Goal: Task Accomplishment & Management: Manage account settings

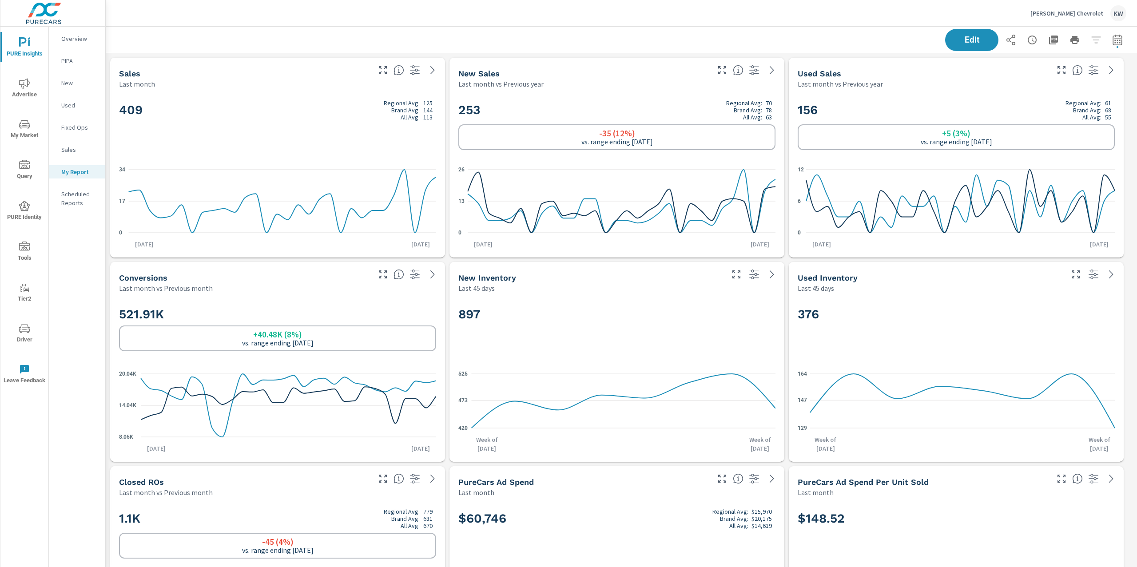
scroll to position [5946, 1041]
click at [1066, 11] on p "[PERSON_NAME] Chevrolet" at bounding box center [1066, 13] width 73 height 8
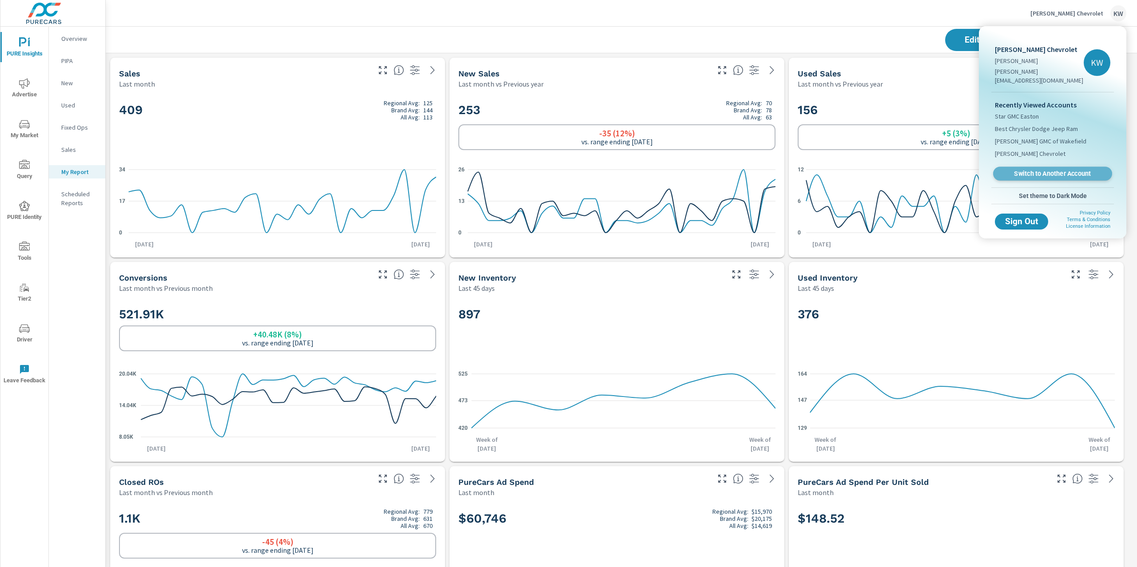
click at [1047, 170] on span "Switch to Another Account" at bounding box center [1052, 174] width 109 height 8
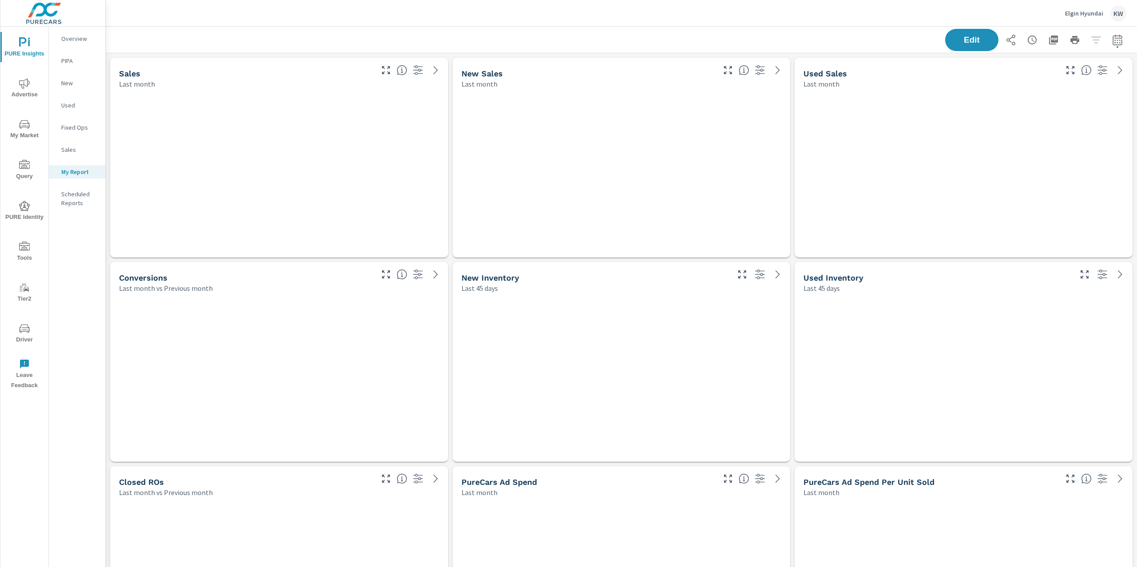
scroll to position [4108, 1041]
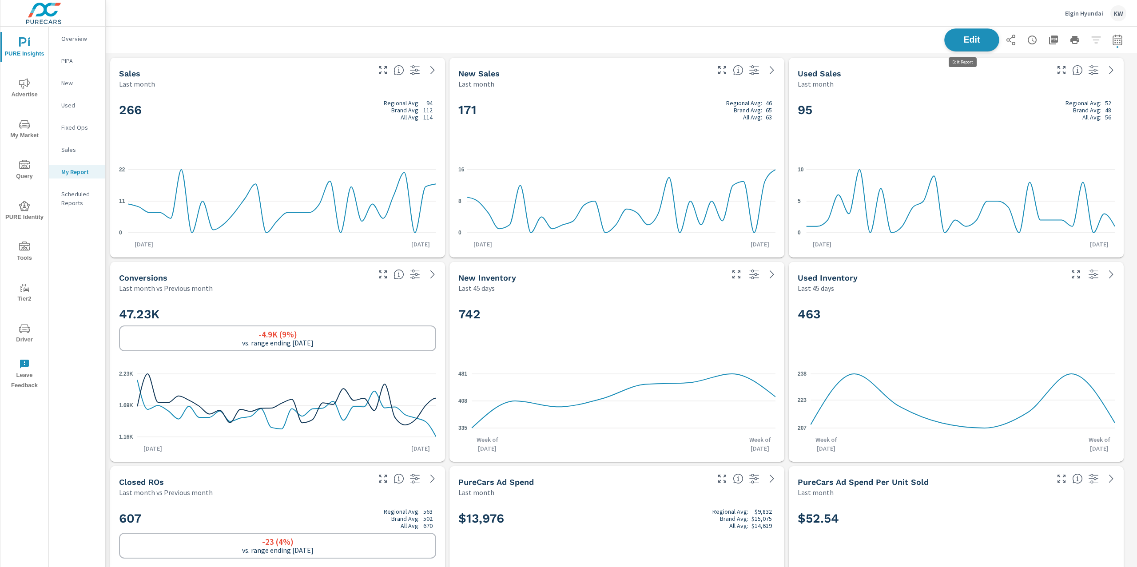
click at [957, 36] on span "Edit" at bounding box center [971, 40] width 36 height 8
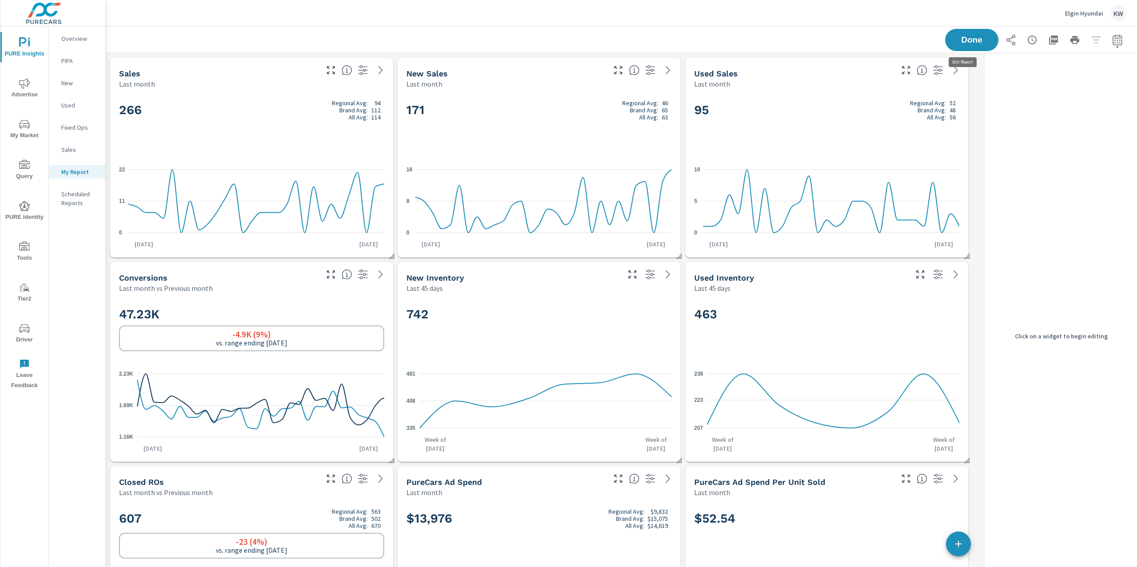
scroll to position [4108, 885]
click at [584, 118] on h2 "171 Regional Avg: 46 Brand Avg: 65 All Avg: 63" at bounding box center [538, 109] width 265 height 21
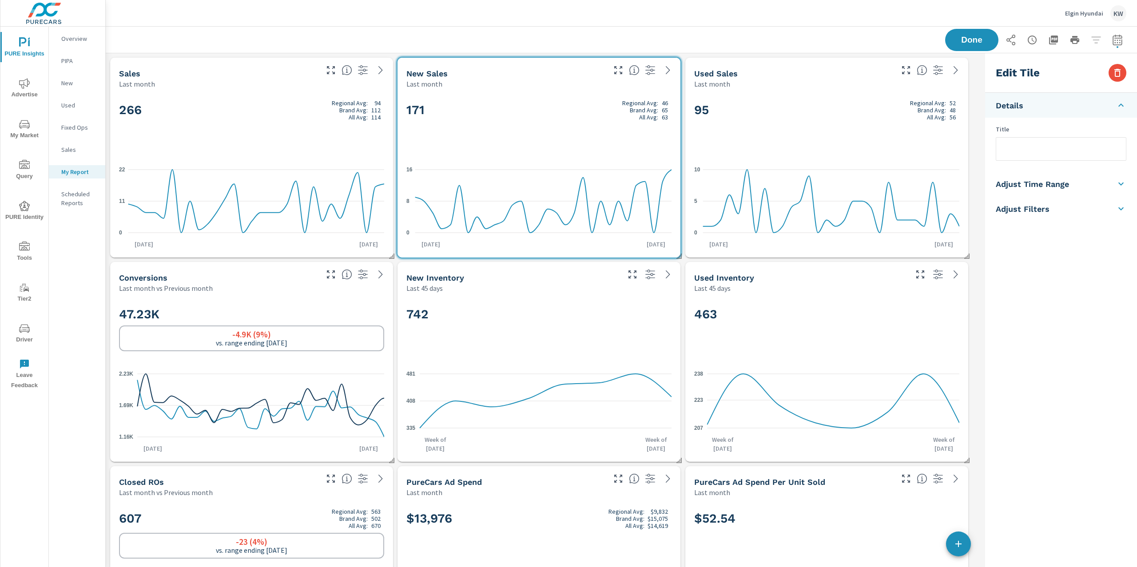
click at [1076, 183] on li "Adjust Time Range" at bounding box center [1061, 183] width 152 height 25
click at [1047, 158] on input "checkbox" at bounding box center [1040, 158] width 51 height 17
checkbox input "true"
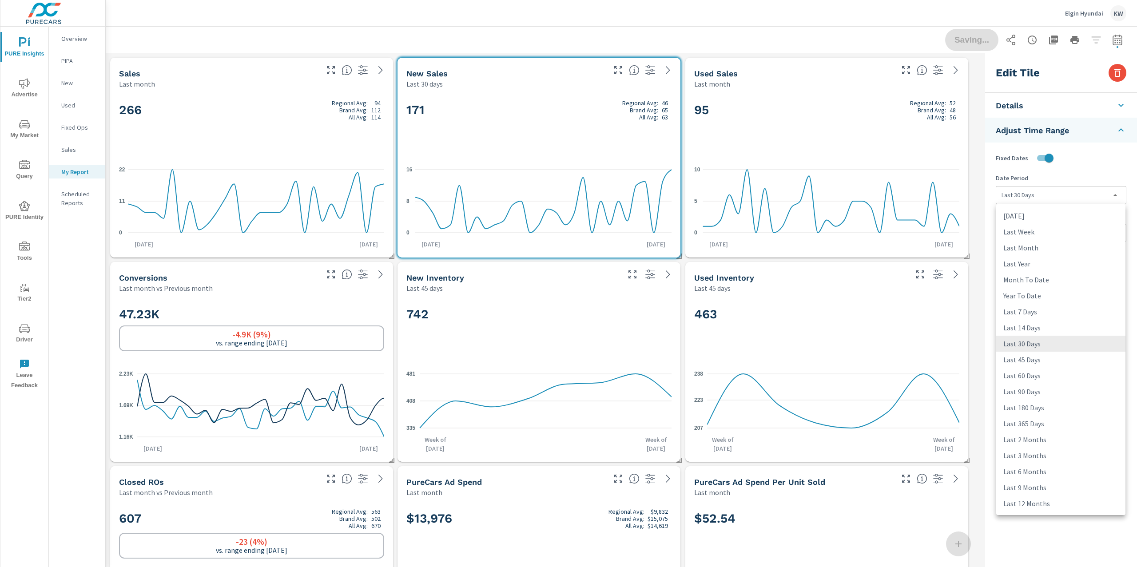
click at [1057, 194] on body "PURE Insights Advertise My Market Query PURE Identity Tools Tier2 Driver Leave …" at bounding box center [568, 283] width 1137 height 567
click at [954, 44] on div at bounding box center [568, 283] width 1137 height 567
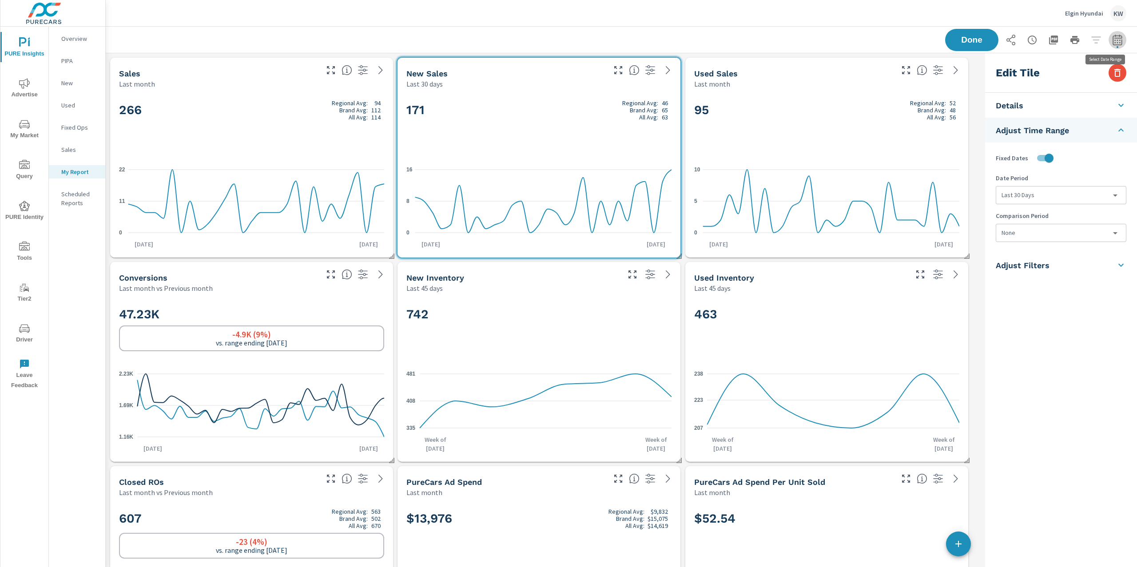
click at [1112, 40] on icon "button" at bounding box center [1117, 40] width 11 height 11
select select "Last month"
click at [953, 37] on span "Done" at bounding box center [971, 40] width 36 height 8
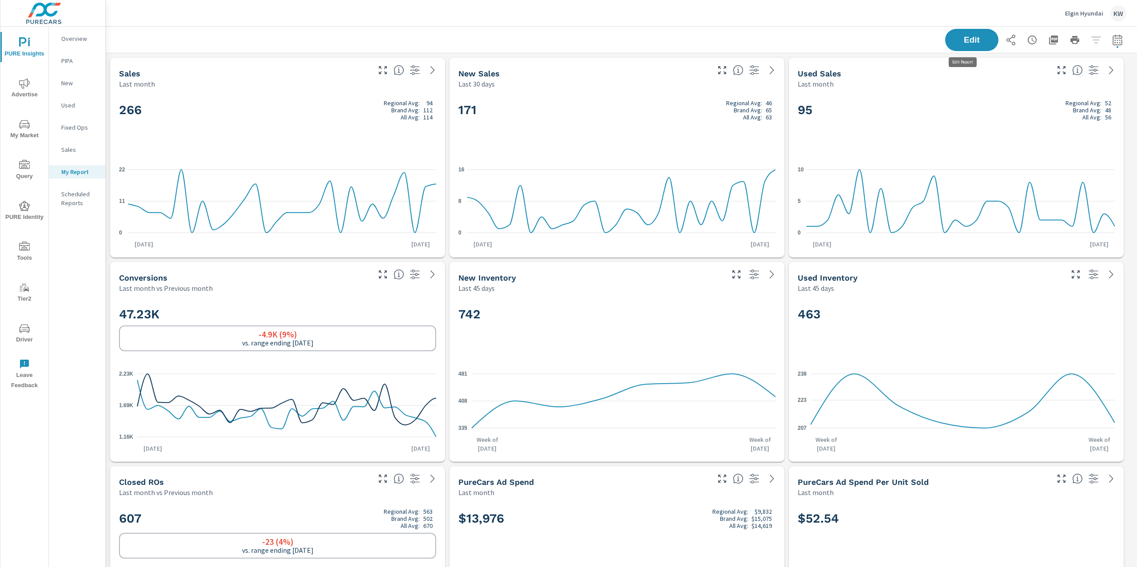
scroll to position [4108, 1041]
click at [1113, 41] on icon "button" at bounding box center [1117, 40] width 11 height 11
select select "Last month"
click at [1016, 126] on span "Apply" at bounding box center [1017, 125] width 36 height 8
click at [961, 40] on span "Edit" at bounding box center [971, 40] width 36 height 8
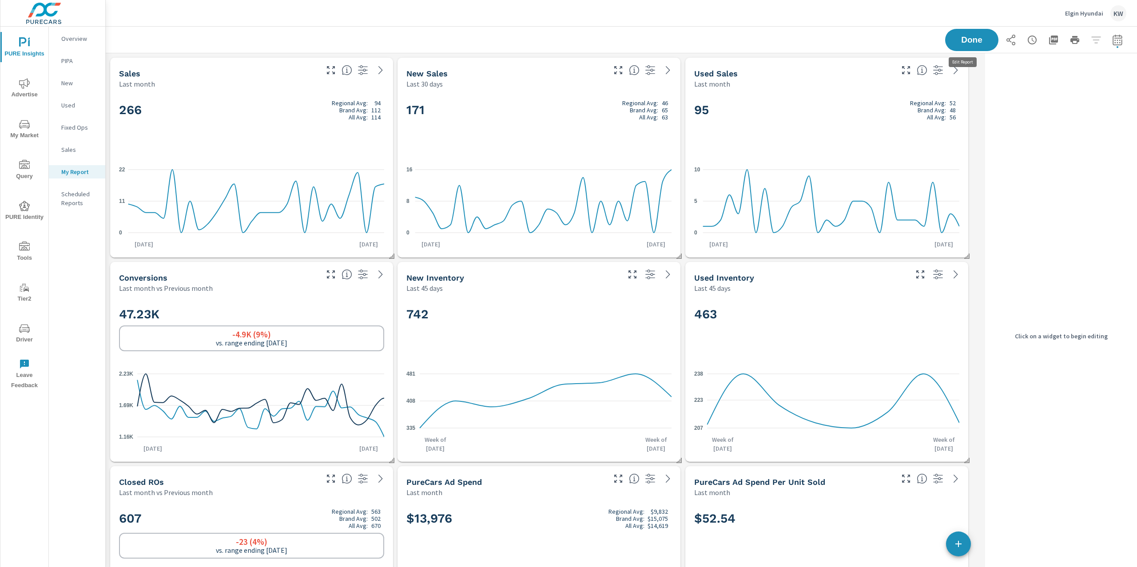
scroll to position [4108, 885]
click at [599, 123] on div "171 Regional Avg: 46 Brand Avg: 65 All Avg: 63" at bounding box center [538, 125] width 265 height 54
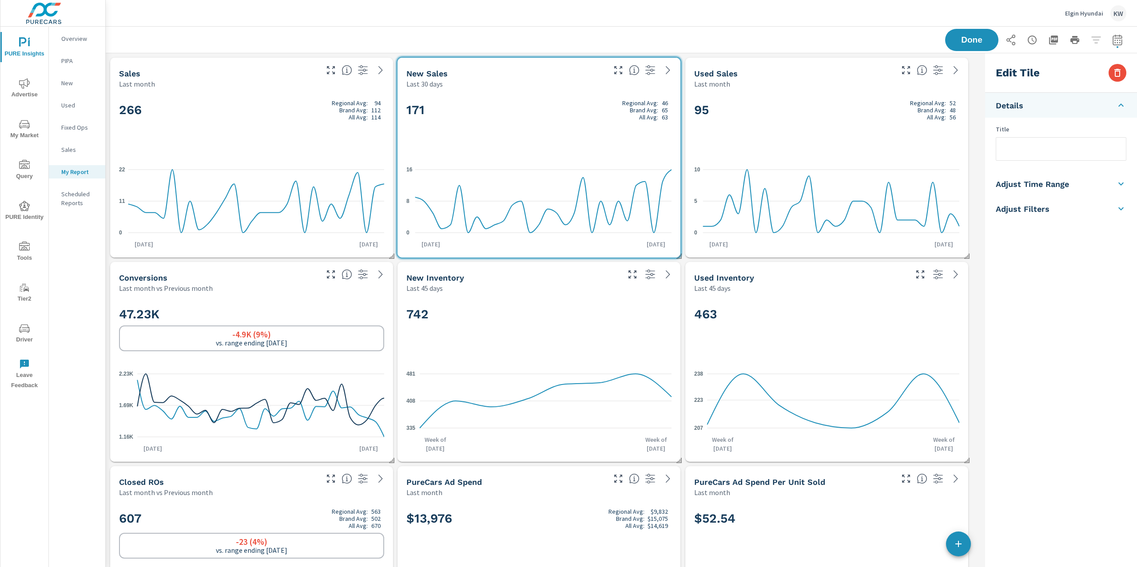
click at [1038, 181] on h5 "Adjust Time Range" at bounding box center [1031, 184] width 73 height 10
click at [1043, 195] on body "PURE Insights Advertise My Market Query PURE Identity Tools Tier2 Driver Leave …" at bounding box center [568, 283] width 1137 height 567
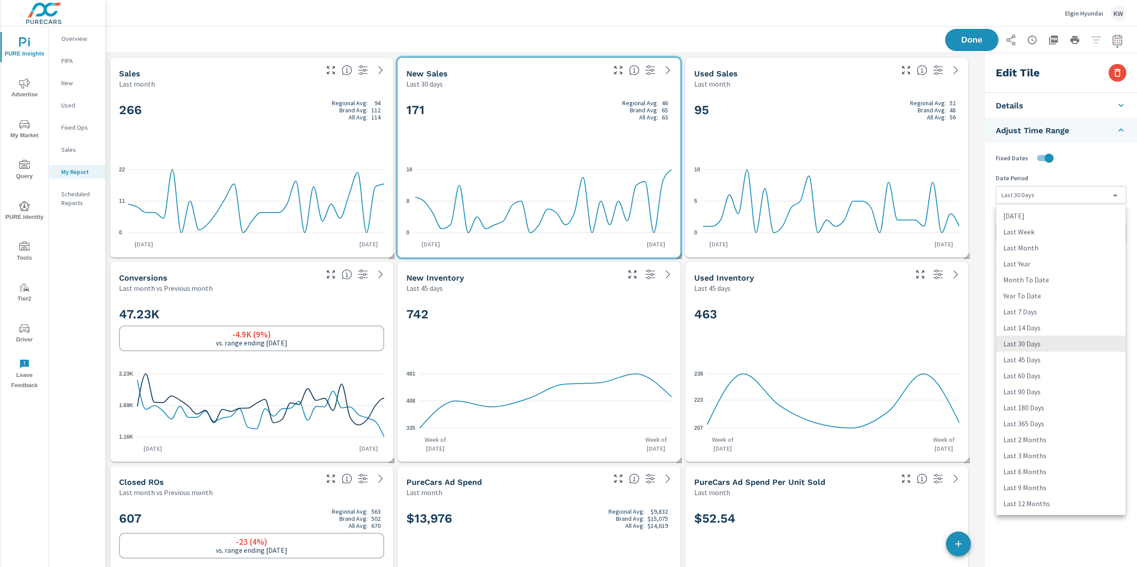
click at [1030, 251] on li "Last Month" at bounding box center [1060, 248] width 129 height 16
type input "lastMonth"
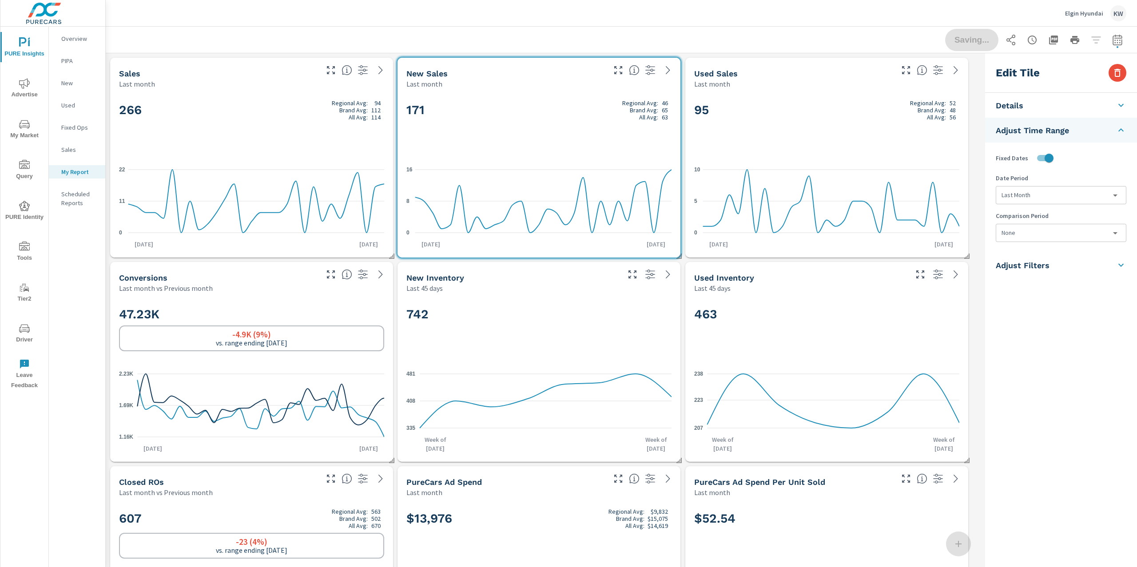
click at [1030, 240] on body "PURE Insights Advertise My Market Query PURE Identity Tools Tier2 Driver Leave …" at bounding box center [568, 283] width 1137 height 567
drag, startPoint x: 1026, startPoint y: 300, endPoint x: 1014, endPoint y: 293, distance: 13.7
click at [1026, 300] on li "Previous Year" at bounding box center [1060, 301] width 129 height 16
type input "lastYear"
click at [879, 149] on div "95 Regional Avg: 52 Brand Avg: 48 All Avg: 56" at bounding box center [826, 125] width 265 height 54
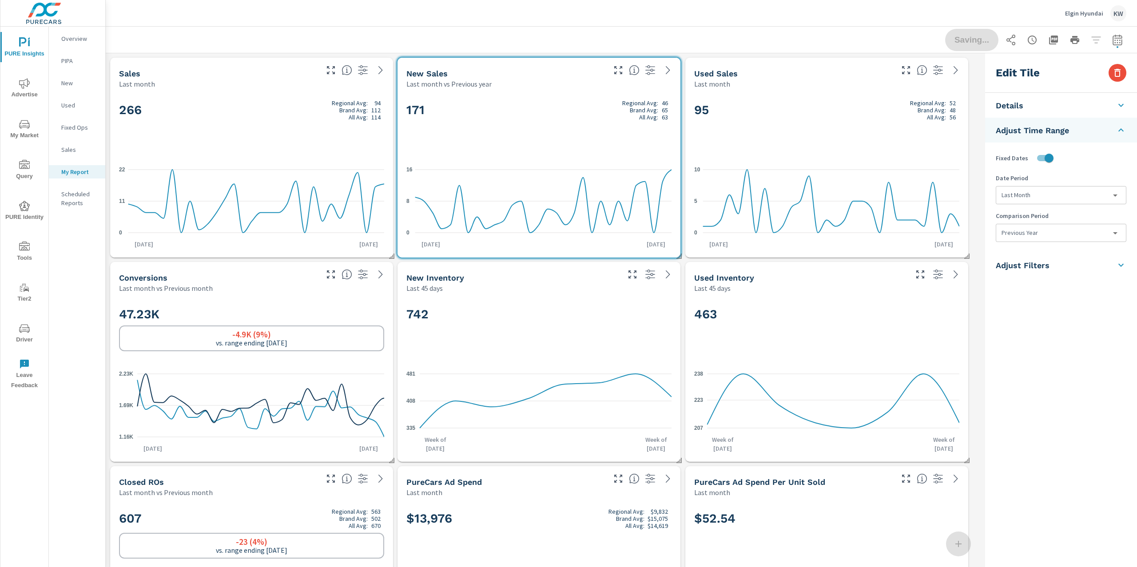
checkbox input "false"
type input "last30Days"
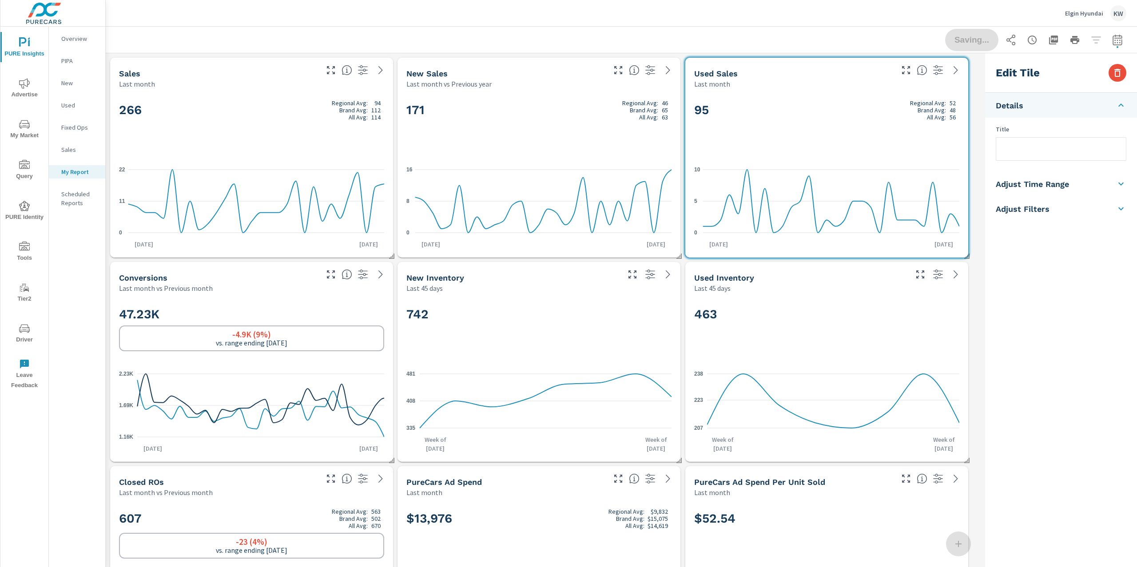
click at [1031, 181] on h5 "Adjust Time Range" at bounding box center [1031, 184] width 73 height 10
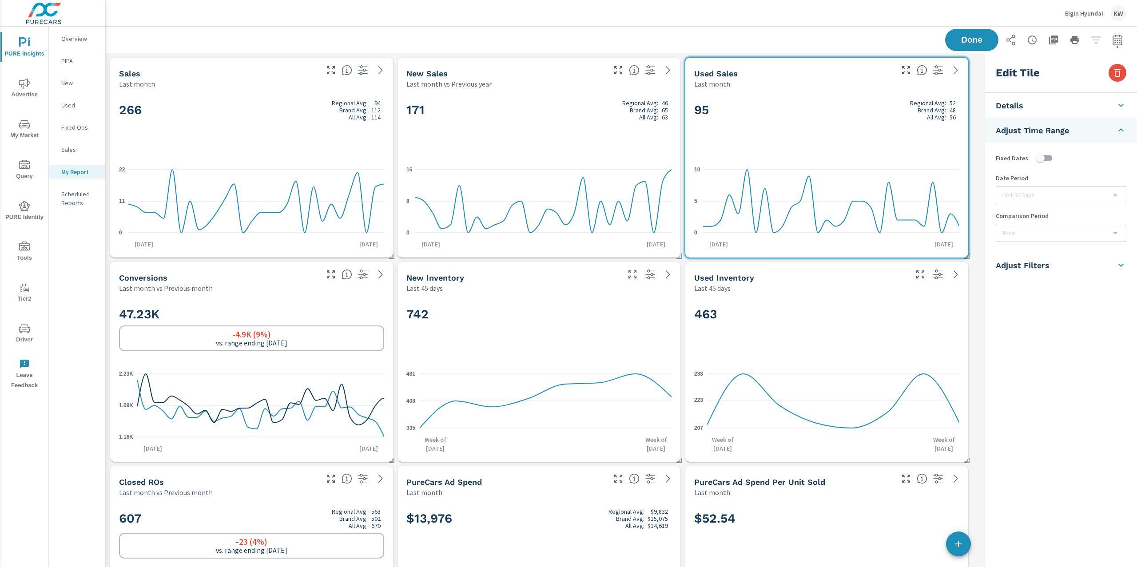
click at [1049, 158] on input "checkbox" at bounding box center [1040, 158] width 51 height 17
checkbox input "true"
click at [1048, 194] on body "PURE Insights Advertise My Market Query PURE Identity Tools Tier2 Driver Leave …" at bounding box center [568, 283] width 1137 height 567
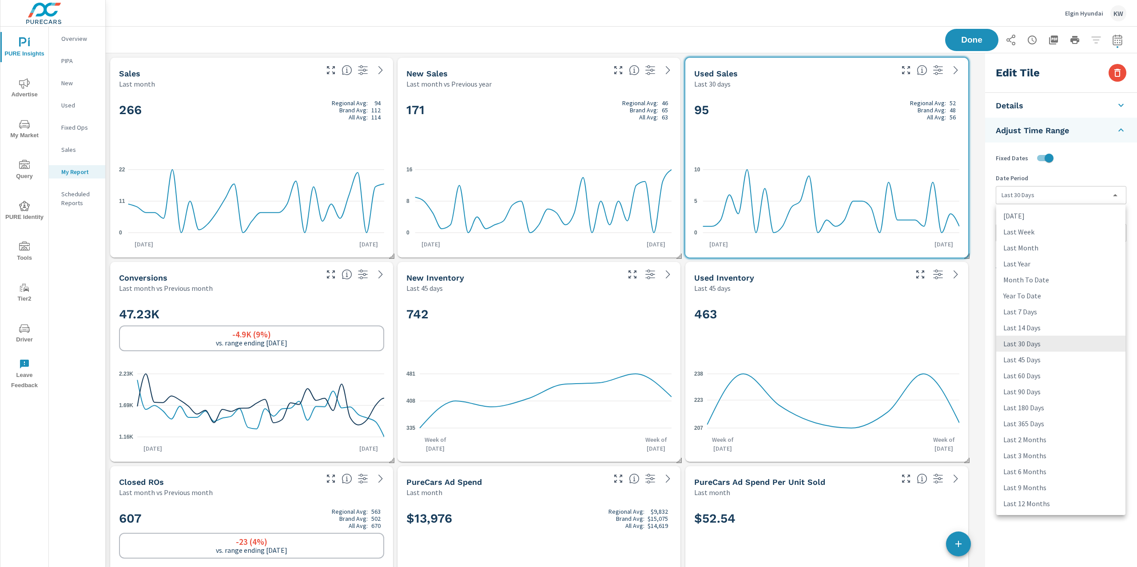
click at [1042, 246] on li "Last Month" at bounding box center [1060, 248] width 129 height 16
type input "lastMonth"
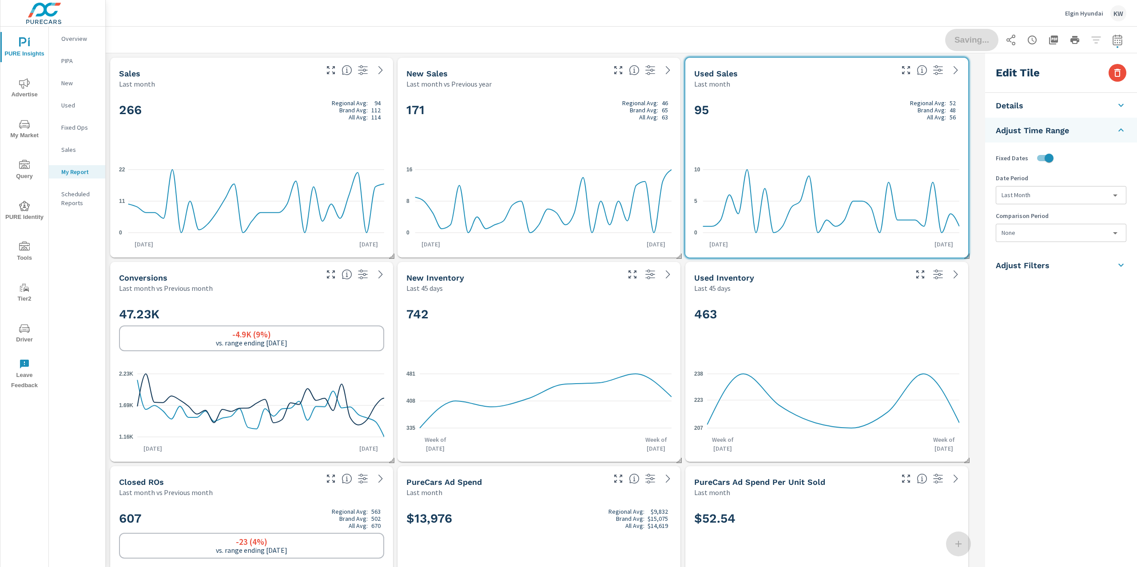
click at [1038, 237] on body "PURE Insights Advertise My Market Query PURE Identity Tools Tier2 Driver Leave …" at bounding box center [568, 283] width 1137 height 567
click at [1039, 301] on li "Previous Year" at bounding box center [1060, 301] width 129 height 16
type input "lastYear"
click at [965, 44] on button "Done" at bounding box center [971, 39] width 55 height 23
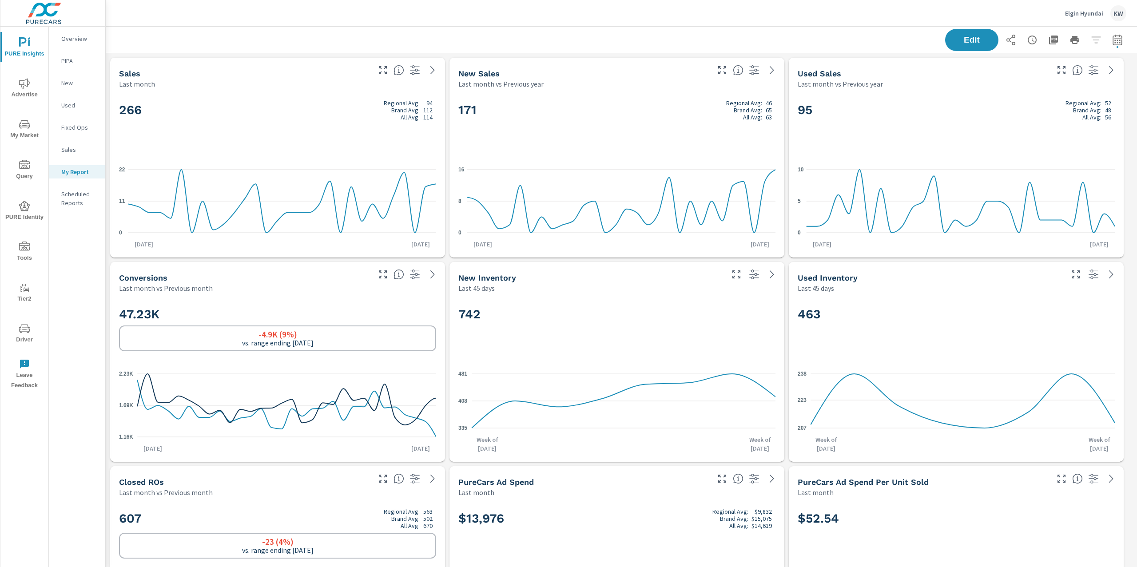
scroll to position [4108, 1041]
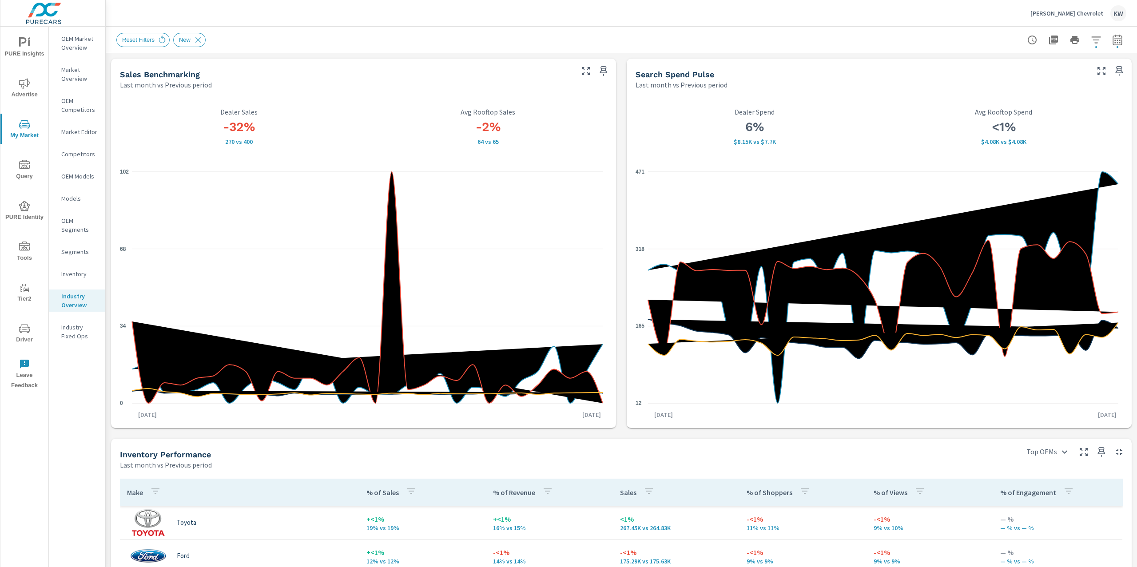
scroll to position [392, 0]
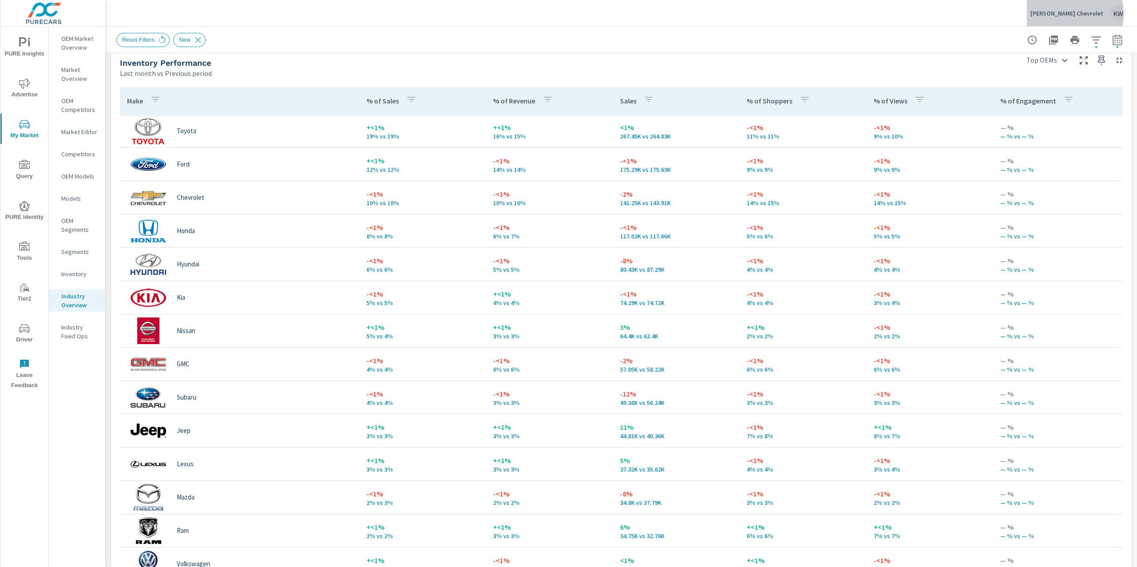
click at [1066, 14] on p "[PERSON_NAME] Chevrolet" at bounding box center [1066, 13] width 73 height 8
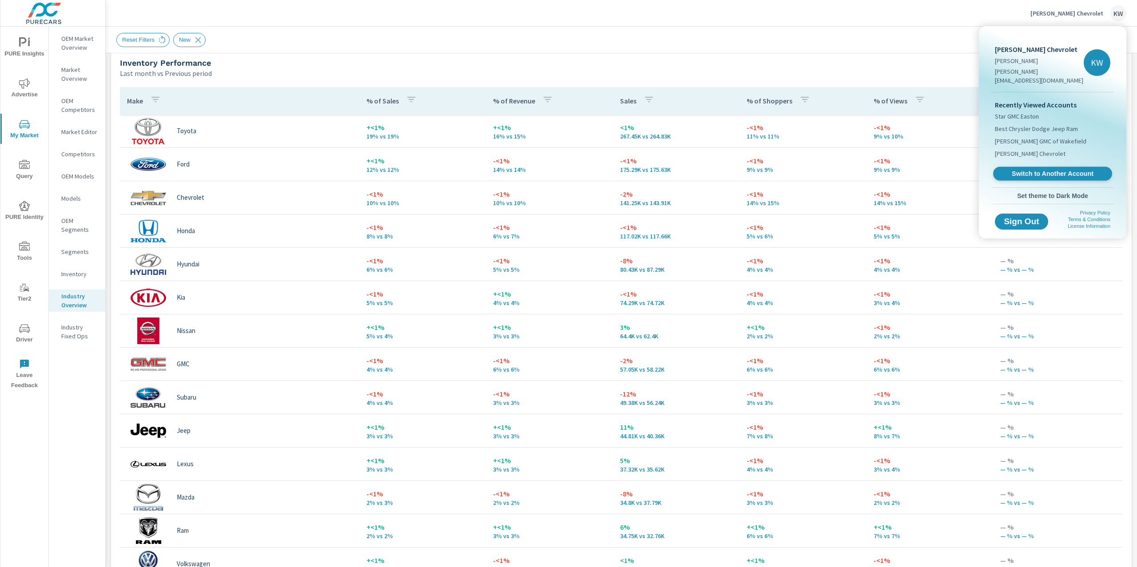
click at [1057, 170] on span "Switch to Another Account" at bounding box center [1052, 174] width 109 height 8
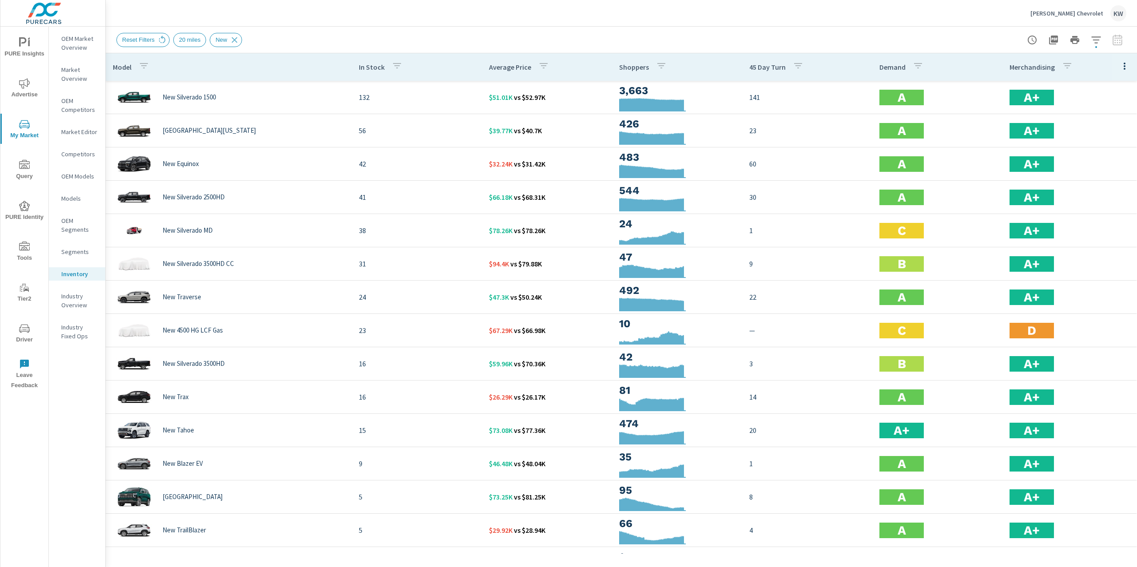
click at [1074, 16] on p "[PERSON_NAME] Chevrolet" at bounding box center [1066, 13] width 73 height 8
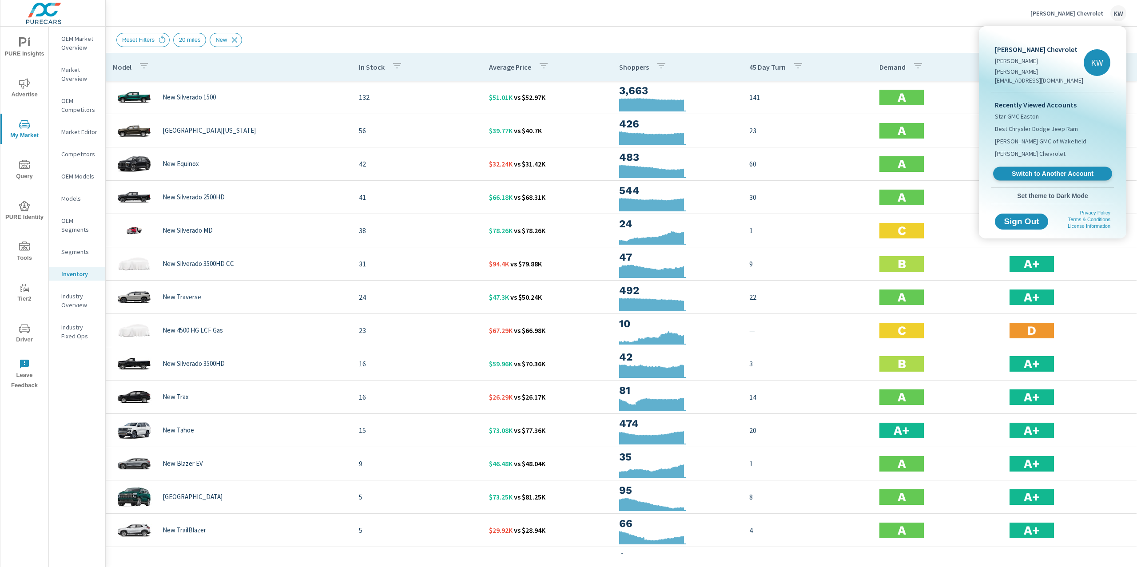
click at [1045, 170] on span "Switch to Another Account" at bounding box center [1052, 174] width 109 height 8
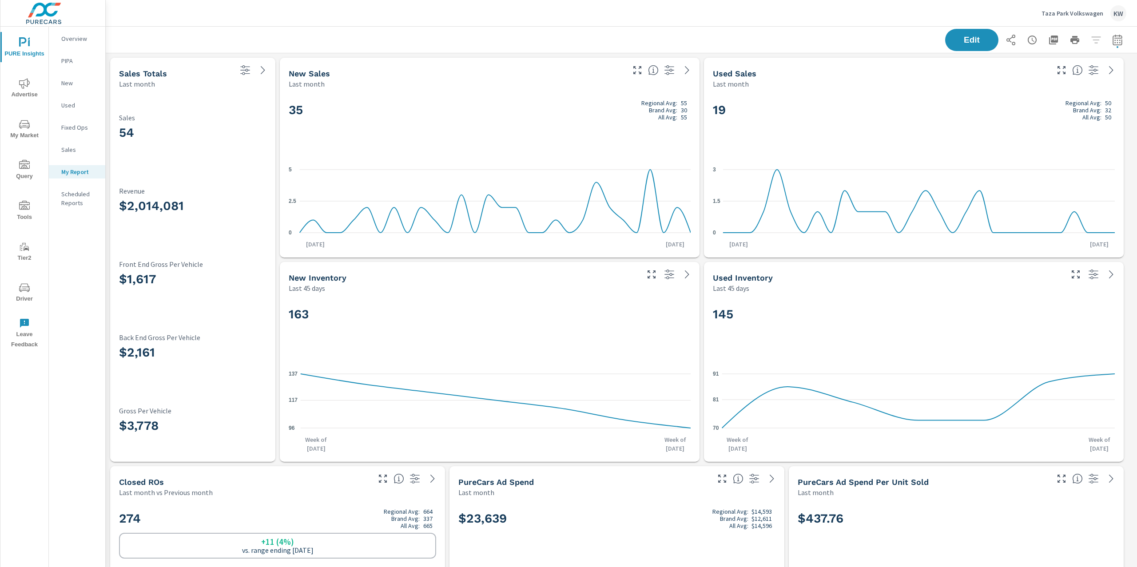
scroll to position [3495, 1041]
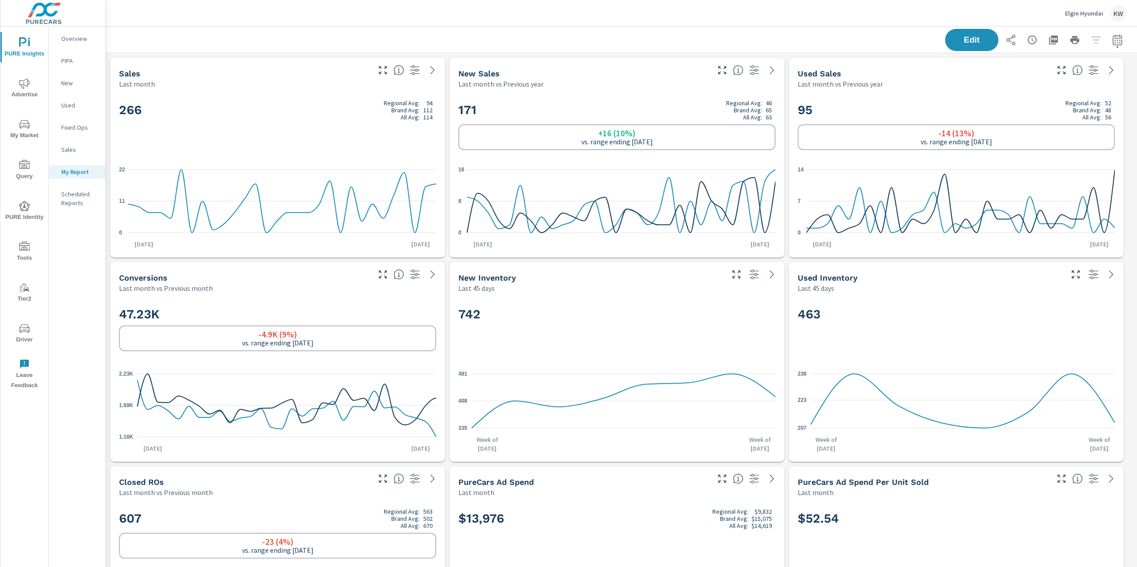
scroll to position [4108, 1041]
click at [748, 36] on div "Edit" at bounding box center [621, 40] width 1010 height 26
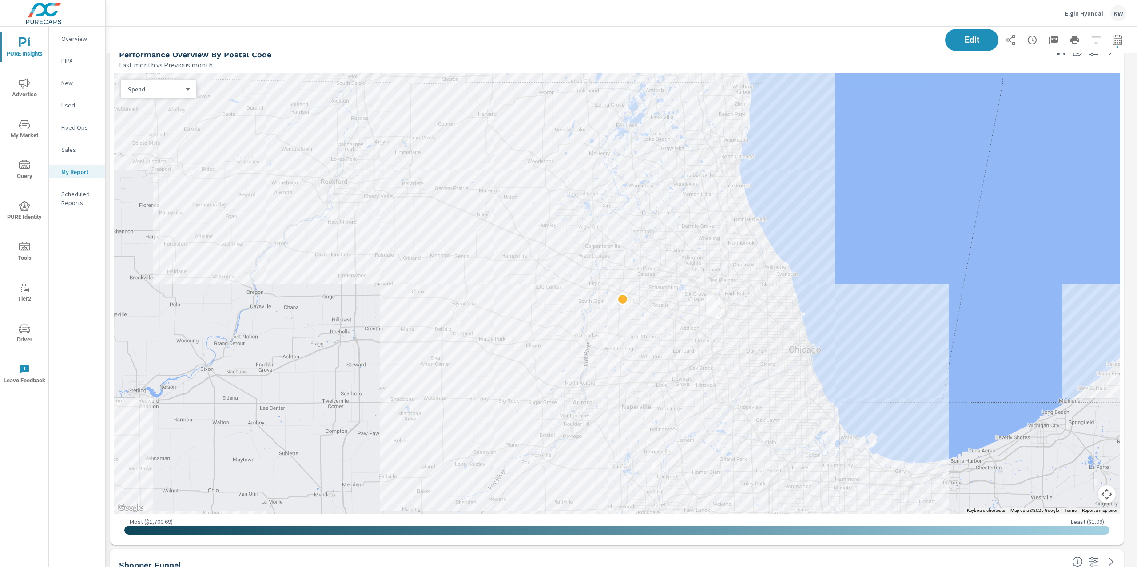
scroll to position [1094, 0]
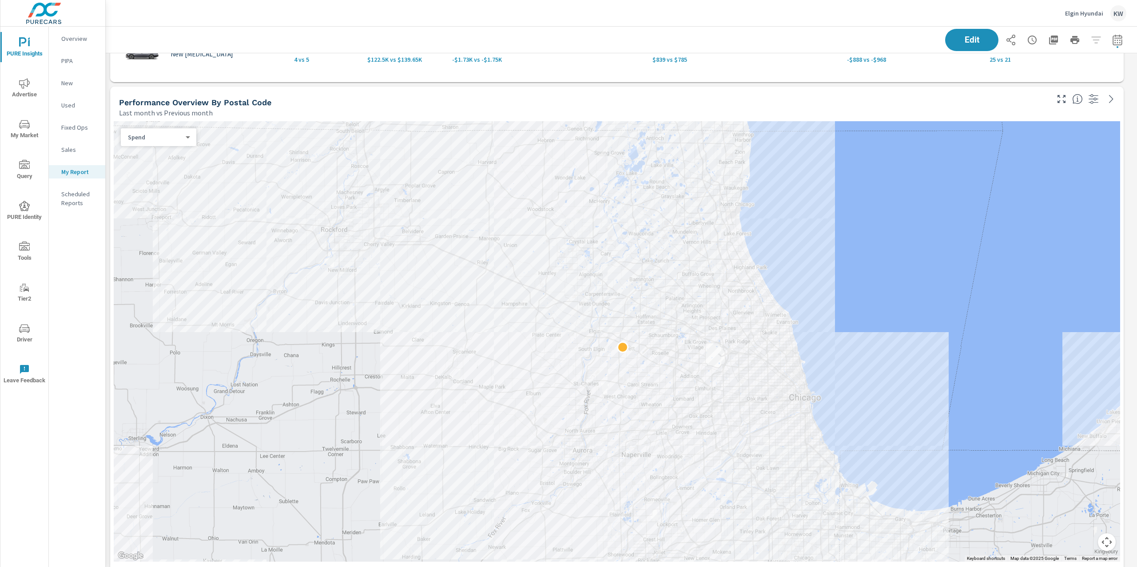
click at [183, 140] on body "PURE Insights Advertise My Market Query PURE Identity Tools Tier2 Driver Leave …" at bounding box center [568, 283] width 1137 height 567
click at [170, 151] on li "Sales" at bounding box center [155, 151] width 68 height 14
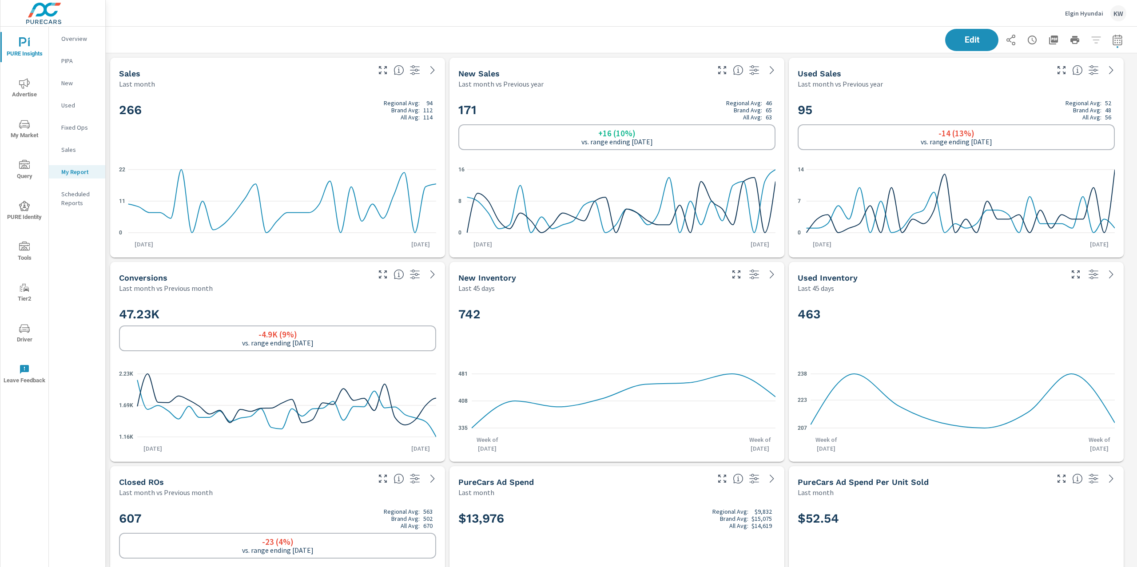
scroll to position [4108, 1041]
click at [1048, 38] on icon "button" at bounding box center [1053, 40] width 11 height 11
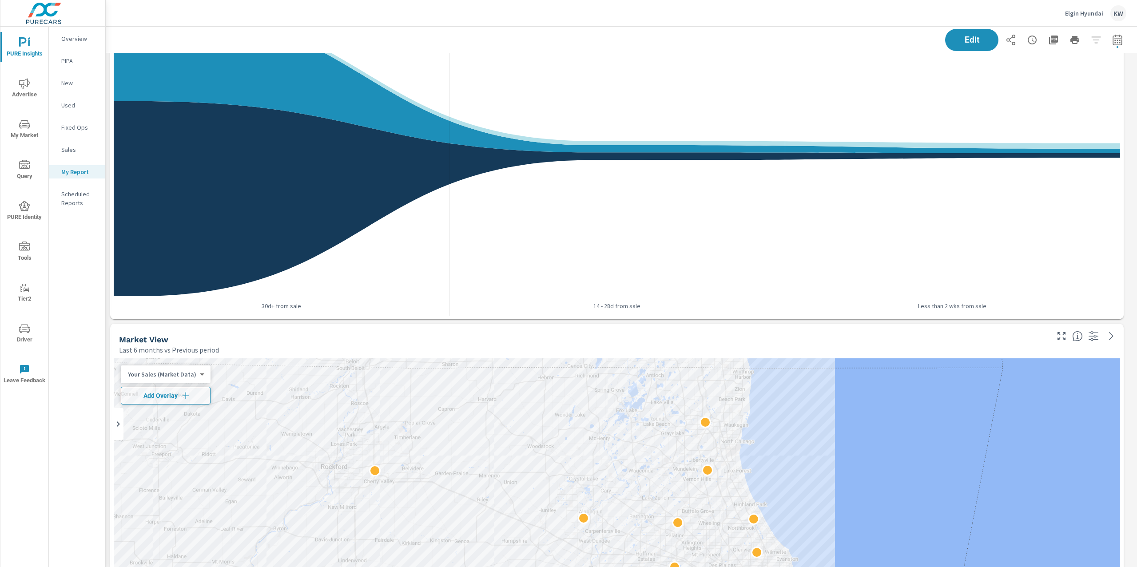
scroll to position [2160, 0]
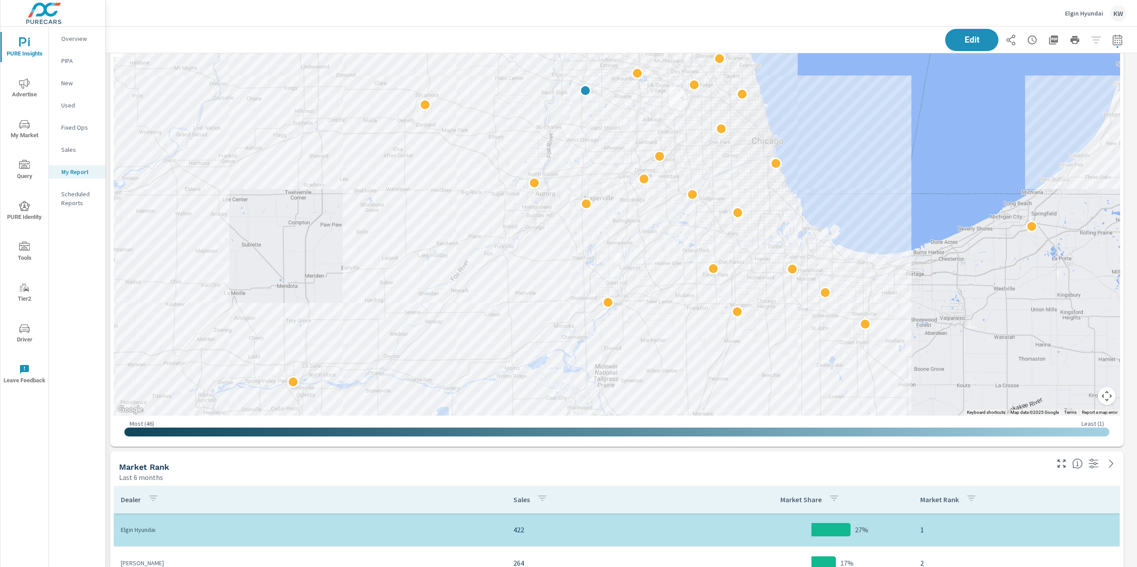
drag, startPoint x: 731, startPoint y: 364, endPoint x: 694, endPoint y: 252, distance: 117.5
click at [694, 252] on div at bounding box center [1005, 325] width 852 height 480
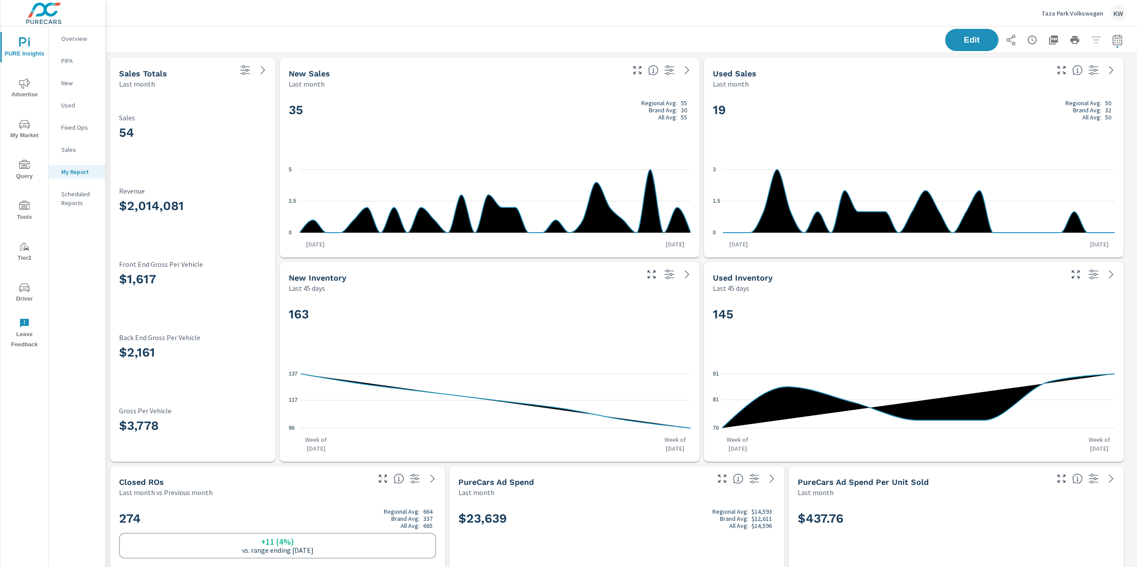
scroll to position [3495, 1041]
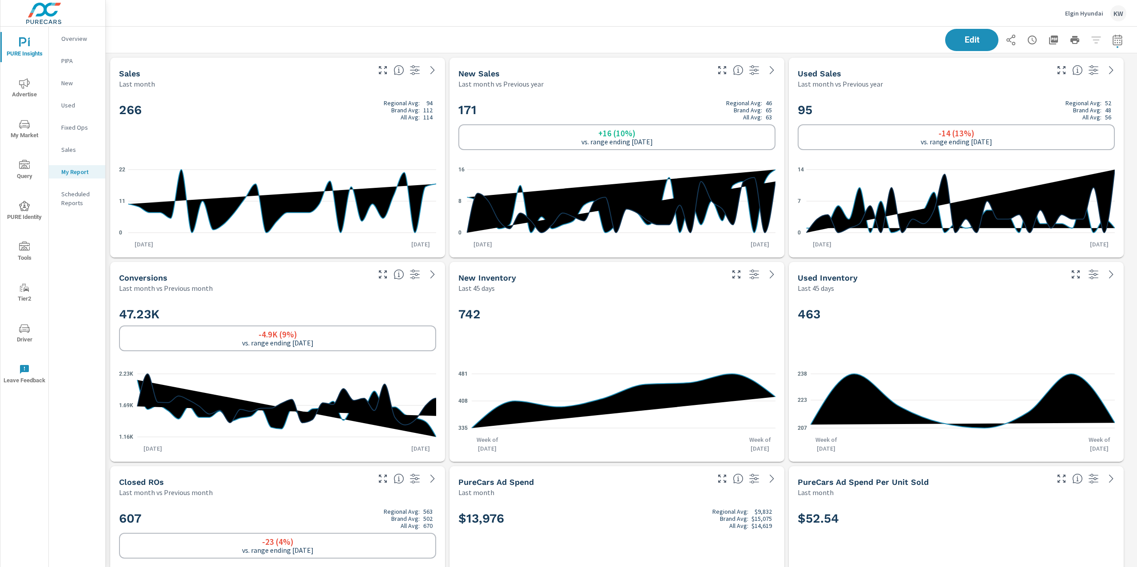
scroll to position [4108, 1041]
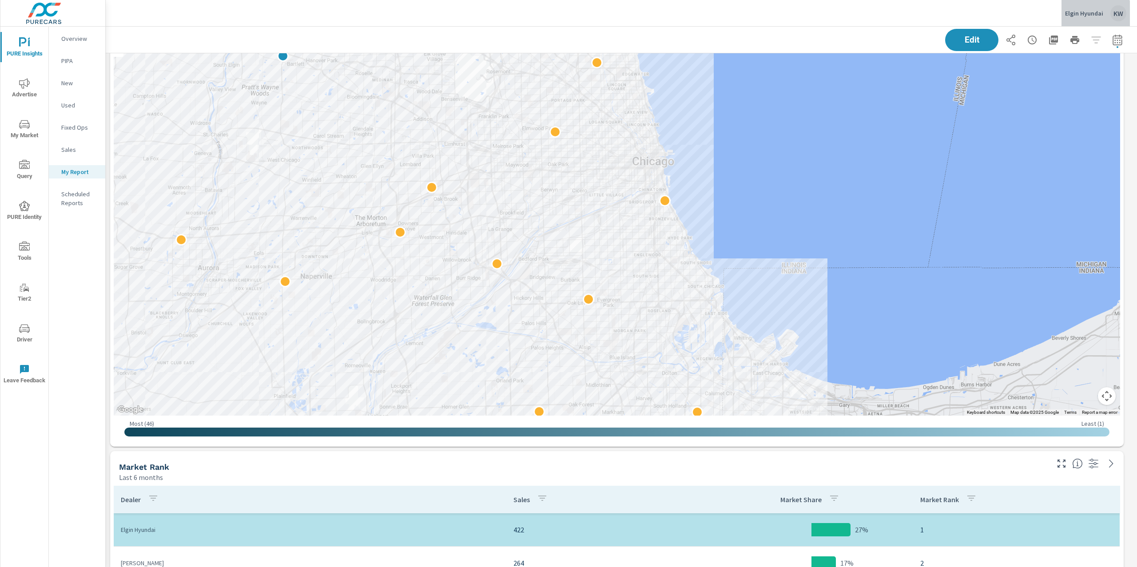
click at [1072, 16] on p "Elgin Hyundai" at bounding box center [1084, 13] width 38 height 8
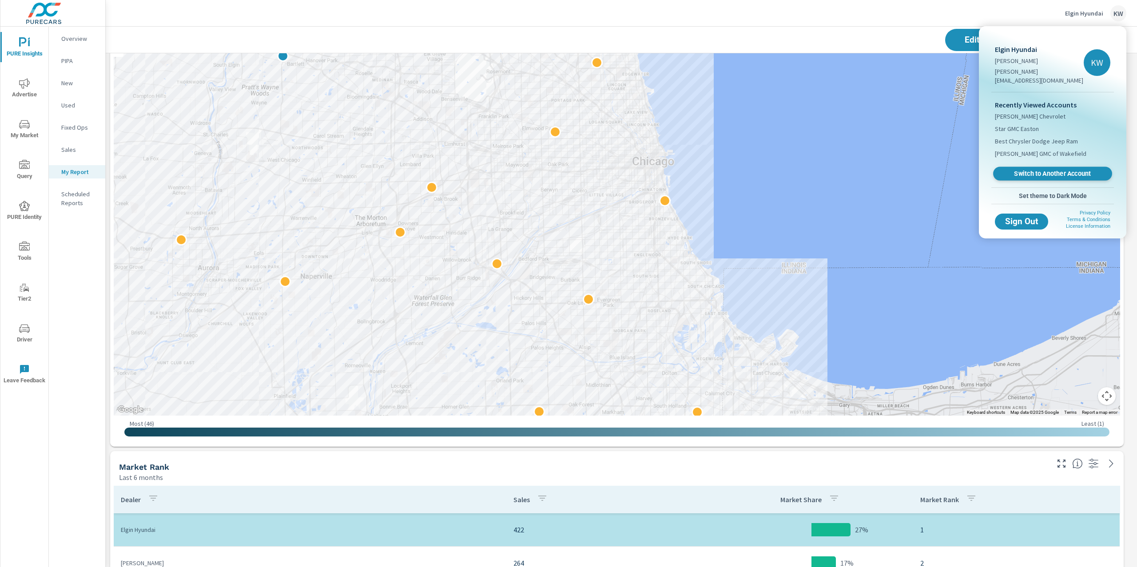
click at [1038, 170] on span "Switch to Another Account" at bounding box center [1052, 174] width 109 height 8
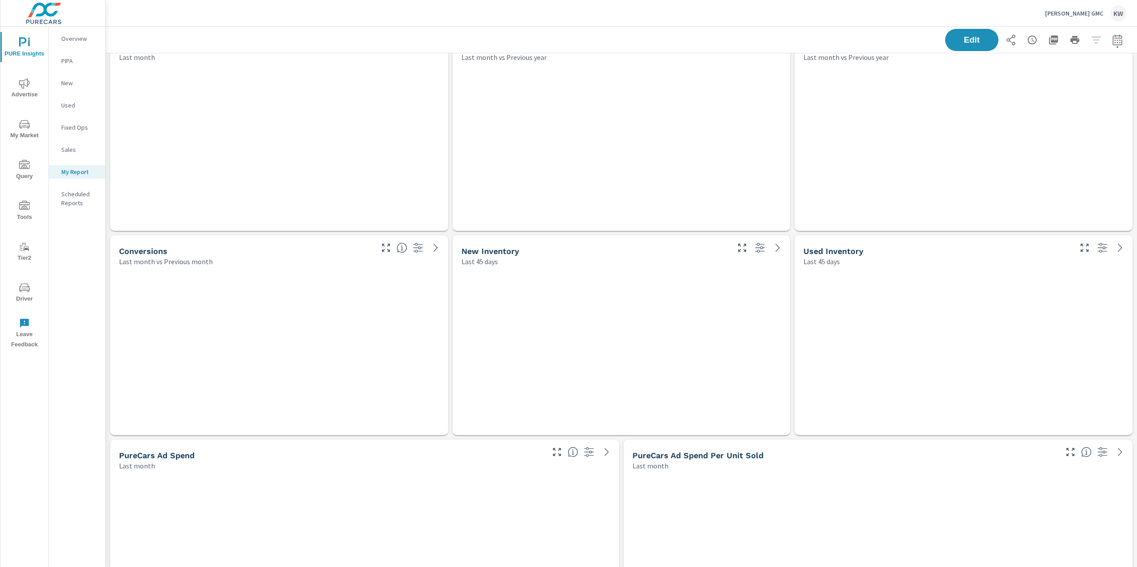
scroll to position [4108, 1041]
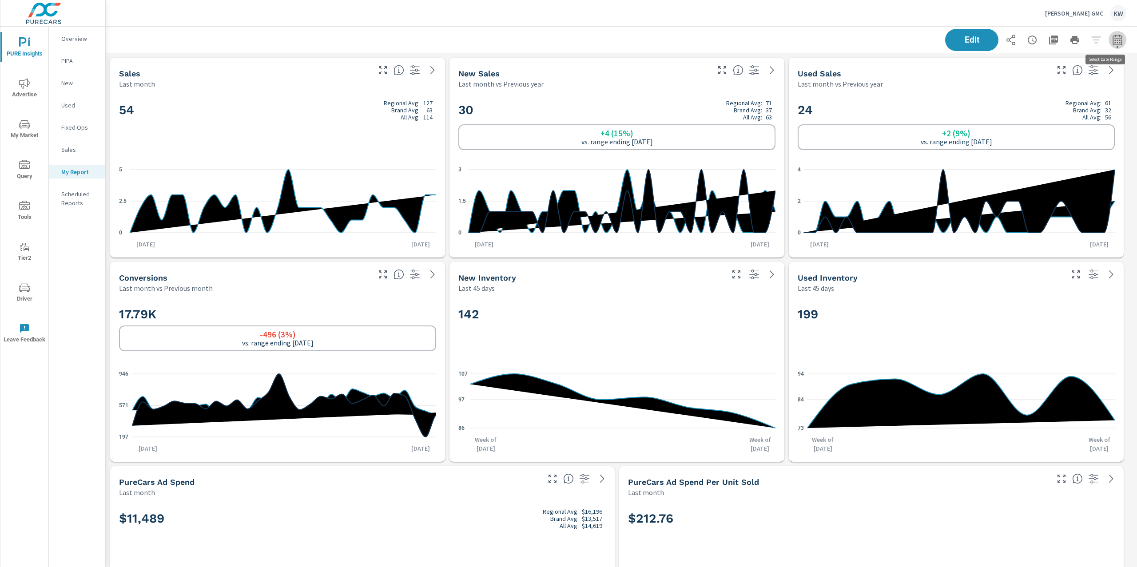
click at [1112, 43] on icon "button" at bounding box center [1117, 40] width 11 height 11
click at [1060, 75] on select "Custom [DATE] Last week Last 7 days Last 14 days Last 30 days Last 45 days Last…" at bounding box center [1037, 77] width 89 height 18
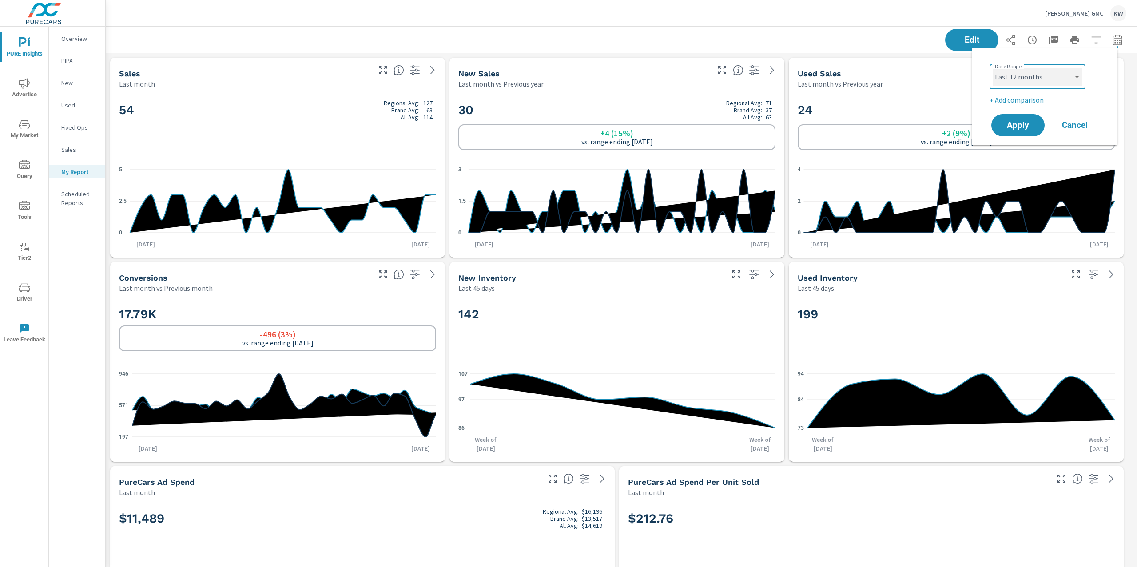
click at [993, 68] on select "Custom [DATE] Last week Last 7 days Last 14 days Last 30 days Last 45 days Last…" at bounding box center [1037, 77] width 89 height 18
select select "Last 12 months"
click at [1027, 128] on span "Apply" at bounding box center [1017, 125] width 36 height 8
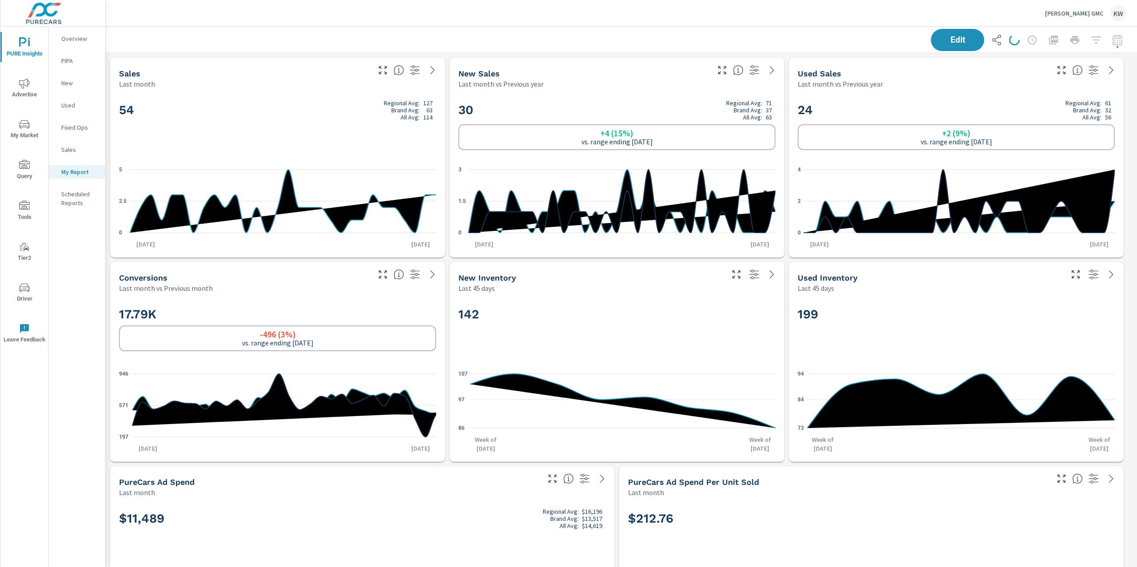
scroll to position [4108, 1041]
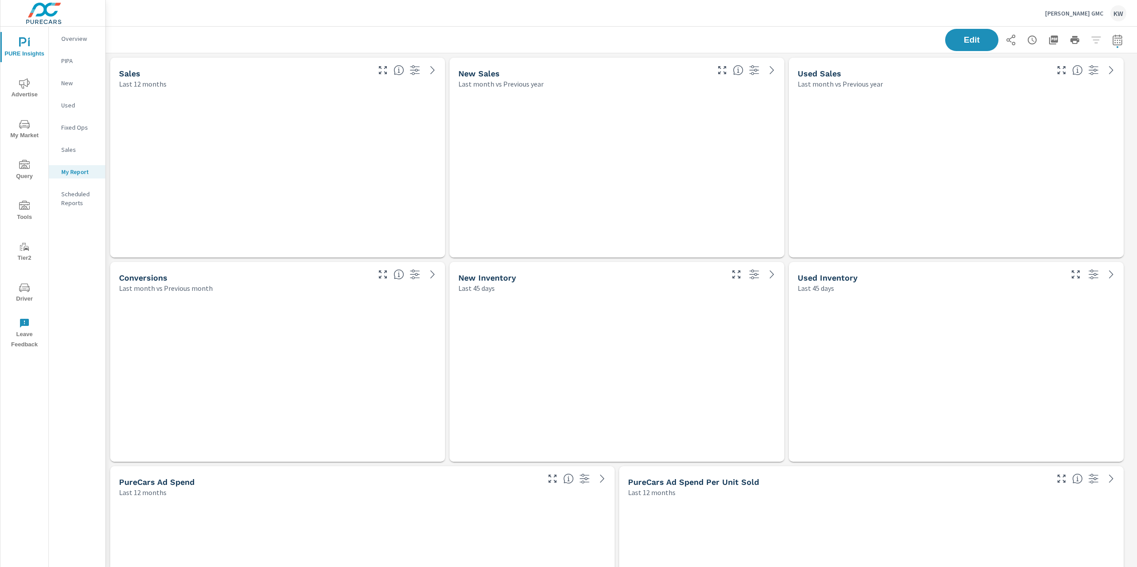
scroll to position [4108, 1041]
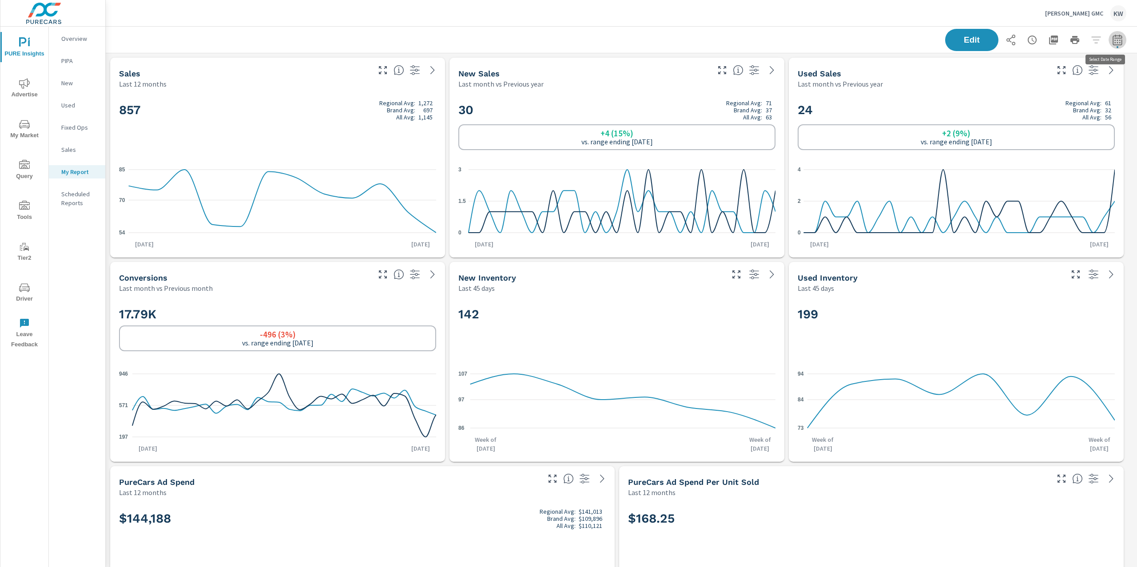
click at [1112, 44] on icon "button" at bounding box center [1116, 39] width 9 height 11
click at [1032, 82] on select "Custom Yesterday Last week Last 7 days Last 14 days Last 30 days Last 45 days L…" at bounding box center [1037, 77] width 89 height 18
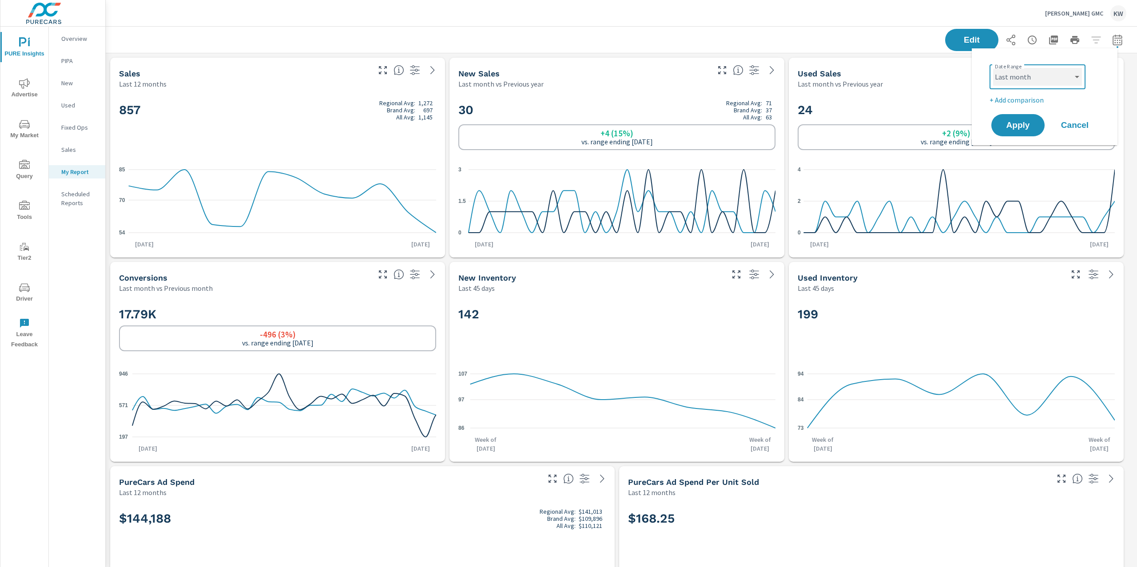
click at [993, 68] on select "Custom Yesterday Last week Last 7 days Last 14 days Last 30 days Last 45 days L…" at bounding box center [1037, 77] width 89 height 18
select select "Last month"
click at [1019, 125] on span "Apply" at bounding box center [1017, 125] width 36 height 8
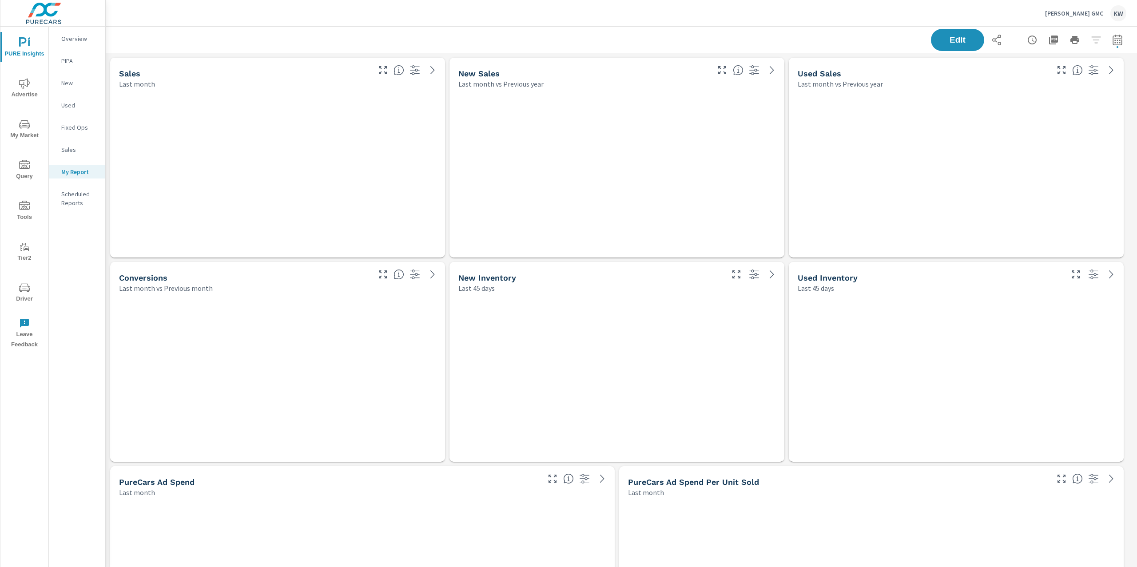
scroll to position [4108, 1041]
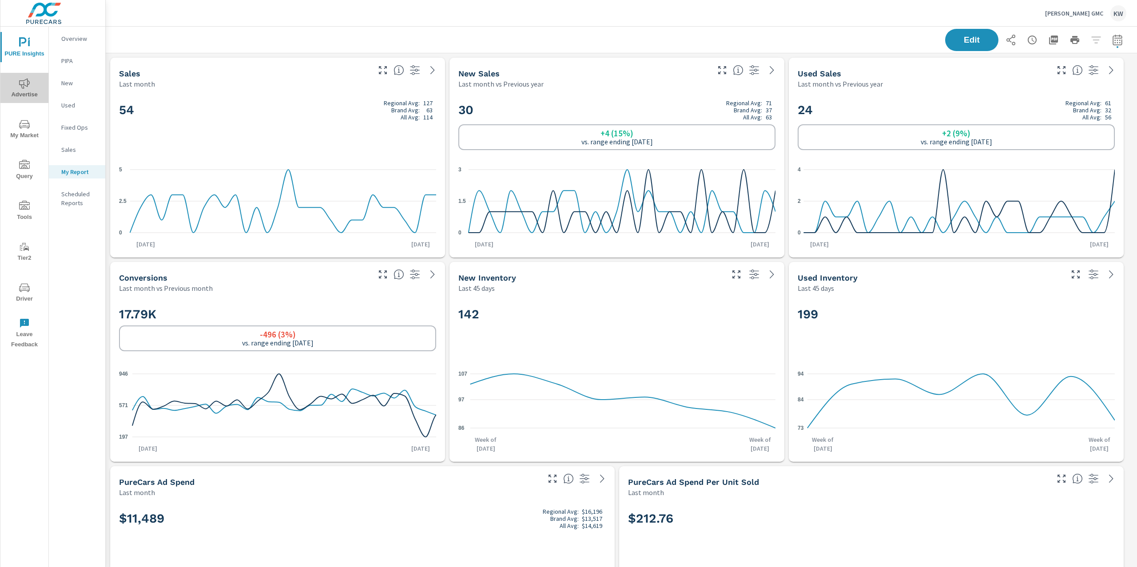
click at [22, 83] on icon "nav menu" at bounding box center [24, 83] width 11 height 11
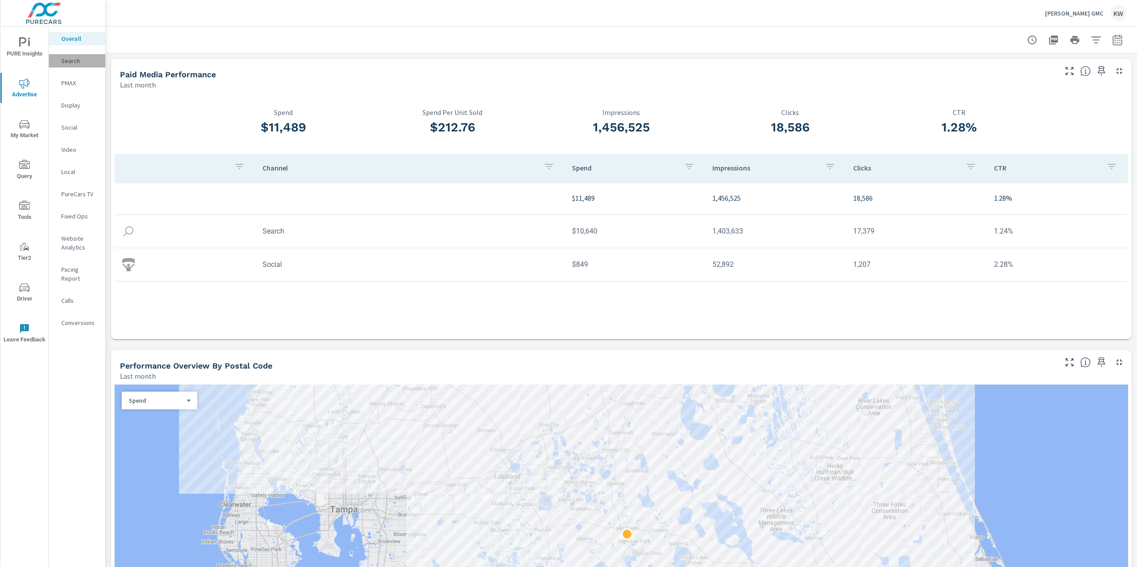
click at [89, 62] on p "Search" at bounding box center [79, 60] width 37 height 9
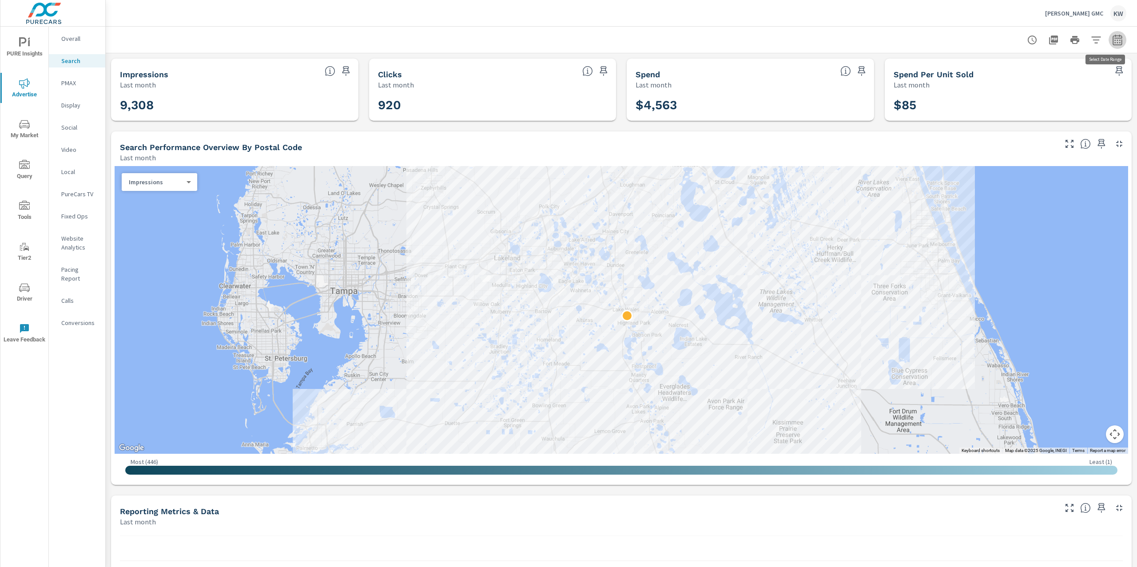
click at [1112, 41] on icon "button" at bounding box center [1116, 39] width 9 height 11
click at [1052, 75] on select "Custom Yesterday Last week Last 7 days Last 14 days Last 30 days Last 45 days L…" at bounding box center [1037, 77] width 89 height 18
click at [993, 68] on select "Custom Yesterday Last week Last 7 days Last 14 days Last 30 days Last 45 days L…" at bounding box center [1037, 77] width 89 height 18
select select "Last 12 months"
click at [1021, 121] on span "Apply" at bounding box center [1017, 125] width 36 height 8
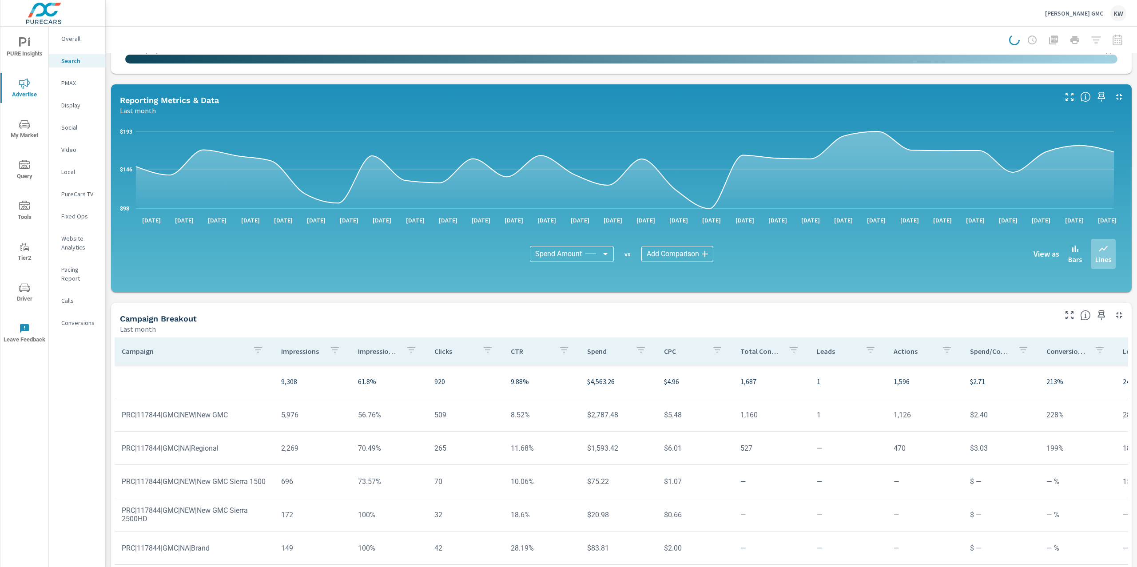
scroll to position [432, 0]
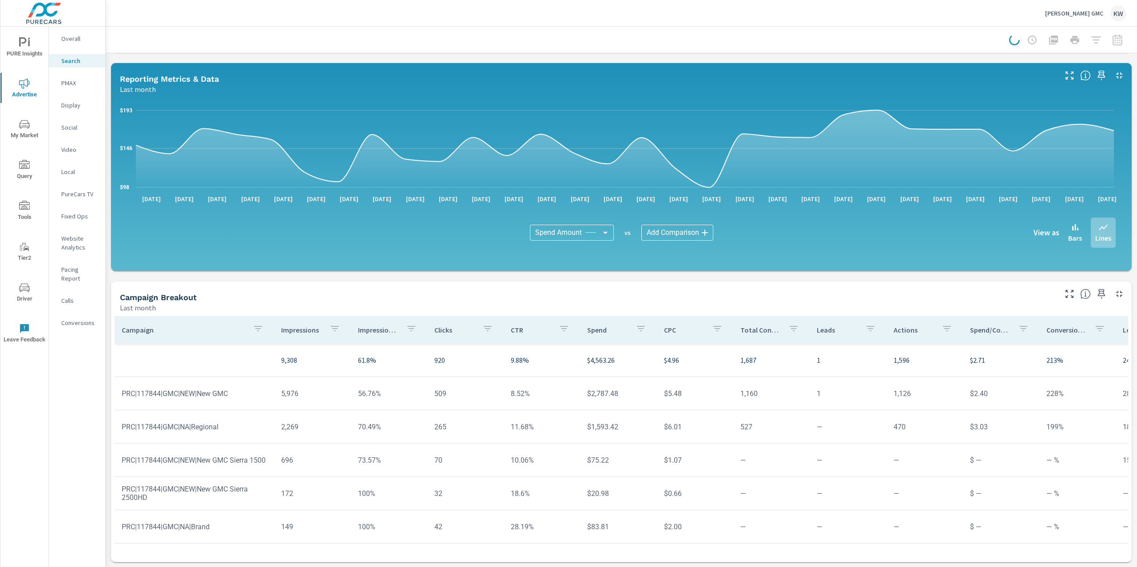
click at [371, 333] on p "Impression Share" at bounding box center [378, 329] width 41 height 9
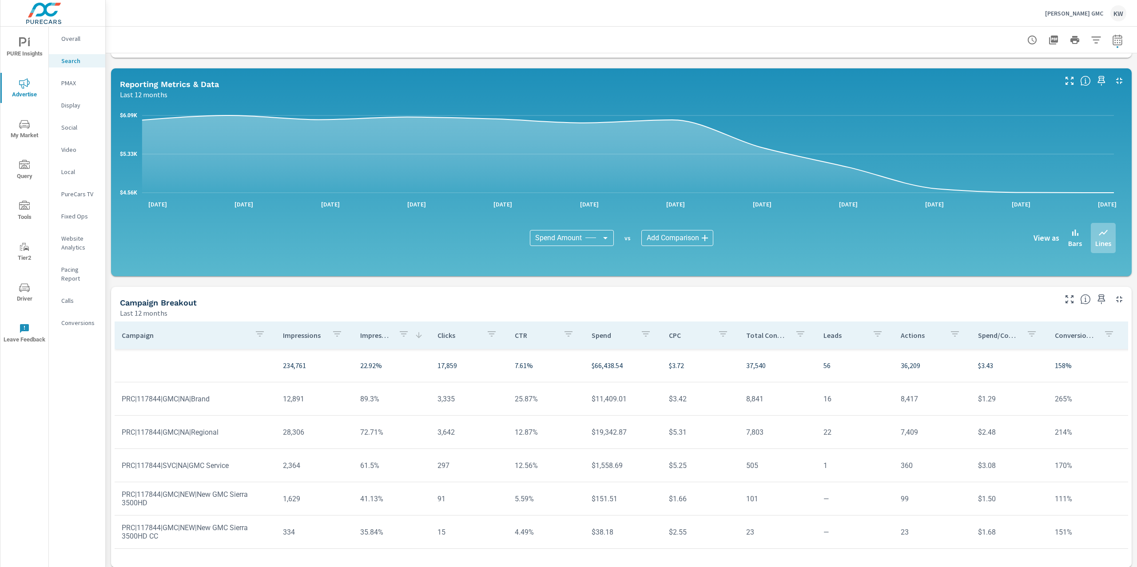
scroll to position [432, 0]
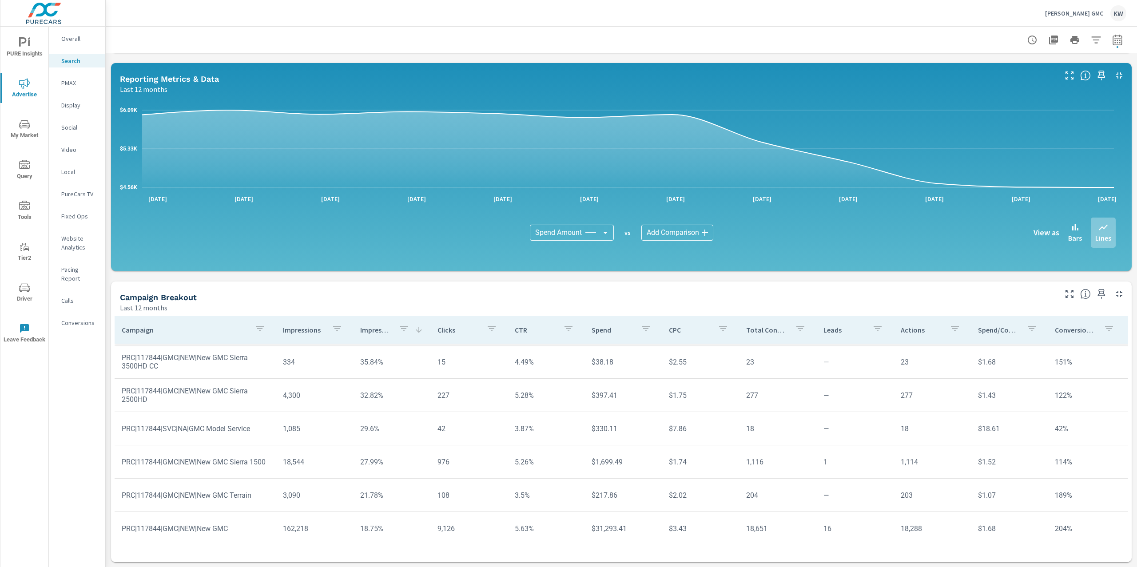
scroll to position [173, 0]
click at [74, 40] on p "Overall" at bounding box center [79, 38] width 37 height 9
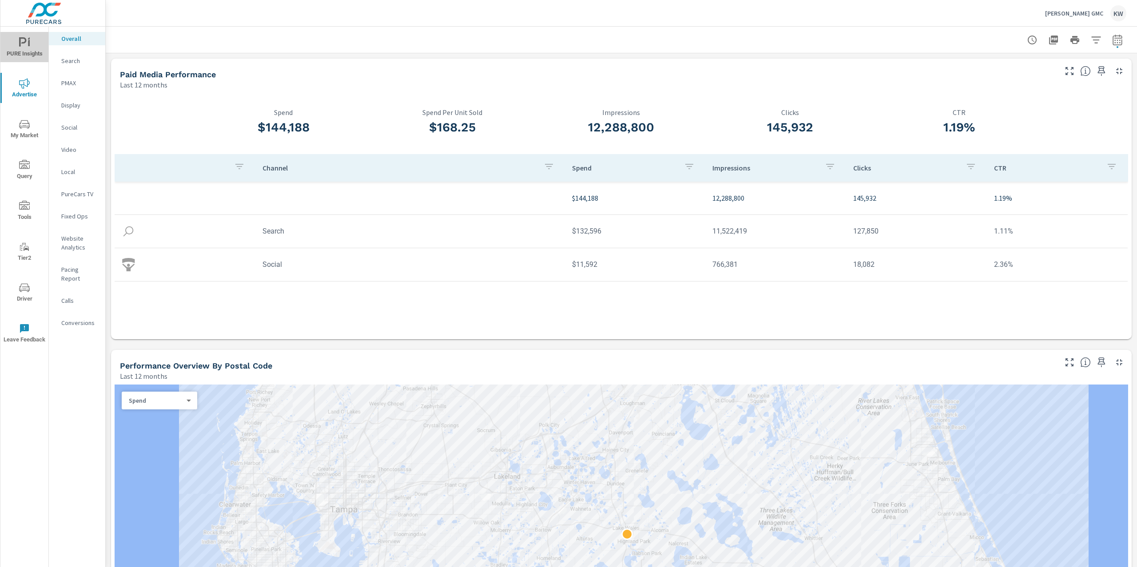
click at [31, 43] on span "PURE Insights" at bounding box center [24, 48] width 43 height 22
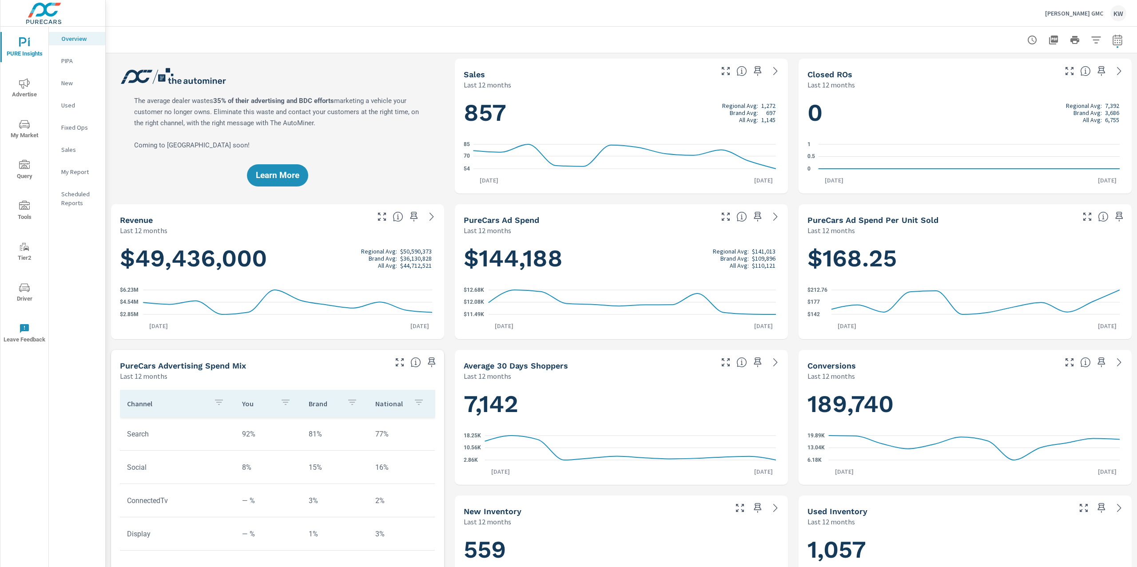
click at [28, 85] on icon "nav menu" at bounding box center [24, 83] width 11 height 11
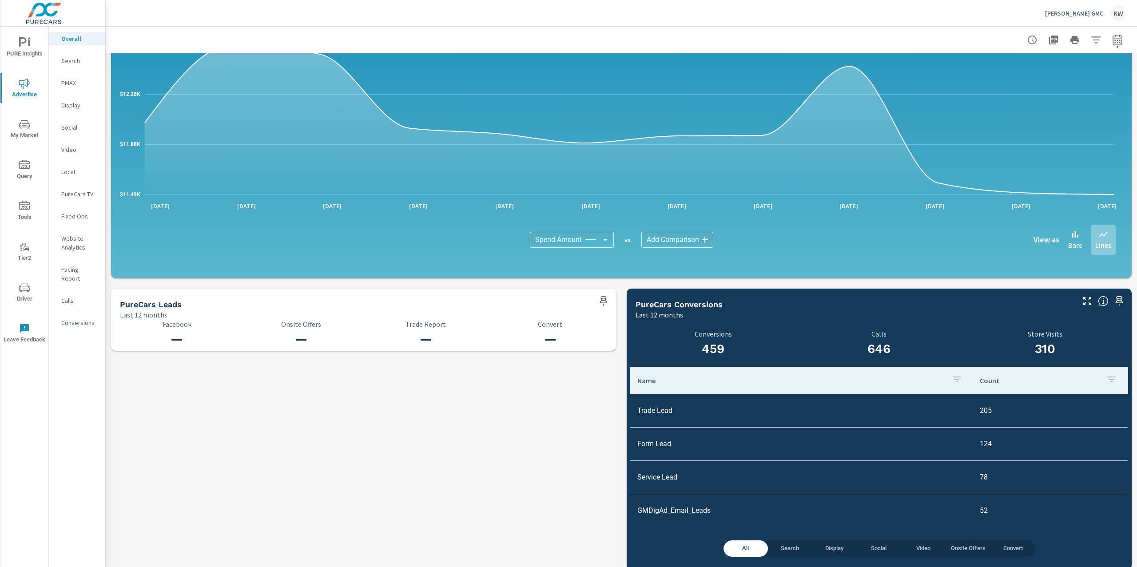
scroll to position [724, 0]
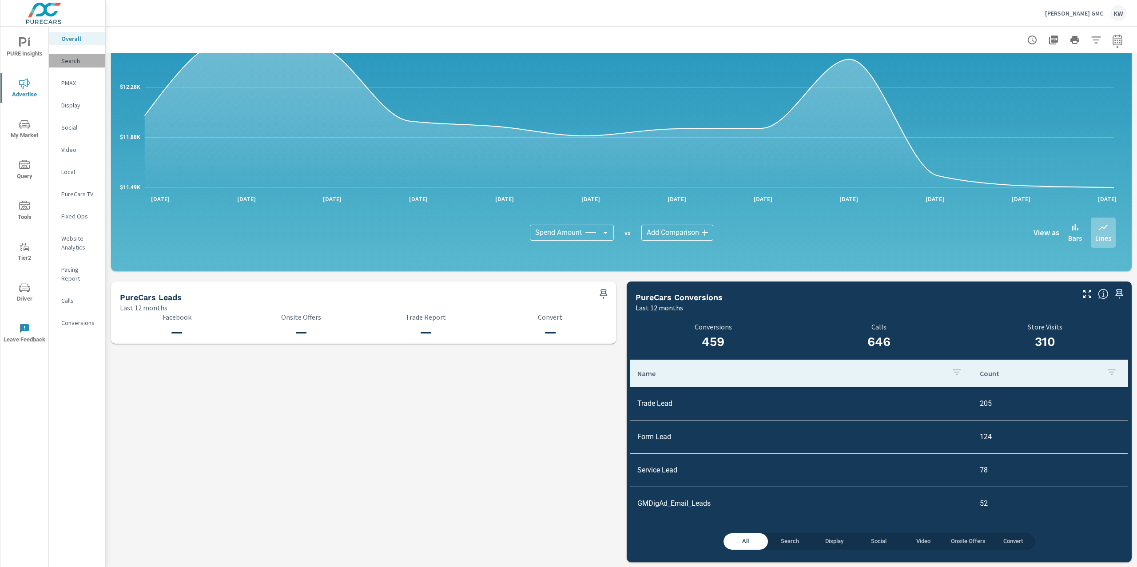
click at [63, 62] on p "Search" at bounding box center [79, 60] width 37 height 9
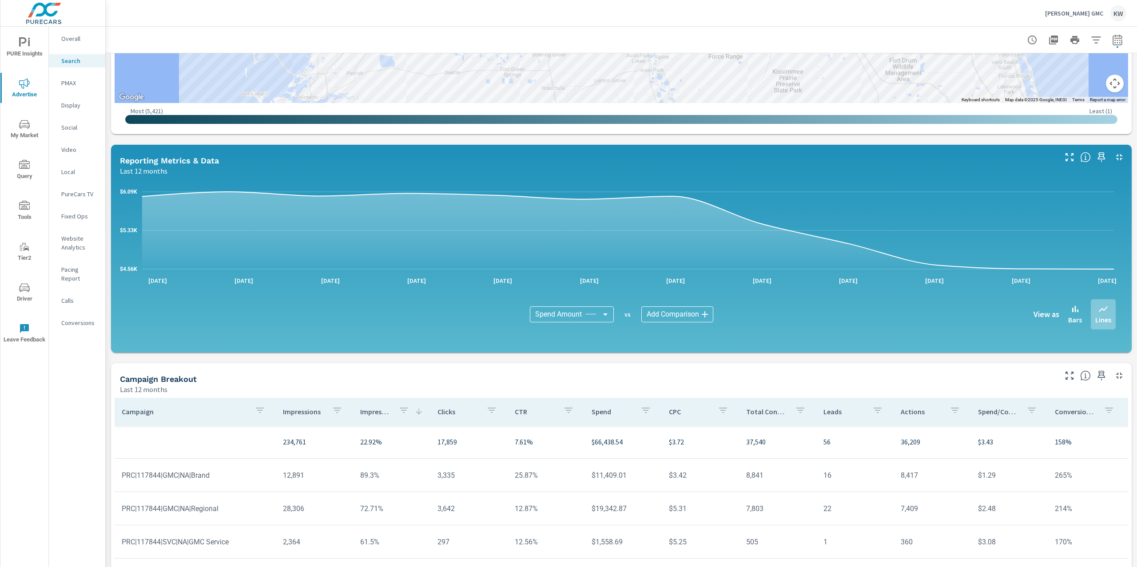
scroll to position [233, 0]
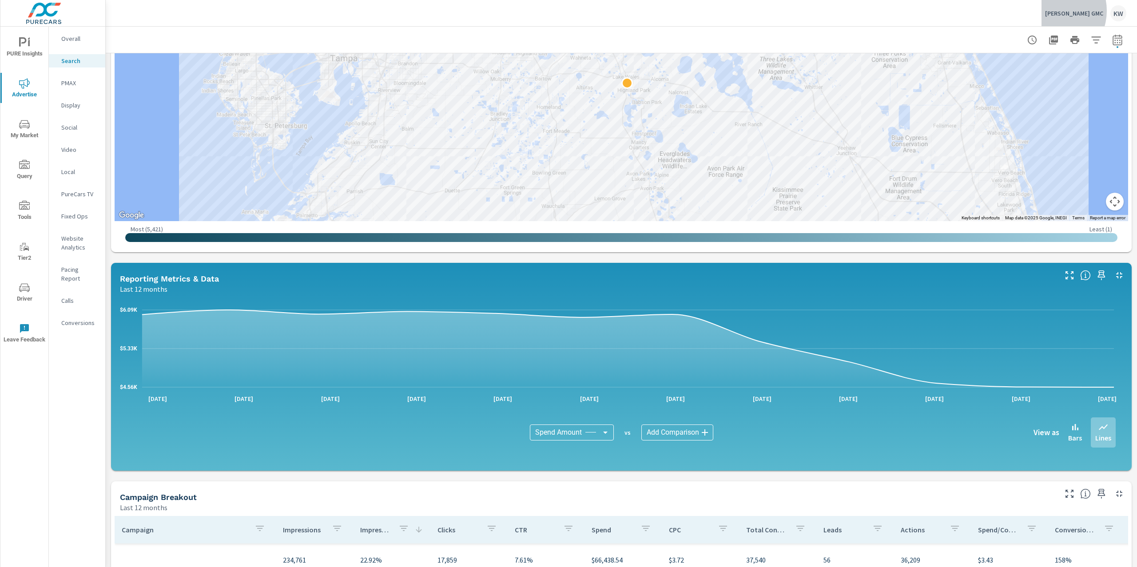
click at [1075, 11] on p "Huston GMC" at bounding box center [1074, 13] width 58 height 8
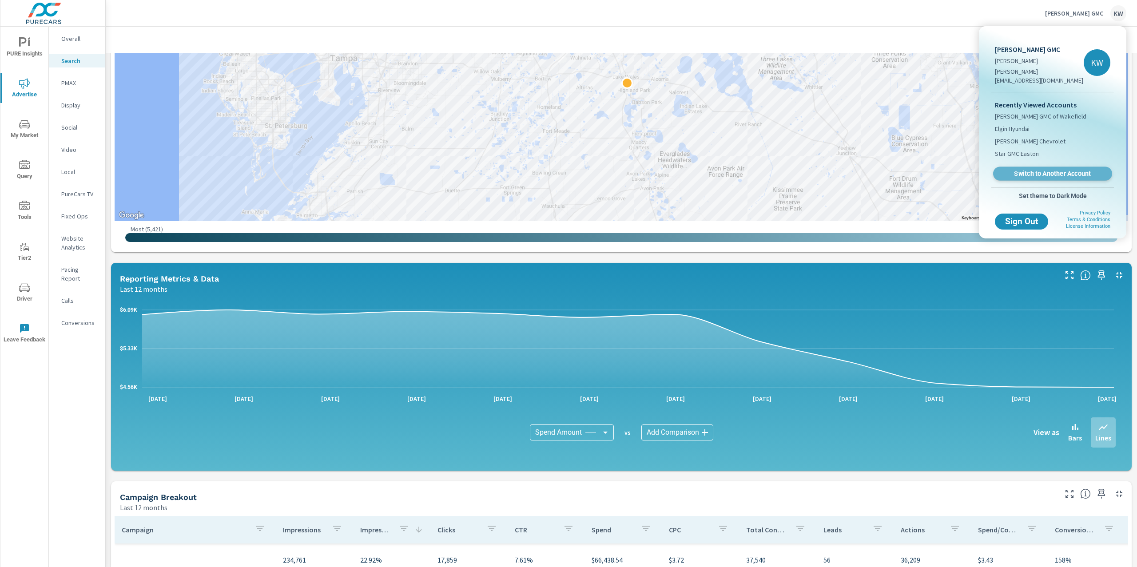
click at [1042, 170] on span "Switch to Another Account" at bounding box center [1052, 174] width 109 height 8
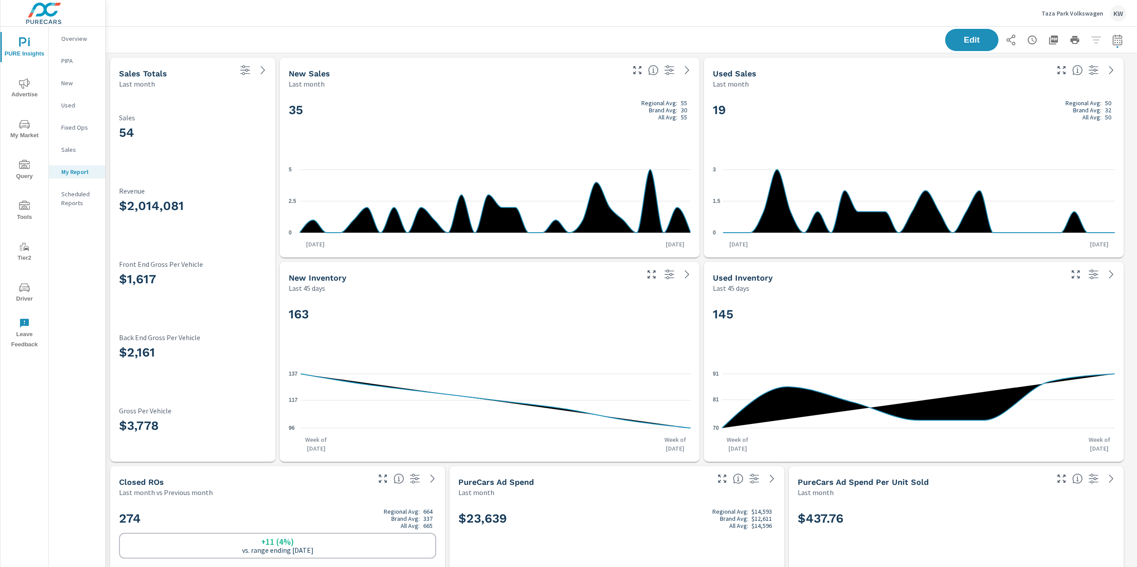
scroll to position [3495, 1041]
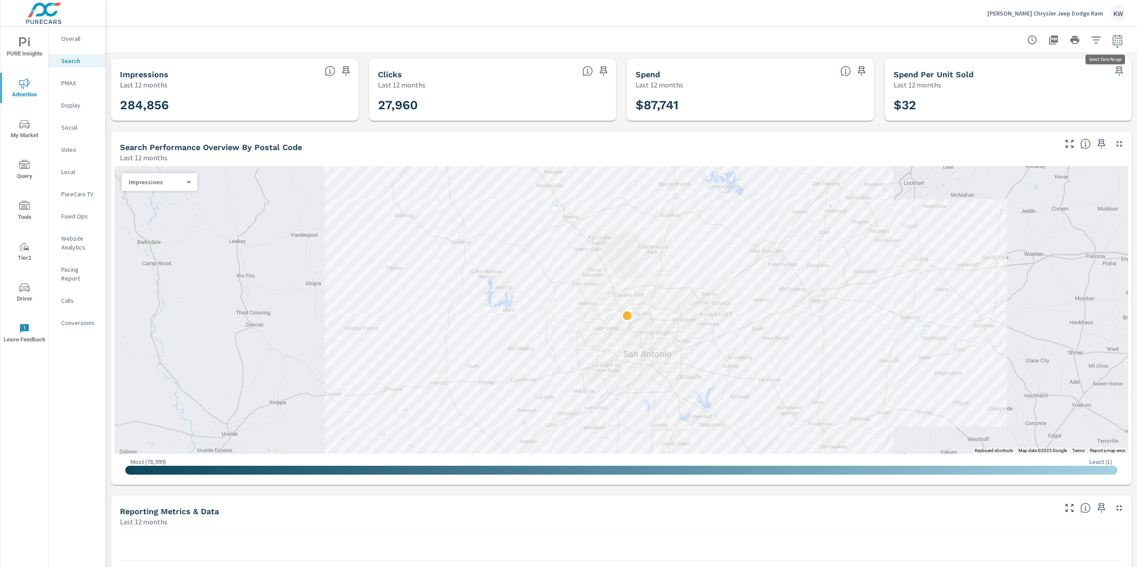
click at [1112, 41] on icon "button" at bounding box center [1117, 40] width 11 height 11
click at [1027, 88] on div "Custom [DATE] Last week Last 7 days Last 14 days Last 30 days Last 45 days Last…" at bounding box center [1037, 76] width 96 height 25
click at [1032, 77] on select "Custom Yesterday Last week Last 7 days Last 14 days Last 30 days Last 45 days L…" at bounding box center [1037, 77] width 89 height 18
click at [993, 68] on select "Custom Yesterday Last week Last 7 days Last 14 days Last 30 days Last 45 days L…" at bounding box center [1037, 77] width 89 height 18
select select "Last month"
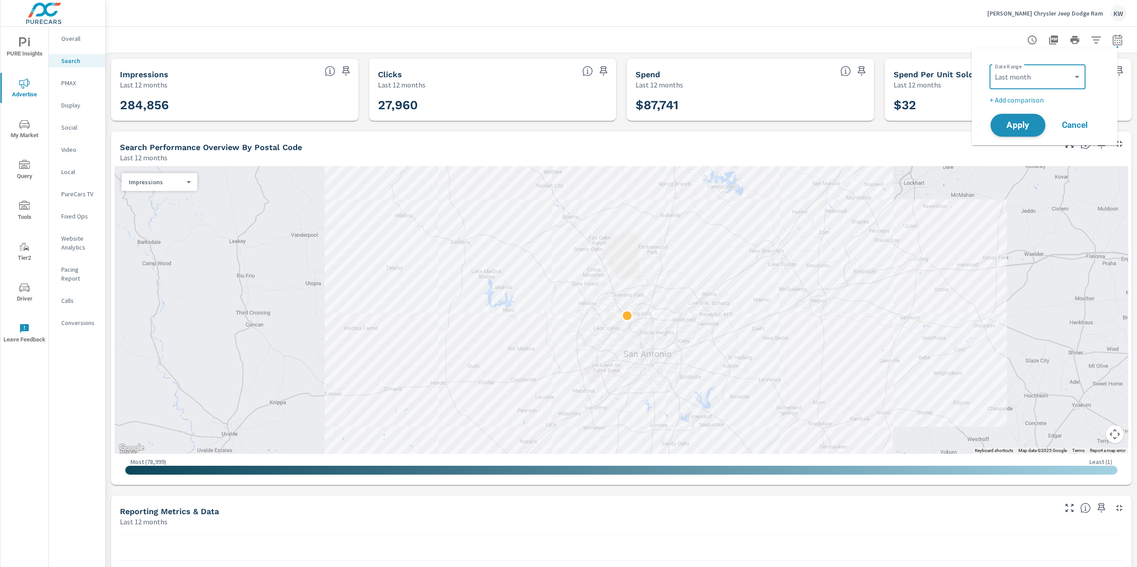
click at [1017, 121] on span "Apply" at bounding box center [1017, 125] width 36 height 8
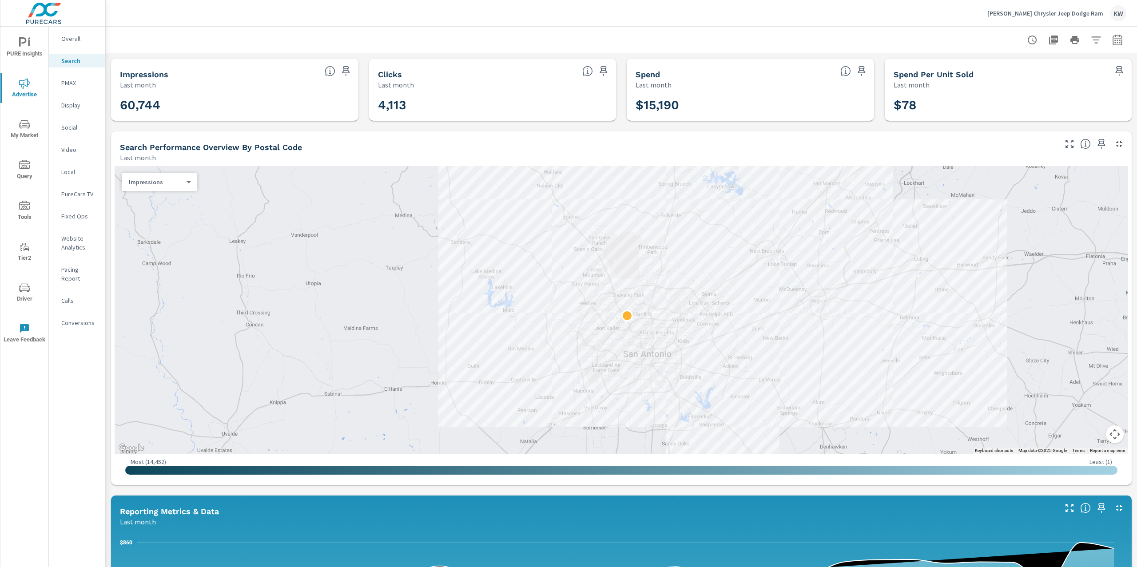
click at [20, 47] on icon "nav menu" at bounding box center [24, 42] width 11 height 11
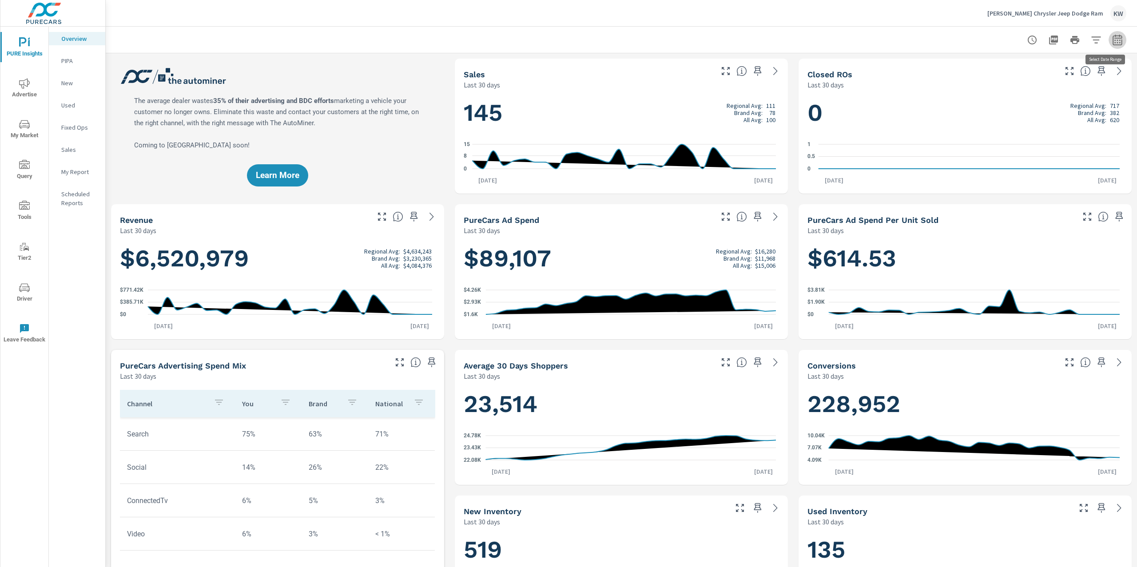
click at [1108, 45] on button "button" at bounding box center [1117, 40] width 18 height 18
click at [1074, 75] on select "Custom Yesterday Last week Last 7 days Last 14 days Last 30 days Last 45 days L…" at bounding box center [1037, 77] width 89 height 18
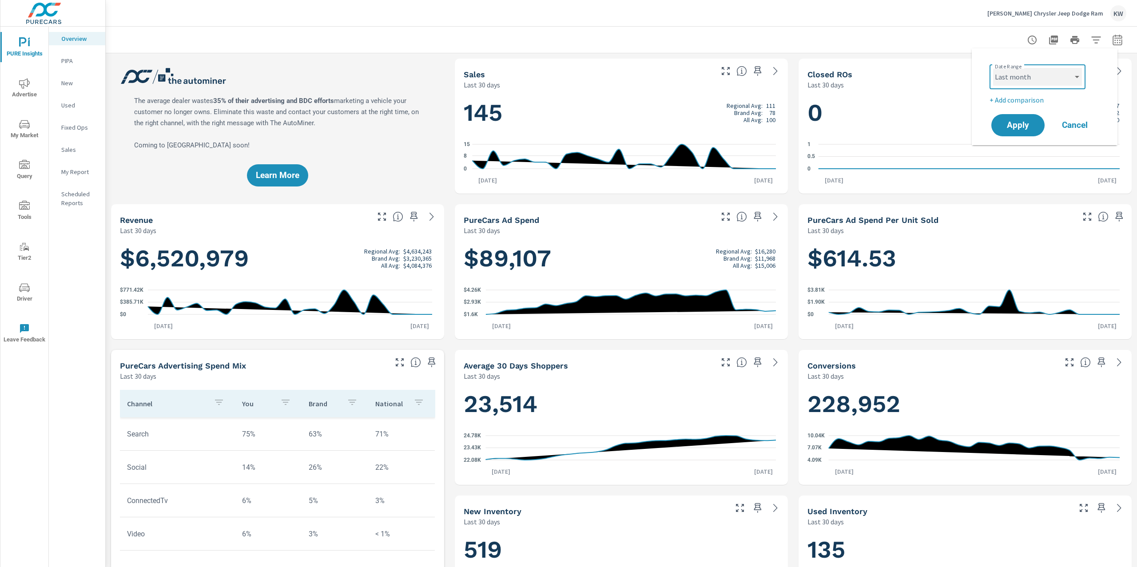
click at [993, 68] on select "Custom Yesterday Last week Last 7 days Last 14 days Last 30 days Last 45 days L…" at bounding box center [1037, 77] width 89 height 18
select select "Last month"
click at [1018, 123] on span "Apply" at bounding box center [1017, 125] width 36 height 8
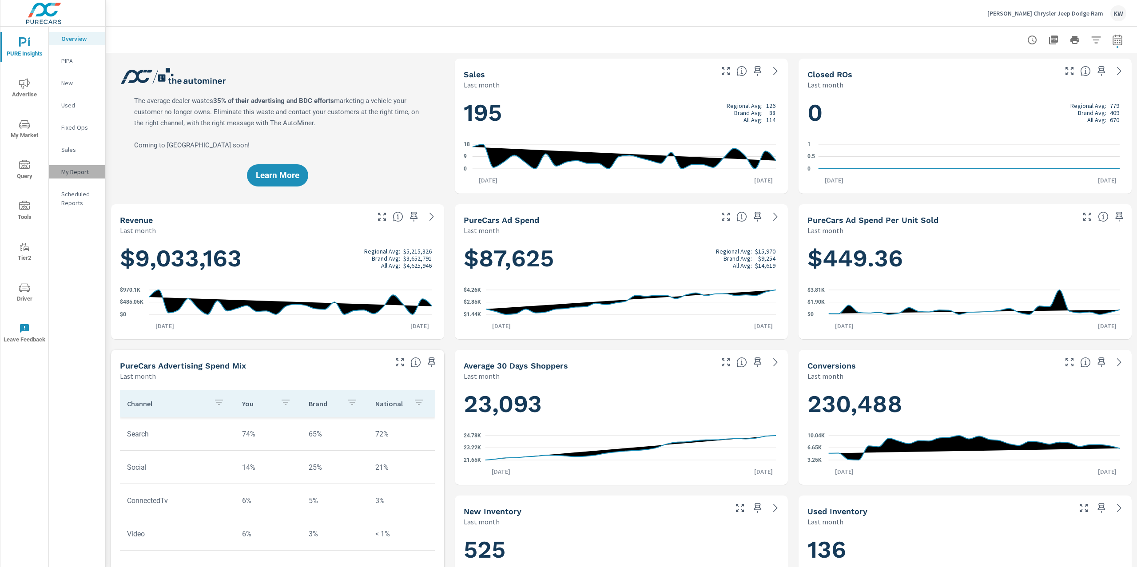
click at [78, 172] on p "My Report" at bounding box center [79, 171] width 37 height 9
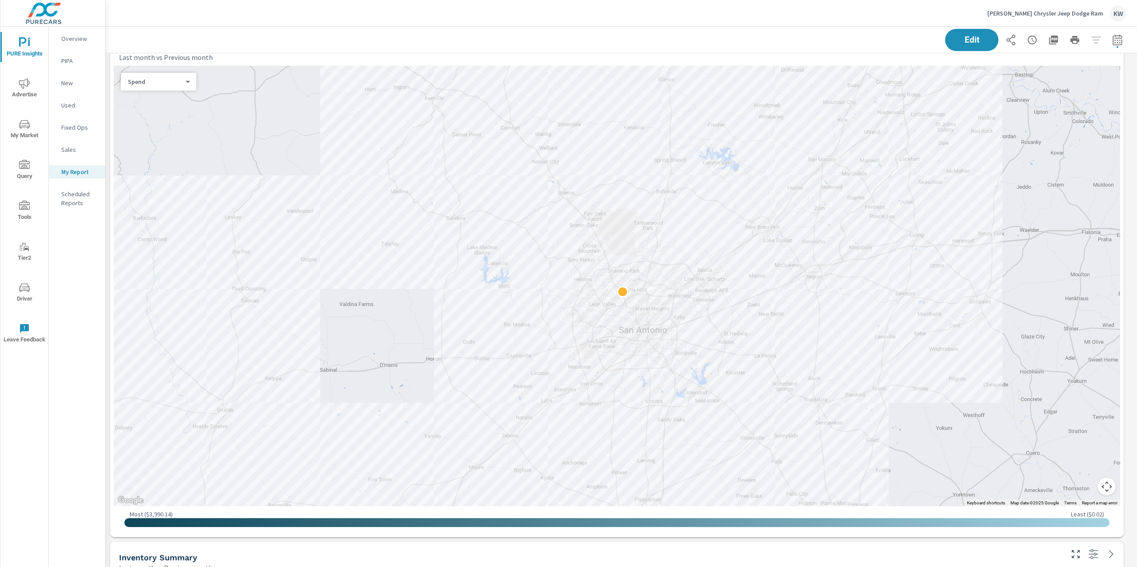
scroll to position [642, 0]
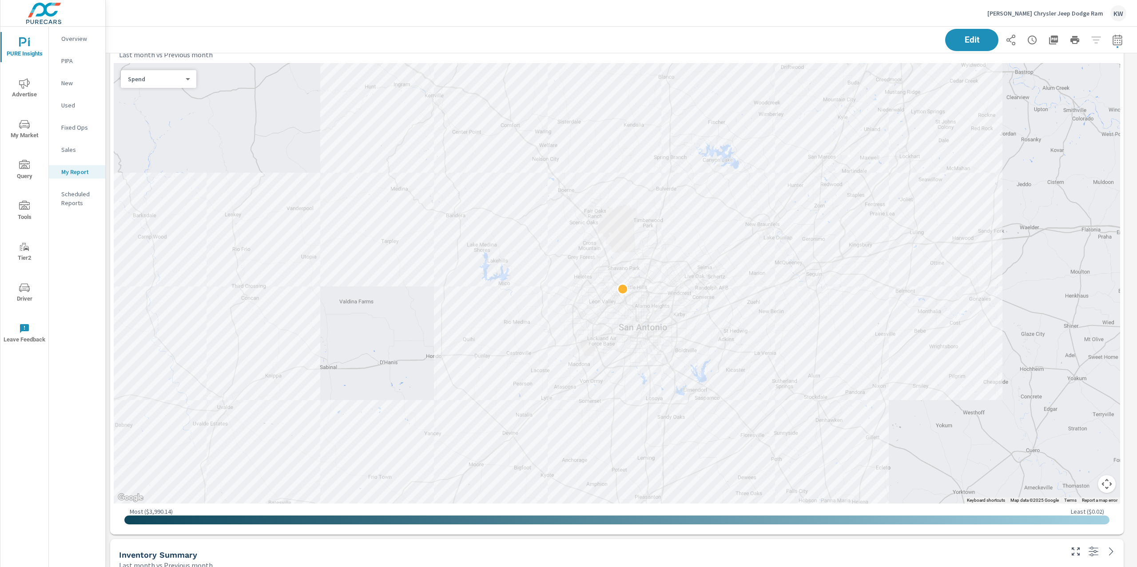
click at [186, 83] on div "Spend 0 ​" at bounding box center [158, 79] width 75 height 18
click at [188, 79] on body "PURE Insights Advertise My Market Query Tools Tier2 Driver Leave Feedback Overv…" at bounding box center [568, 283] width 1137 height 567
click at [179, 88] on li "Sales" at bounding box center [155, 93] width 68 height 14
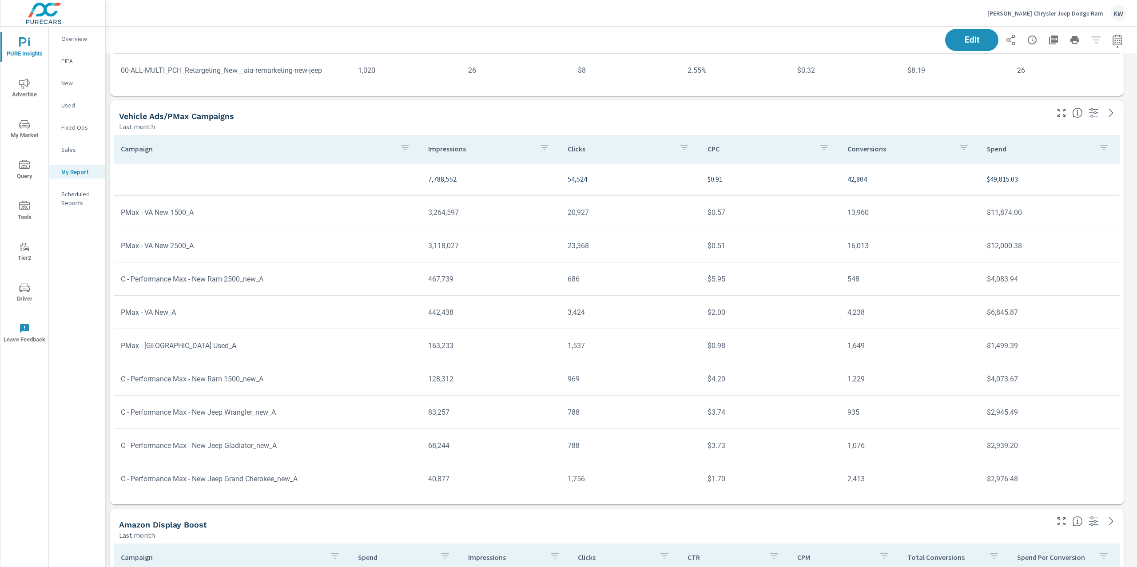
scroll to position [3704, 0]
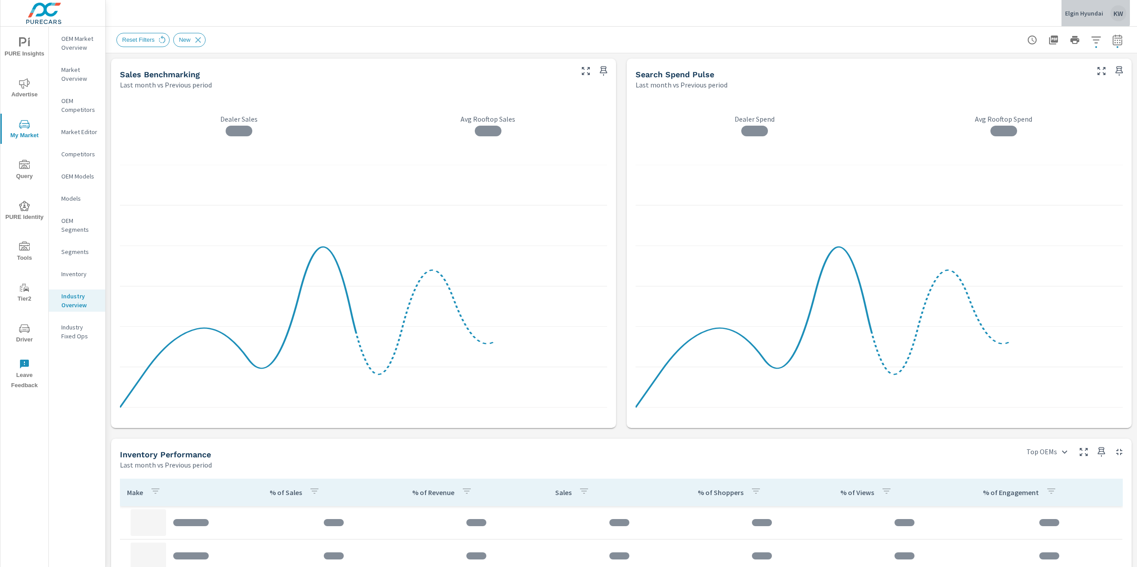
click at [1073, 12] on p "Elgin Hyundai" at bounding box center [1084, 13] width 38 height 8
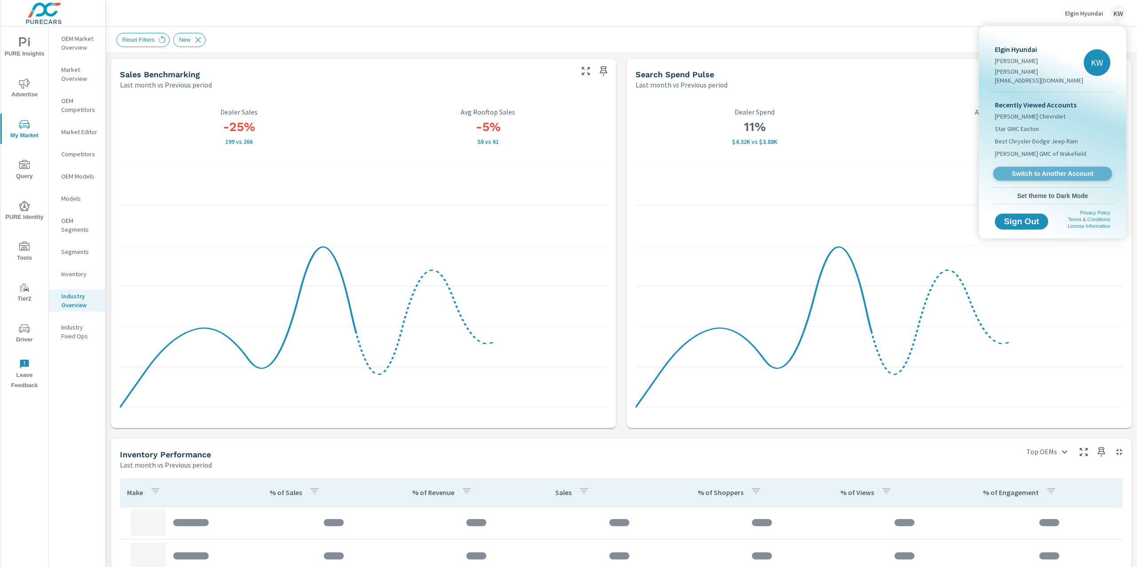
click at [1049, 167] on link "Switch to Another Account" at bounding box center [1052, 174] width 119 height 14
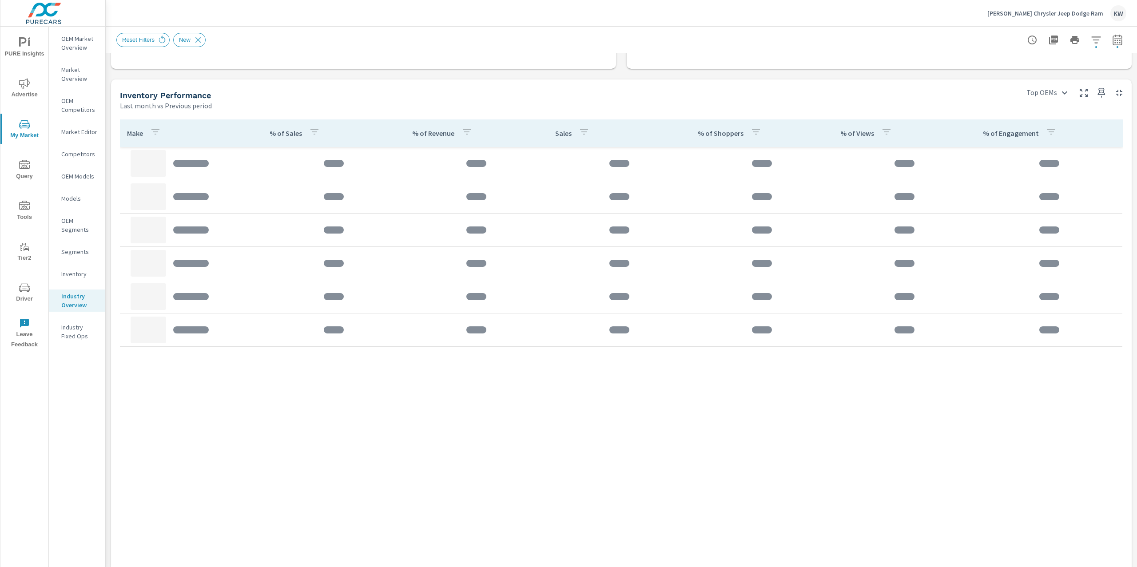
scroll to position [360, 0]
click at [1091, 40] on icon "button" at bounding box center [1095, 39] width 9 height 7
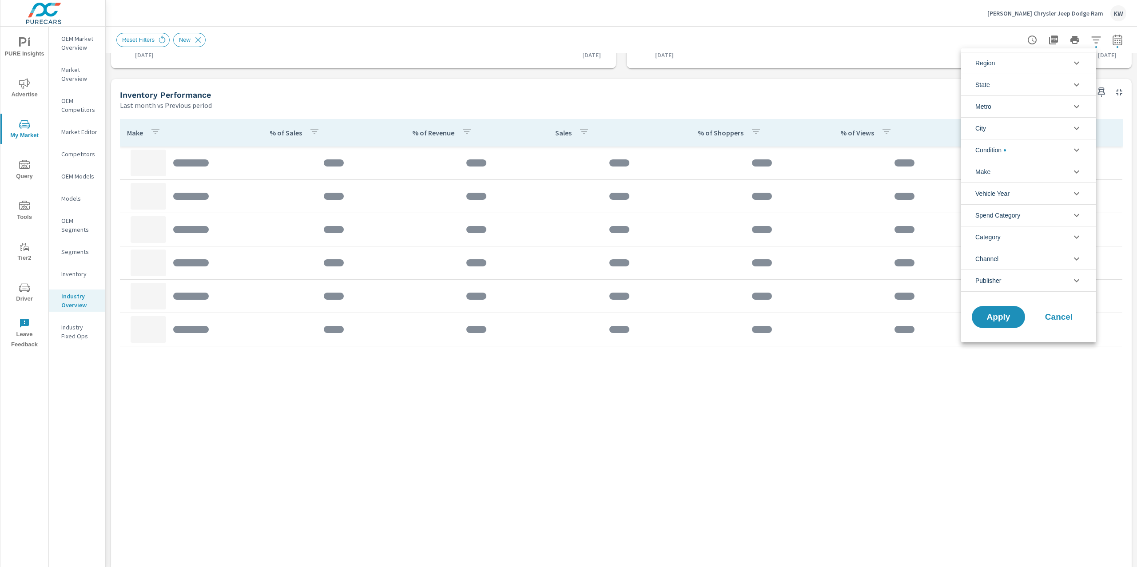
click at [1077, 104] on icon "filter options" at bounding box center [1076, 106] width 11 height 11
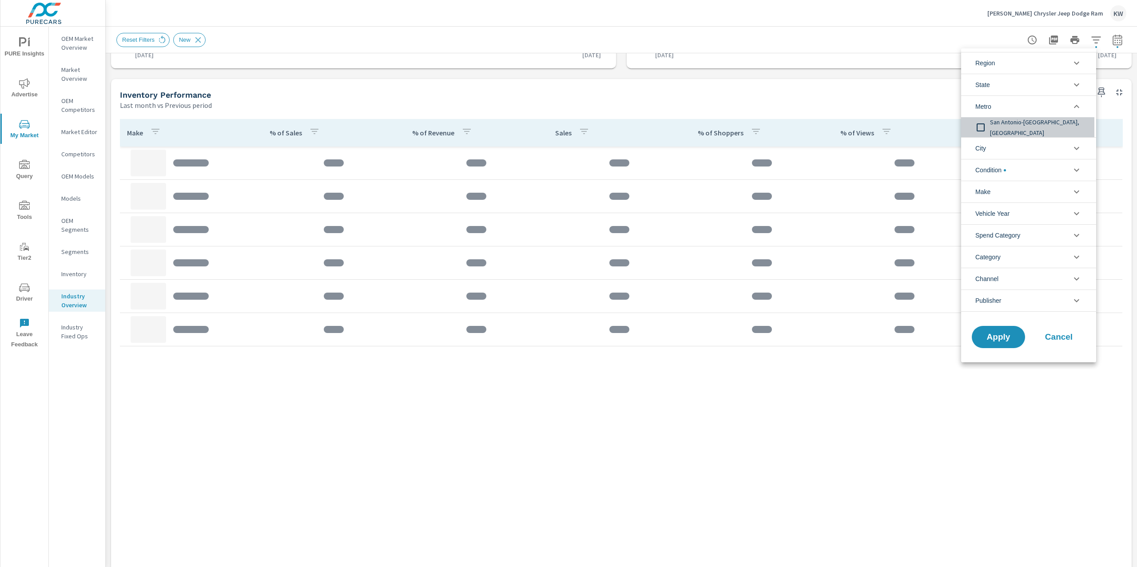
click at [978, 126] on input "filter options" at bounding box center [980, 127] width 19 height 19
click at [985, 127] on input "filter options" at bounding box center [980, 127] width 19 height 19
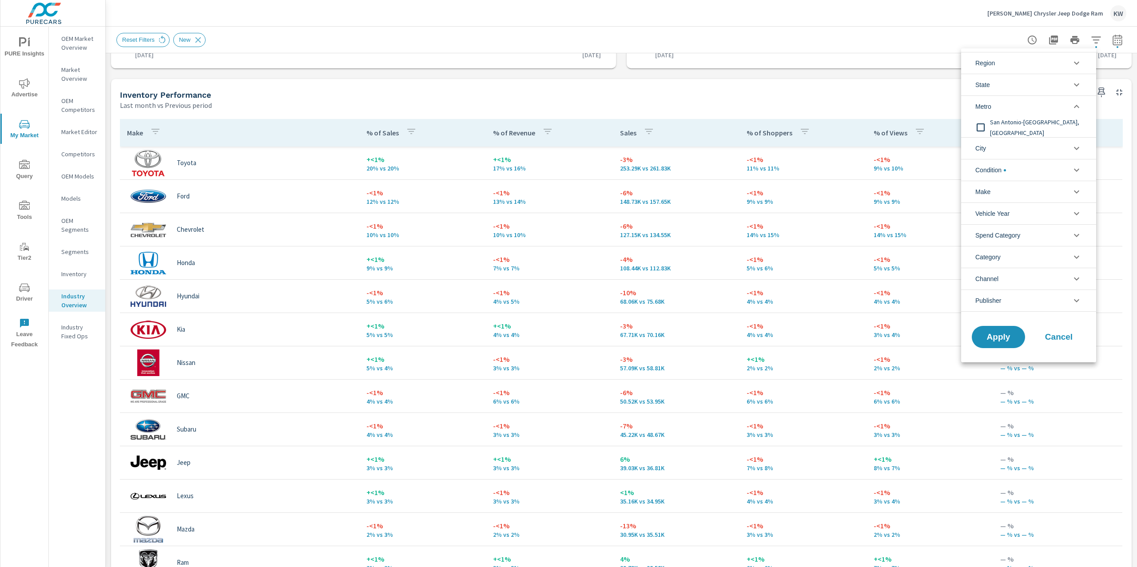
click at [901, 97] on div at bounding box center [568, 283] width 1137 height 567
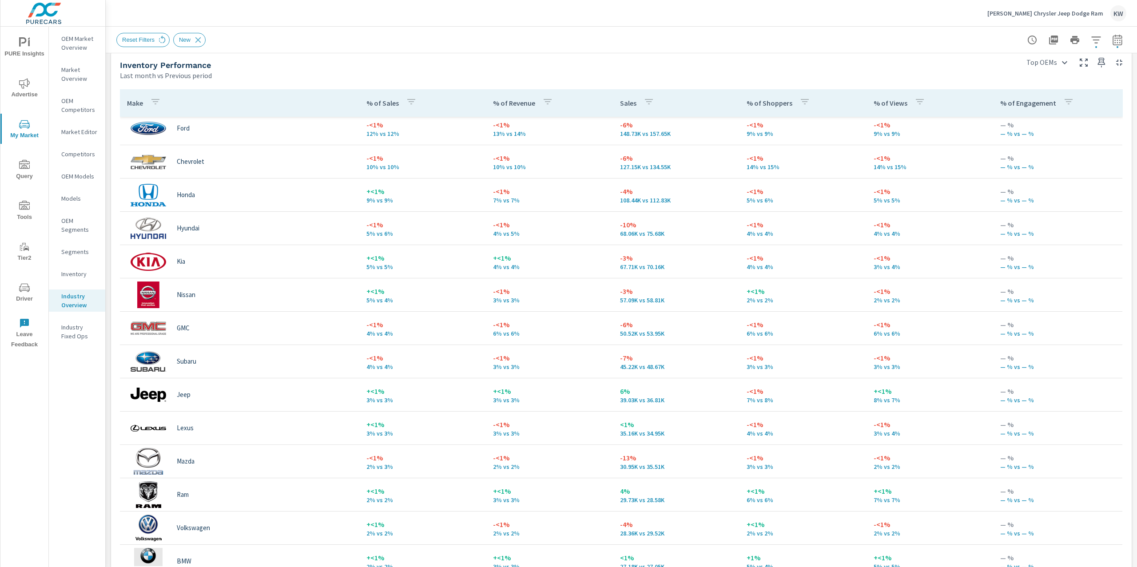
scroll to position [390, 0]
click at [1090, 42] on icon "button" at bounding box center [1095, 40] width 11 height 11
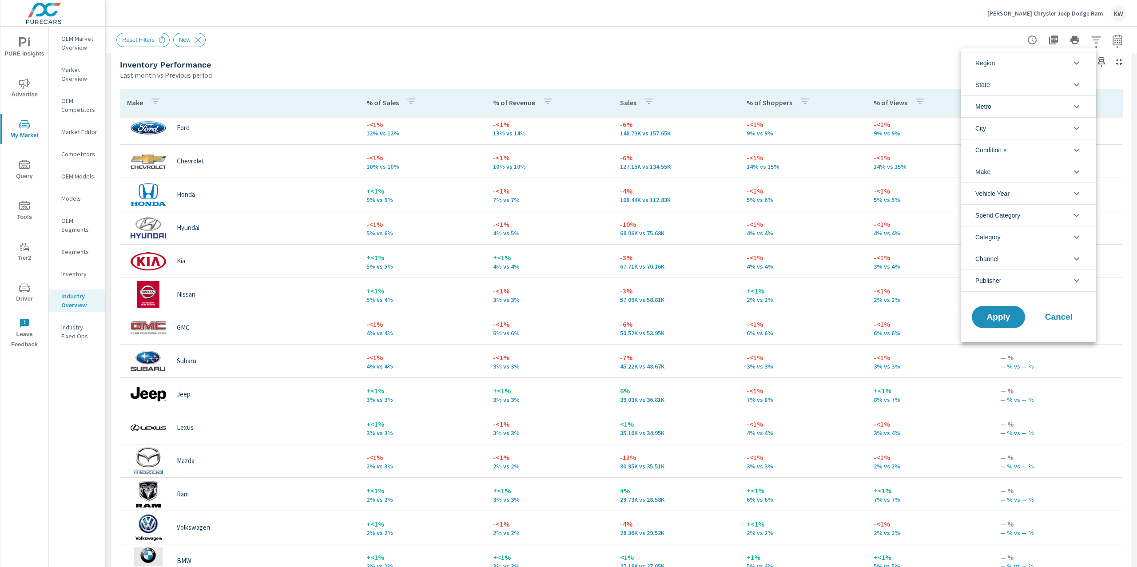
click at [1072, 107] on icon "filter options" at bounding box center [1076, 106] width 11 height 11
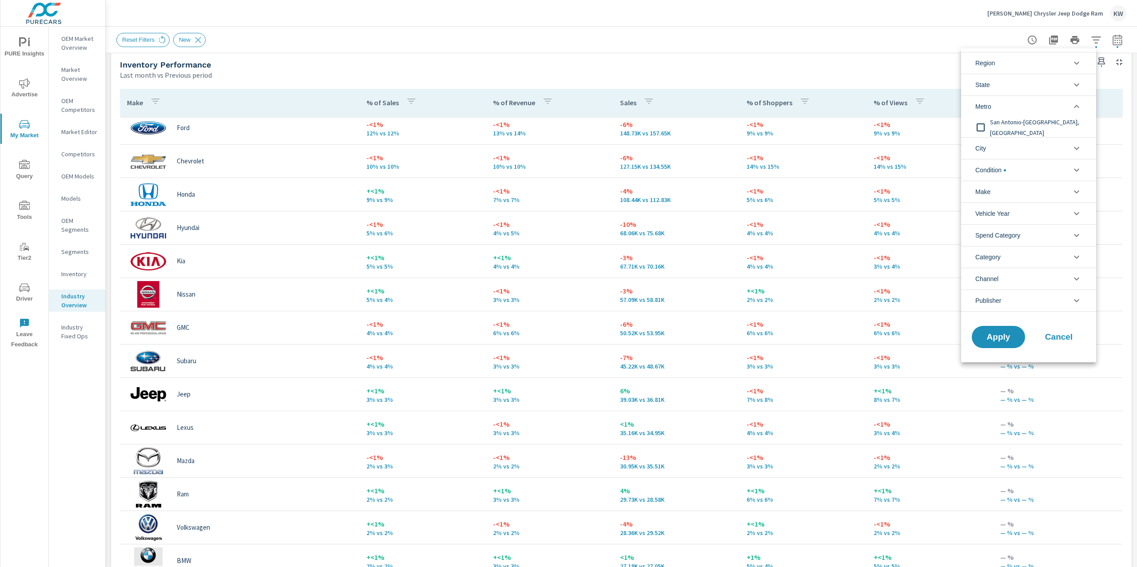
click at [982, 129] on input "filter options" at bounding box center [980, 127] width 19 height 19
click at [1076, 149] on icon "filter options" at bounding box center [1076, 148] width 5 height 3
click at [995, 364] on button "Apply" at bounding box center [998, 356] width 55 height 23
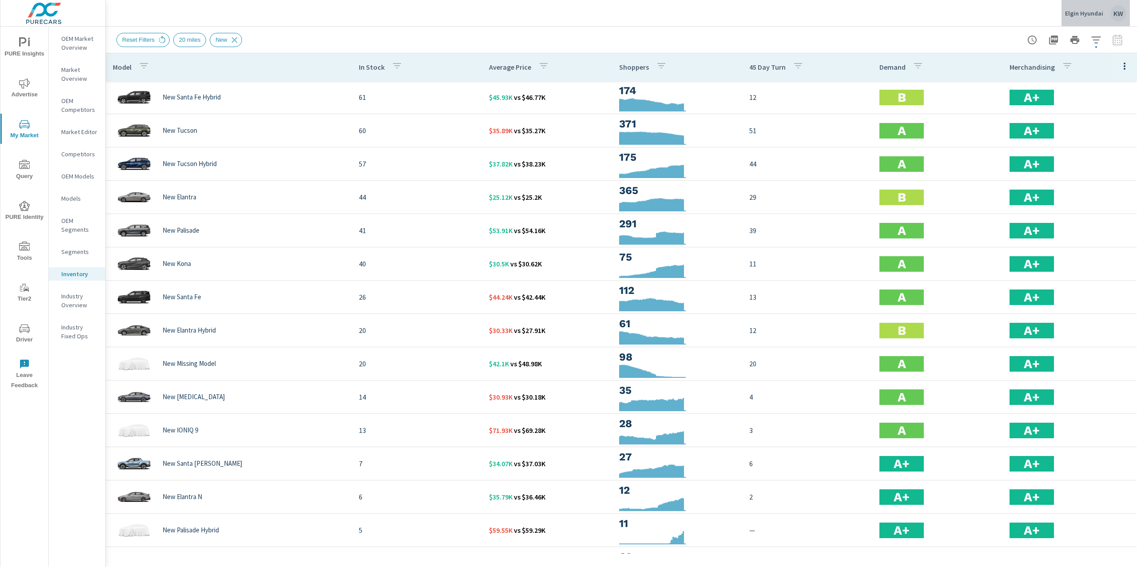
click at [1077, 11] on p "Elgin Hyundai" at bounding box center [1084, 13] width 38 height 8
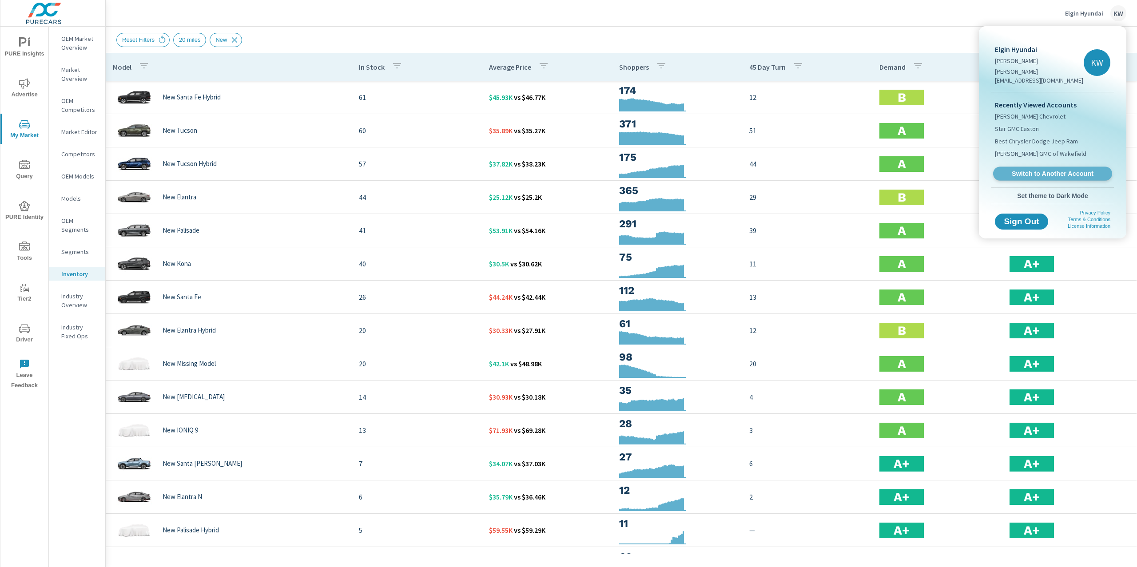
click at [1043, 170] on span "Switch to Another Account" at bounding box center [1052, 174] width 109 height 8
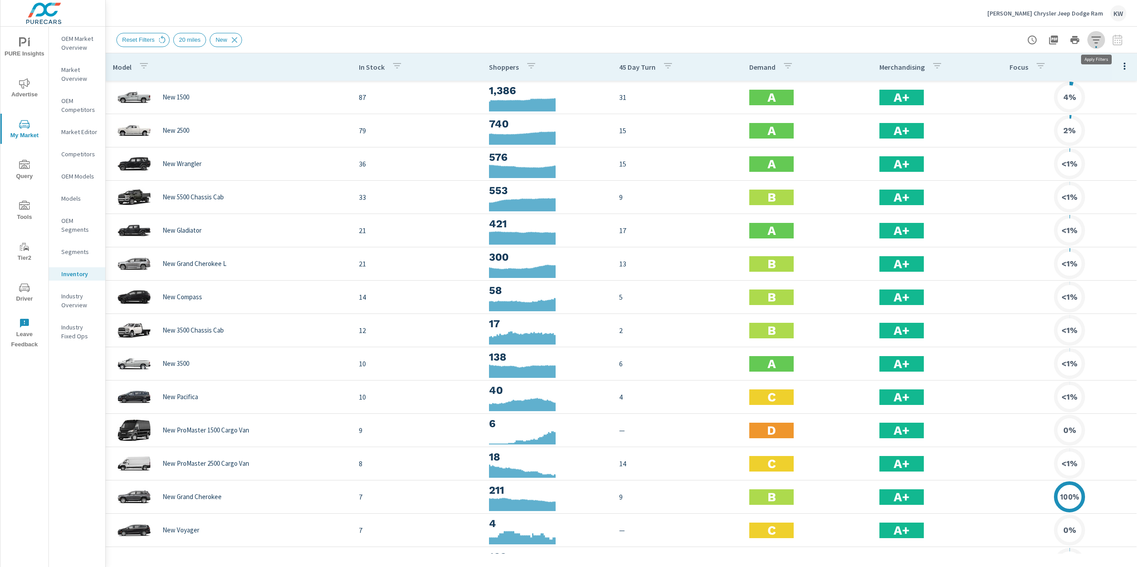
click at [1098, 43] on icon "button" at bounding box center [1095, 40] width 11 height 11
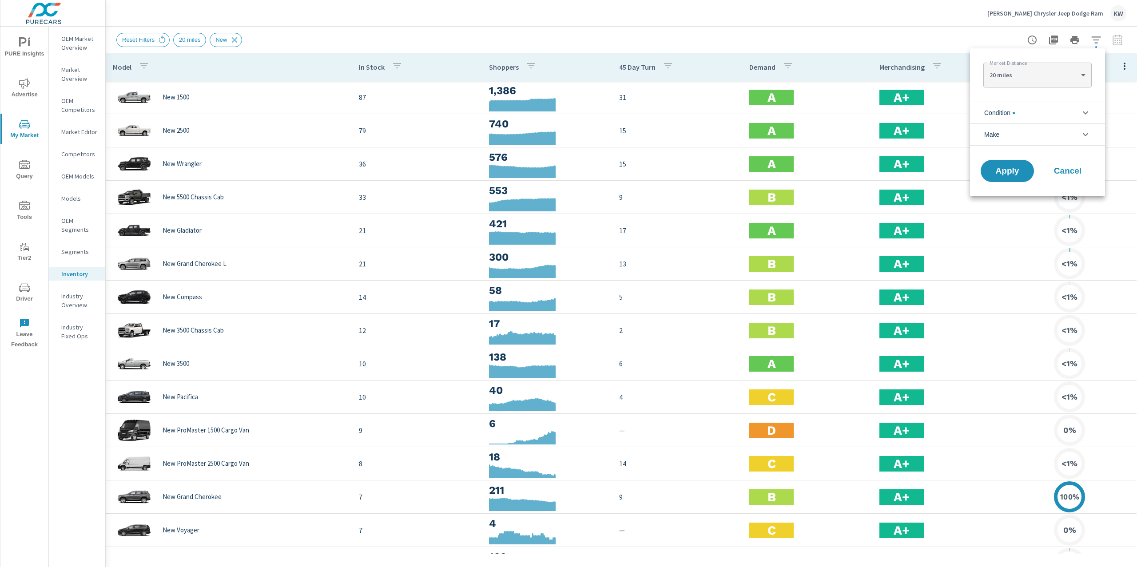
click at [930, 24] on div at bounding box center [568, 283] width 1137 height 567
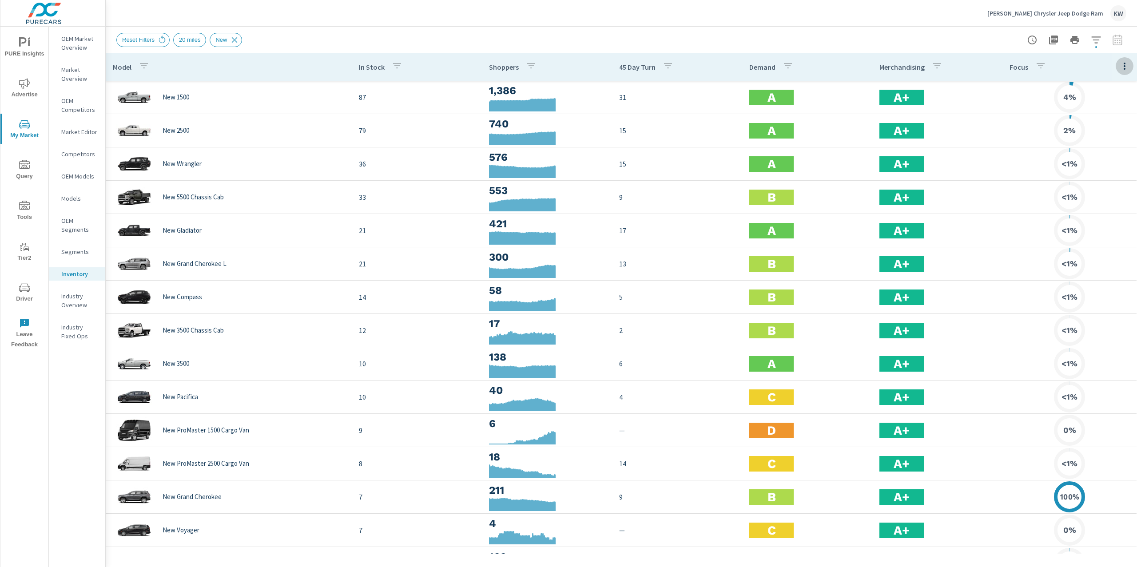
click at [1120, 71] on button "button" at bounding box center [1124, 66] width 18 height 18
click at [1099, 204] on span "Customize columns..." at bounding box center [1095, 206] width 56 height 9
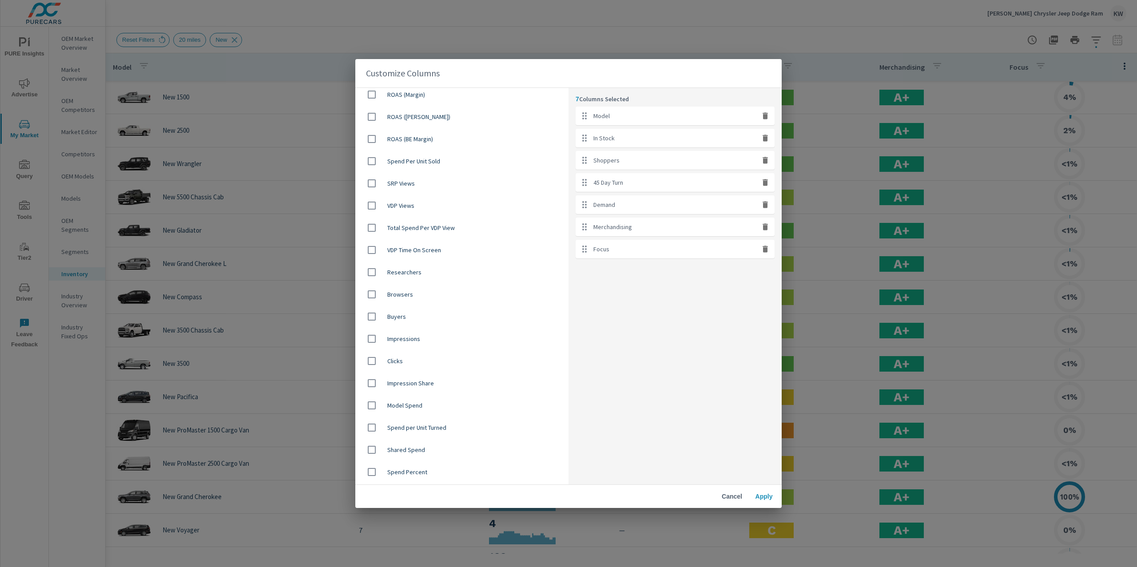
scroll to position [513, 0]
click at [371, 321] on input "checkbox" at bounding box center [371, 318] width 19 height 19
checkbox input "true"
drag, startPoint x: 583, startPoint y: 272, endPoint x: 587, endPoint y: 155, distance: 117.7
click at [587, 155] on ul "Model In Stock Shoppers 45 Day Turn Demand Merchandising Focus Average Price" at bounding box center [674, 194] width 199 height 174
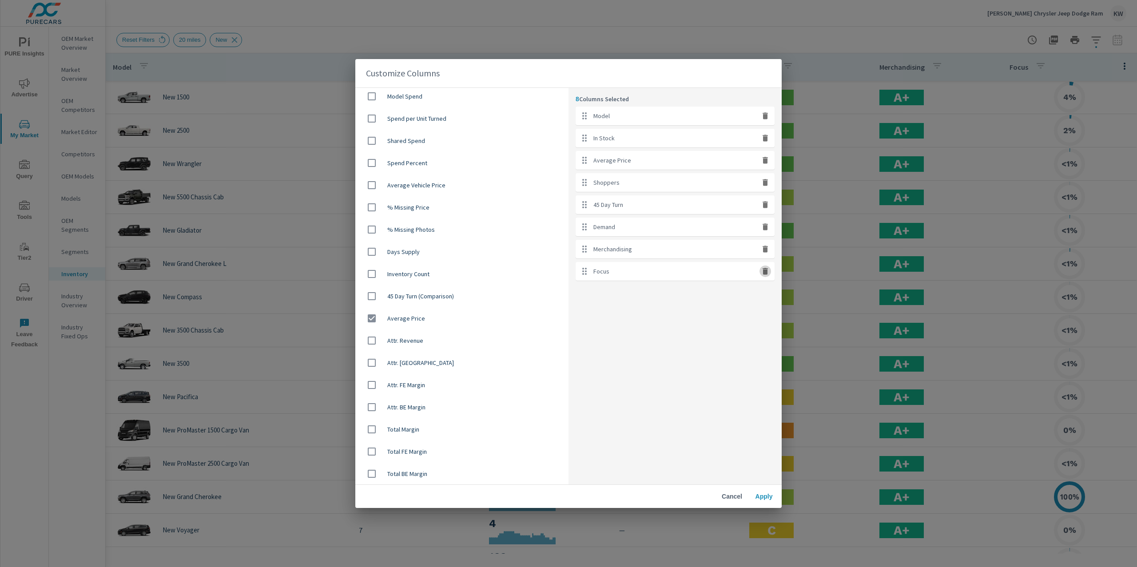
click at [768, 271] on icon "button" at bounding box center [765, 271] width 9 height 9
checkbox input "false"
click at [772, 497] on span "Apply" at bounding box center [763, 496] width 21 height 8
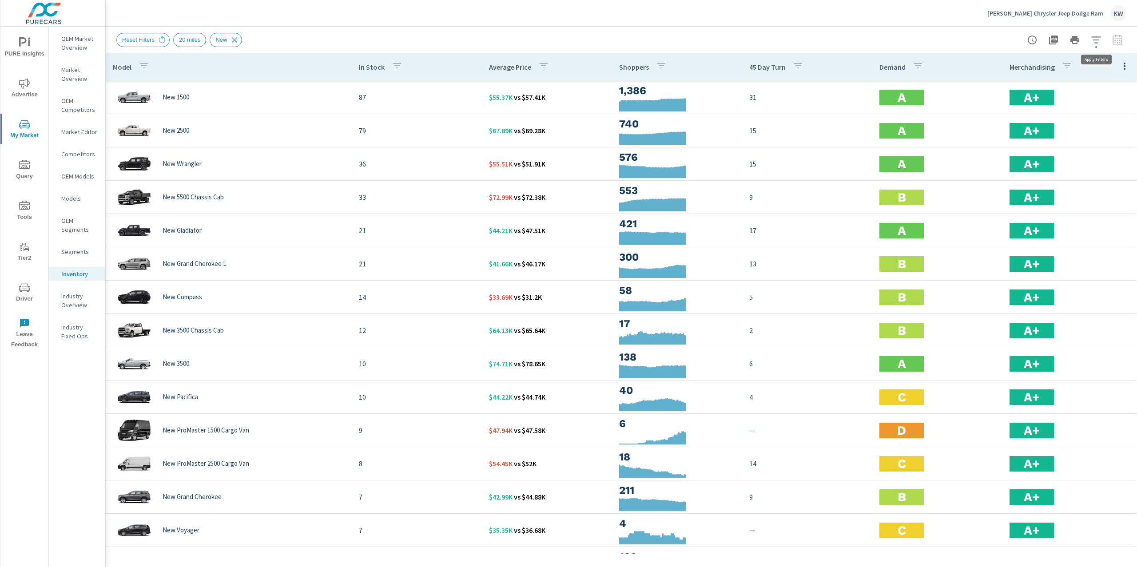
click at [1098, 41] on icon "button" at bounding box center [1095, 40] width 11 height 11
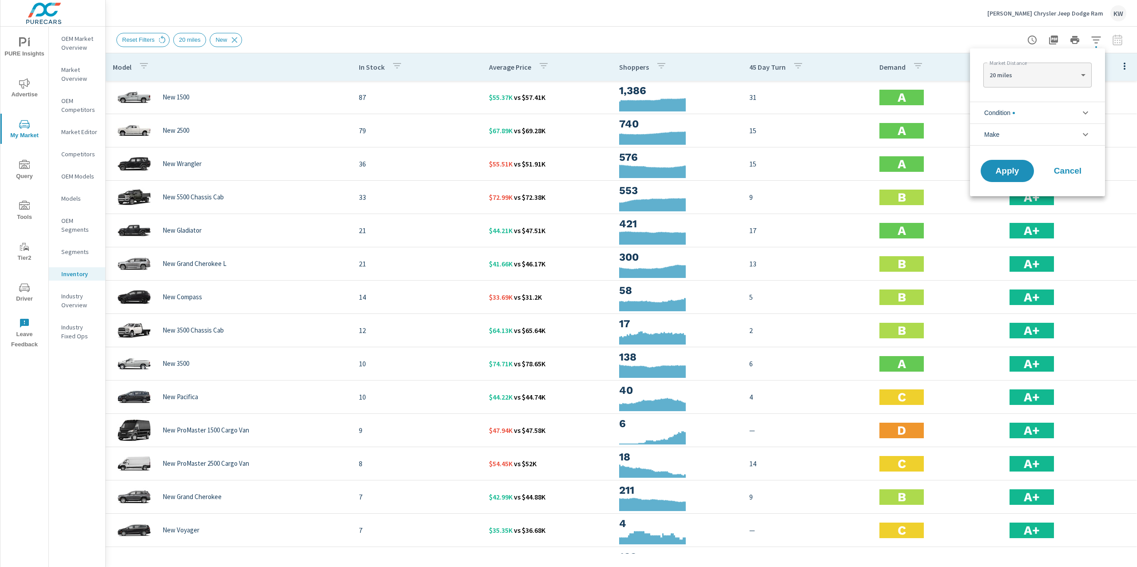
click at [1054, 77] on body "PURE Insights Advertise My Market Query Tools Tier2 Driver Leave Feedback OEM M…" at bounding box center [568, 283] width 1137 height 567
click at [1030, 87] on li "30 miles" at bounding box center [1037, 89] width 108 height 14
type Distance "30"
click at [1001, 179] on button "Apply" at bounding box center [1006, 170] width 55 height 23
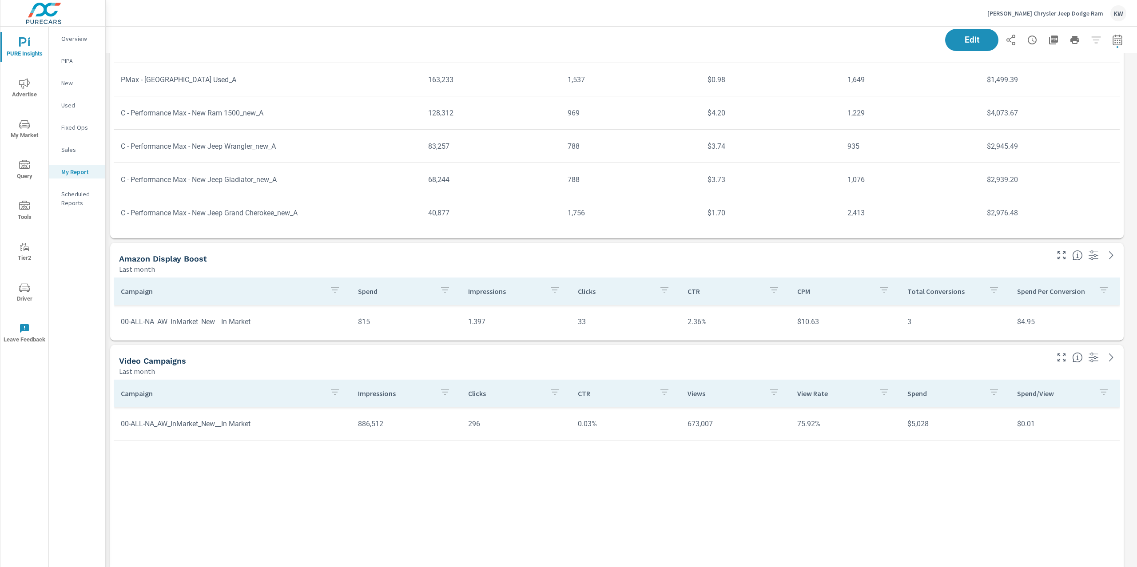
scroll to position [4005, 0]
click at [953, 42] on span "Edit" at bounding box center [971, 40] width 36 height 8
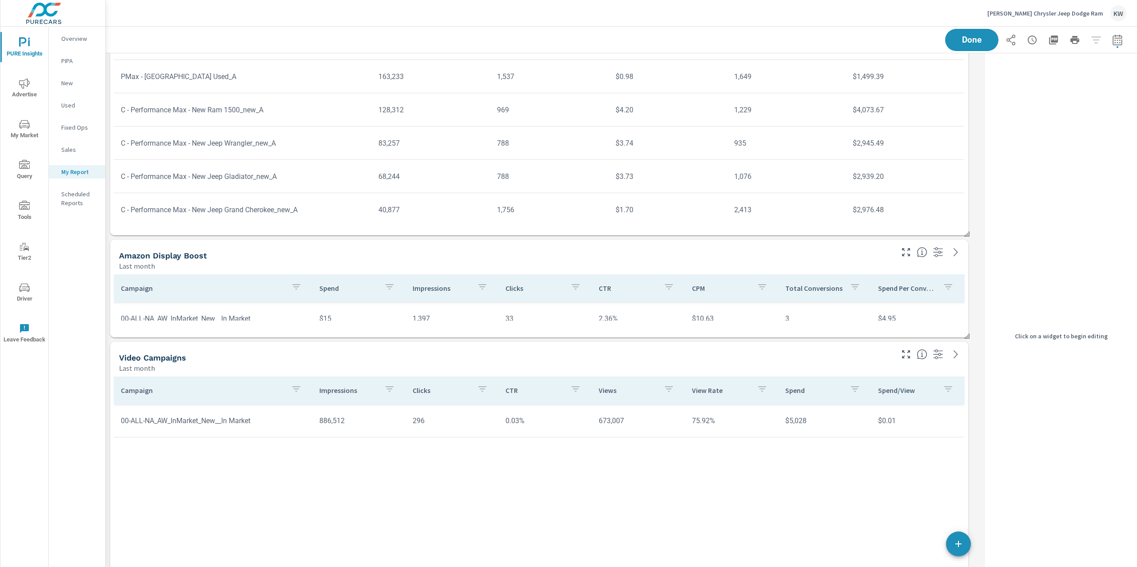
click at [733, 255] on div "Amazon Display Boost" at bounding box center [505, 255] width 773 height 10
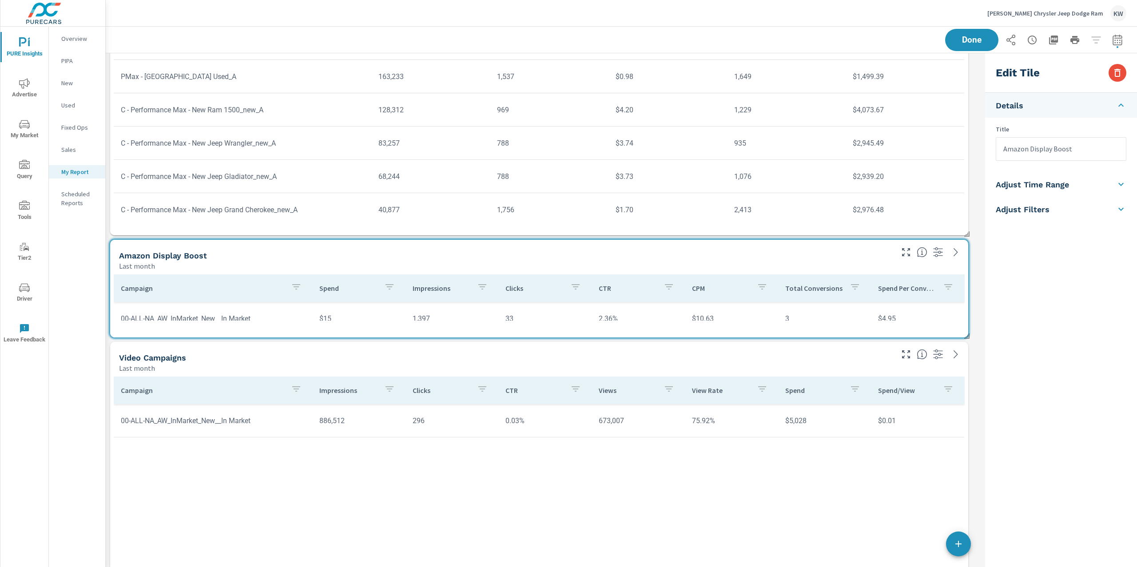
scroll to position [6252, 885]
click at [1113, 75] on icon "button" at bounding box center [1117, 72] width 11 height 11
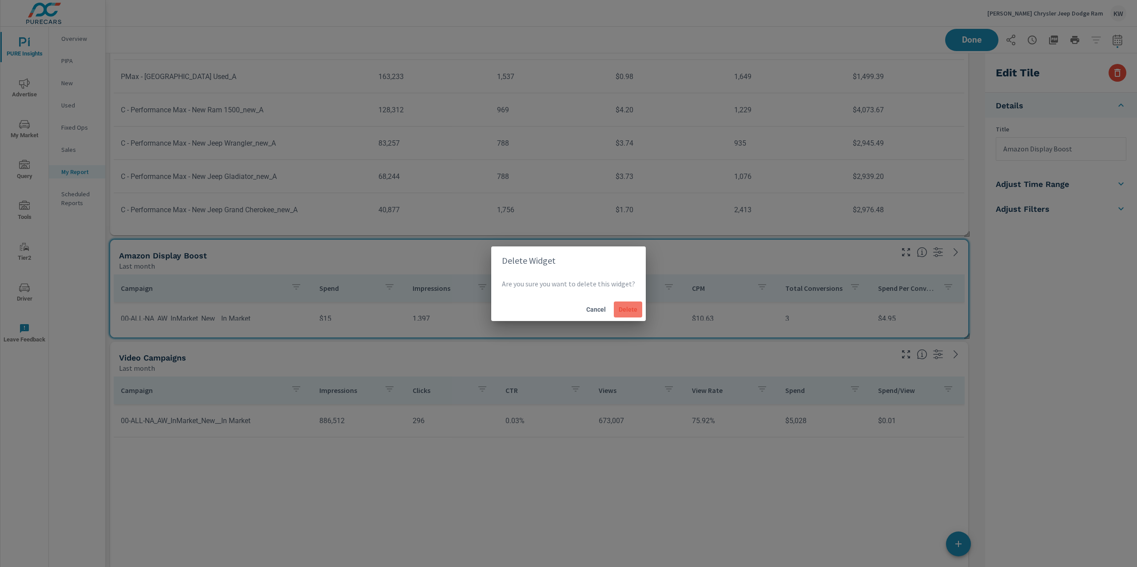
click at [635, 308] on span "Delete" at bounding box center [627, 309] width 21 height 8
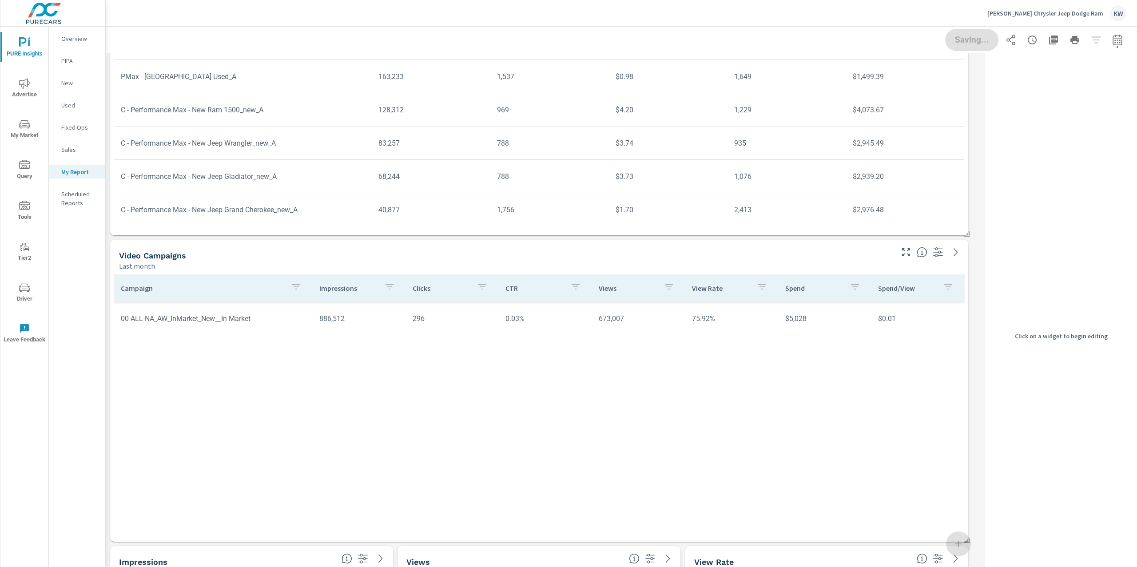
scroll to position [4, 4]
drag, startPoint x: 965, startPoint y: 536, endPoint x: 964, endPoint y: 405, distance: 131.0
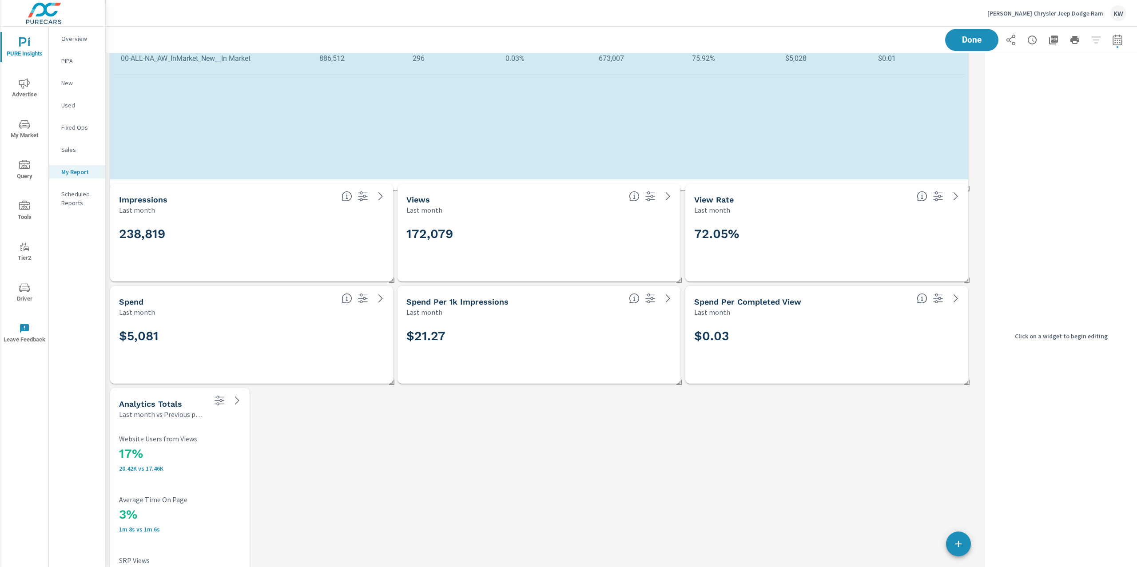
scroll to position [6048, 885]
drag, startPoint x: 966, startPoint y: 276, endPoint x: 967, endPoint y: 174, distance: 101.7
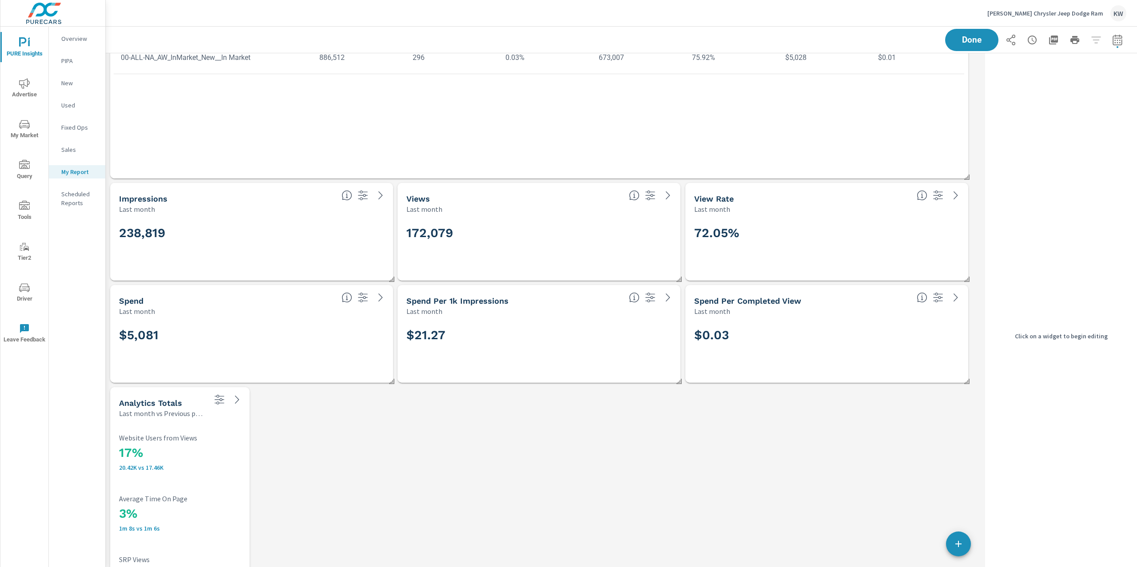
scroll to position [4286, 0]
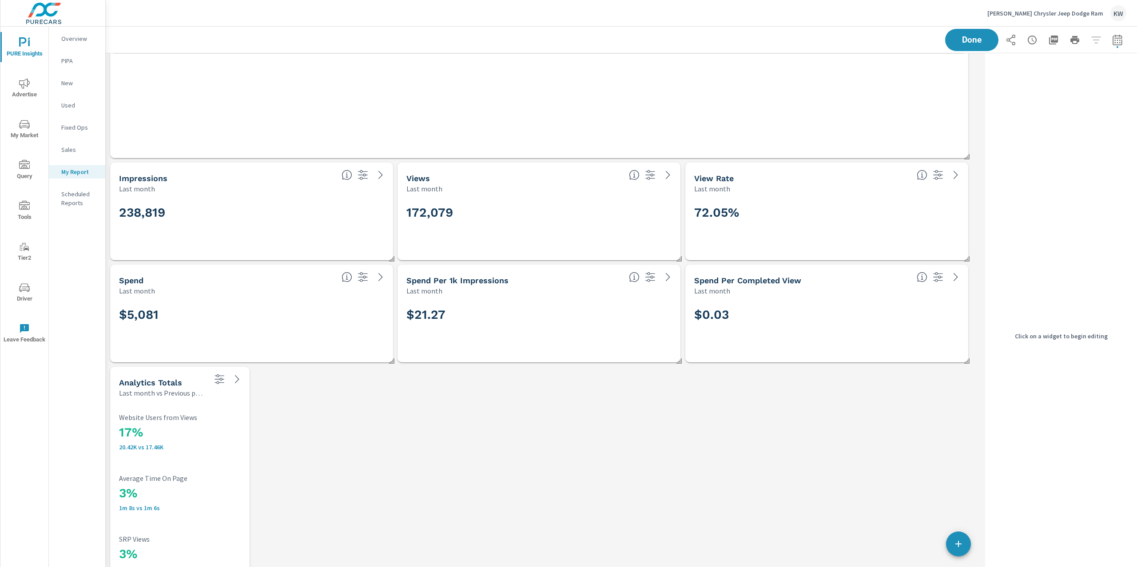
click at [337, 216] on h2 "238,819" at bounding box center [251, 213] width 265 height 16
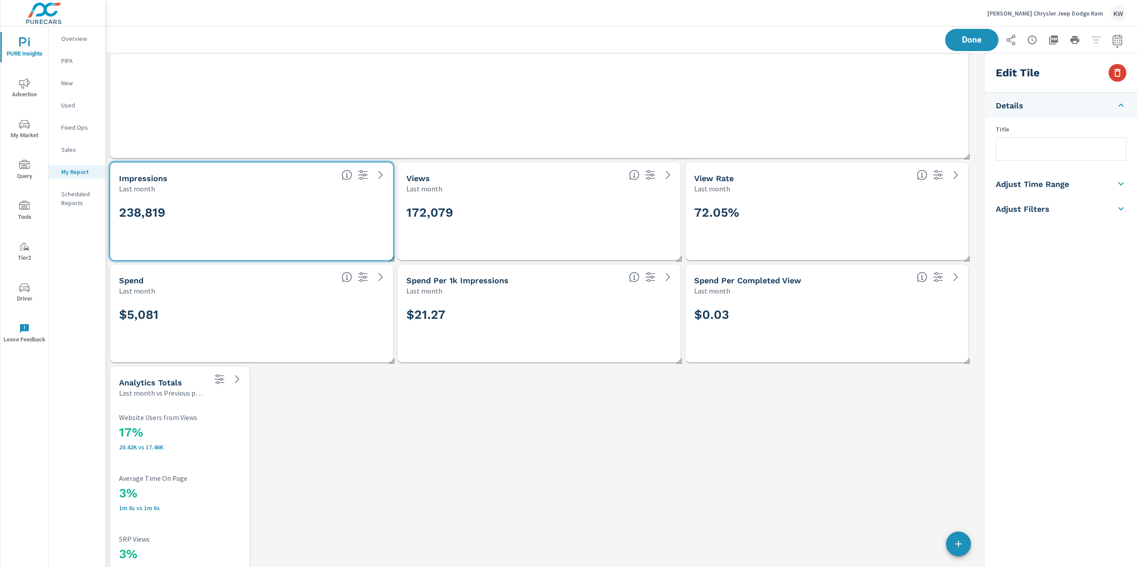
click at [1121, 69] on icon "button" at bounding box center [1117, 72] width 11 height 11
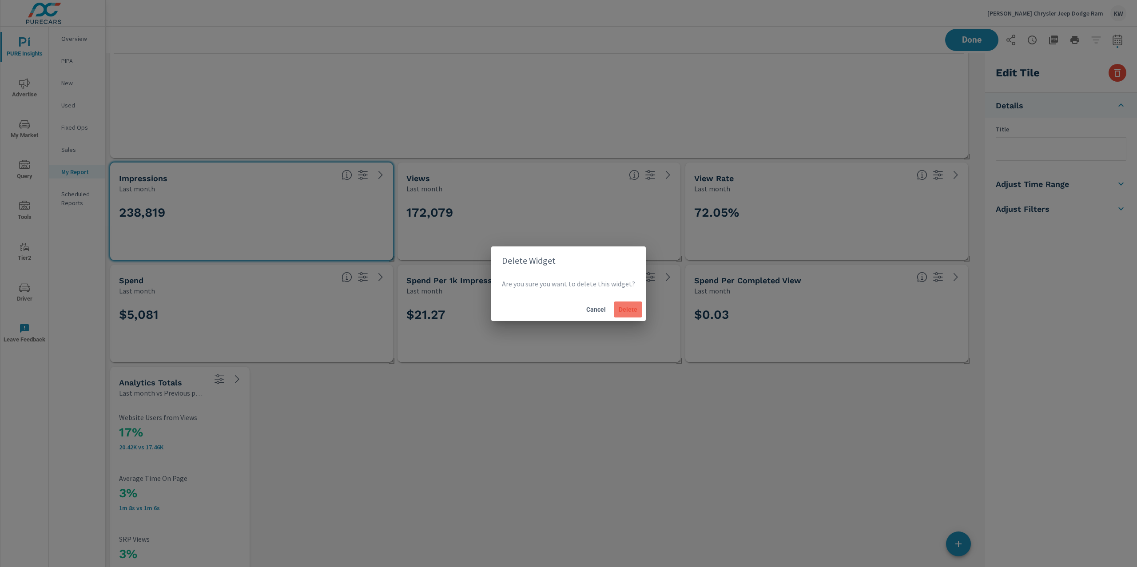
click at [623, 309] on span "Delete" at bounding box center [627, 309] width 21 height 8
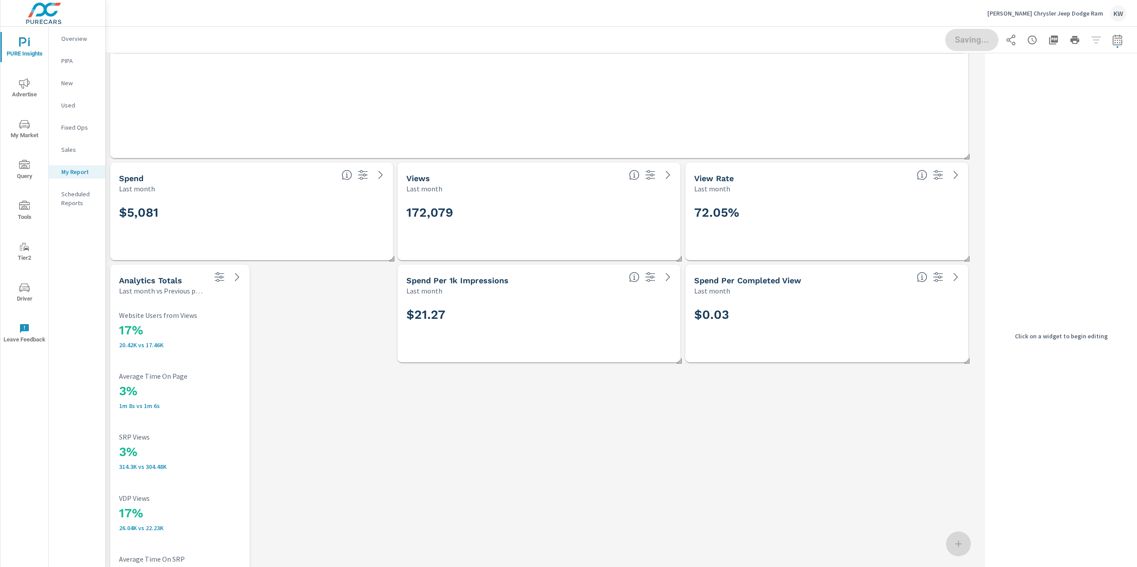
click at [622, 208] on h2 "172,079" at bounding box center [538, 213] width 265 height 16
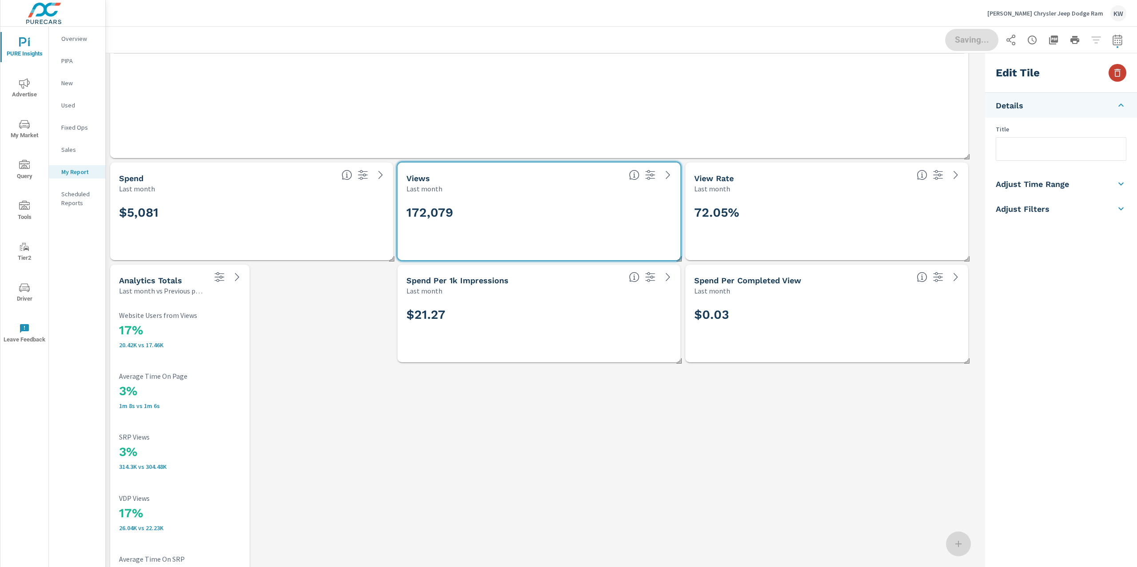
drag, startPoint x: 1123, startPoint y: 71, endPoint x: 975, endPoint y: 112, distance: 153.4
click at [1121, 74] on button "button" at bounding box center [1117, 73] width 18 height 18
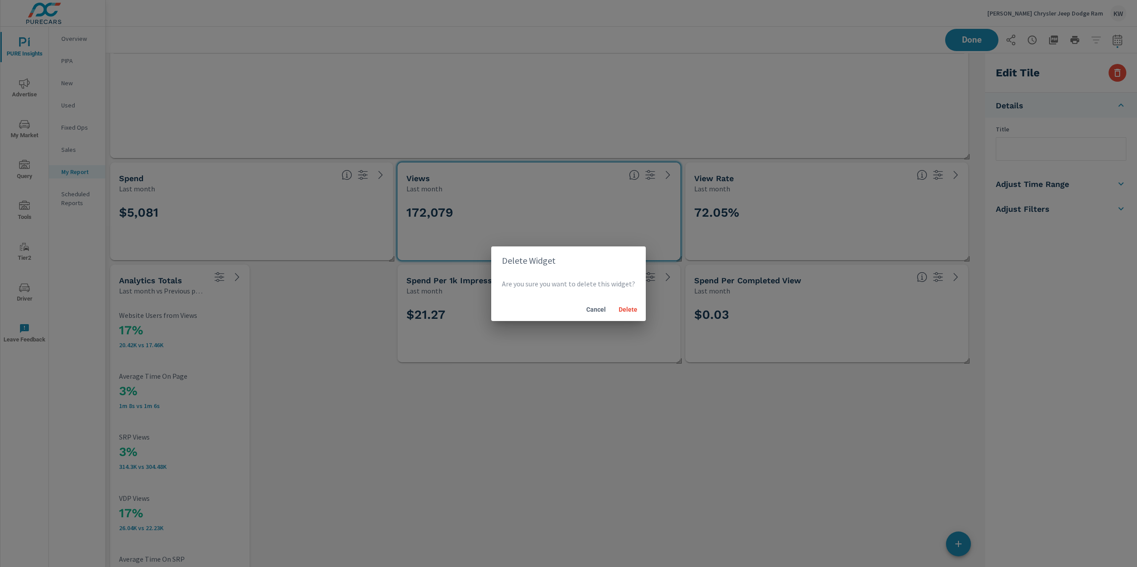
drag, startPoint x: 621, startPoint y: 305, endPoint x: 472, endPoint y: 259, distance: 156.5
click at [615, 301] on button "Delete" at bounding box center [628, 309] width 28 height 16
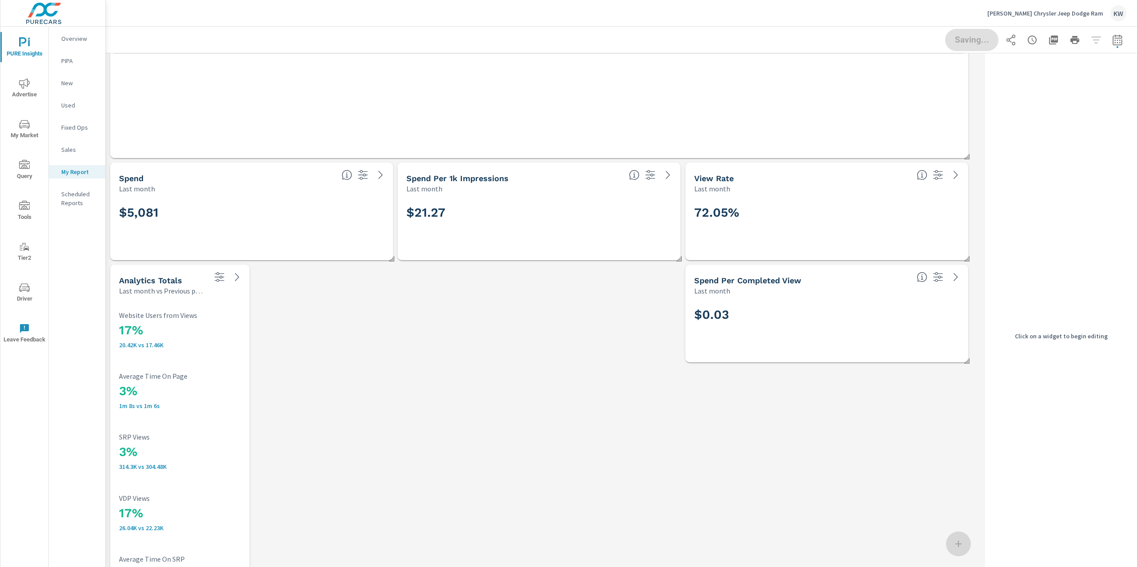
click at [371, 225] on div "$5,081" at bounding box center [251, 226] width 265 height 49
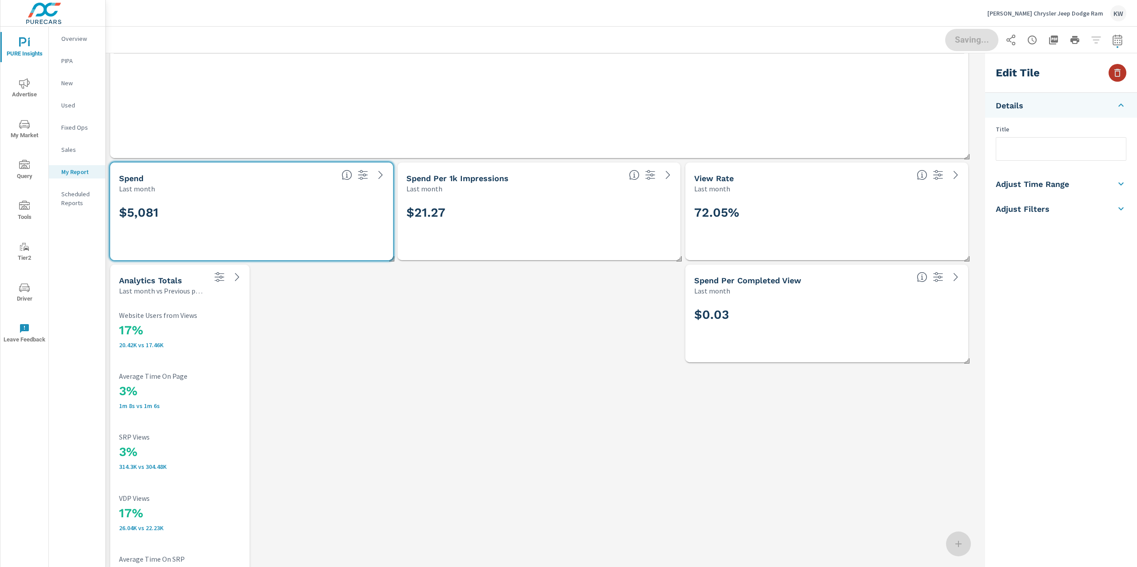
click at [1110, 77] on button "button" at bounding box center [1117, 73] width 18 height 18
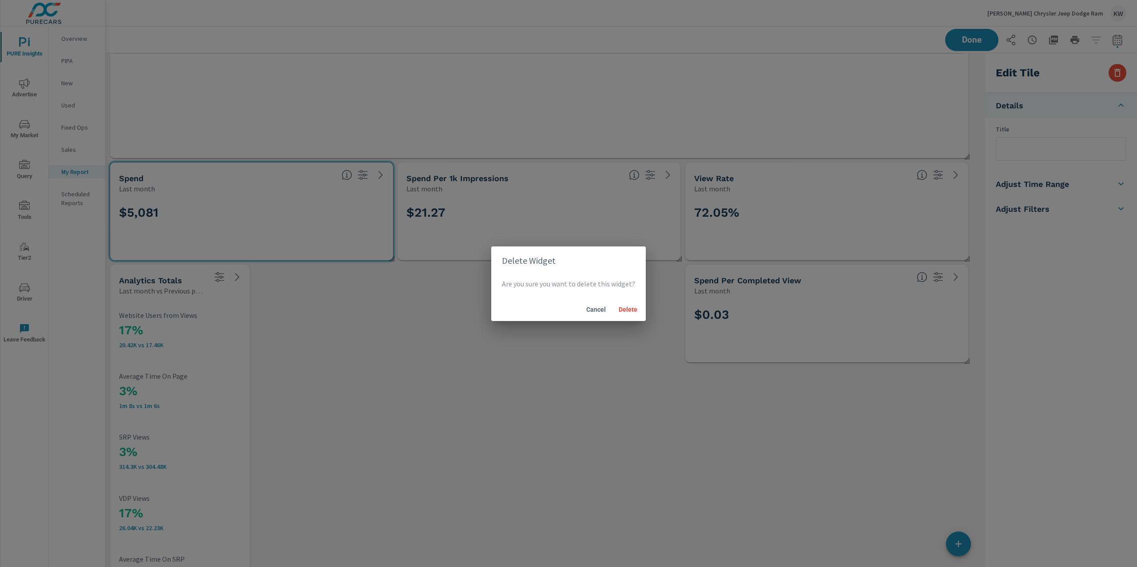
drag, startPoint x: 635, startPoint y: 310, endPoint x: 630, endPoint y: 296, distance: 15.2
click at [634, 309] on span "Delete" at bounding box center [627, 309] width 21 height 8
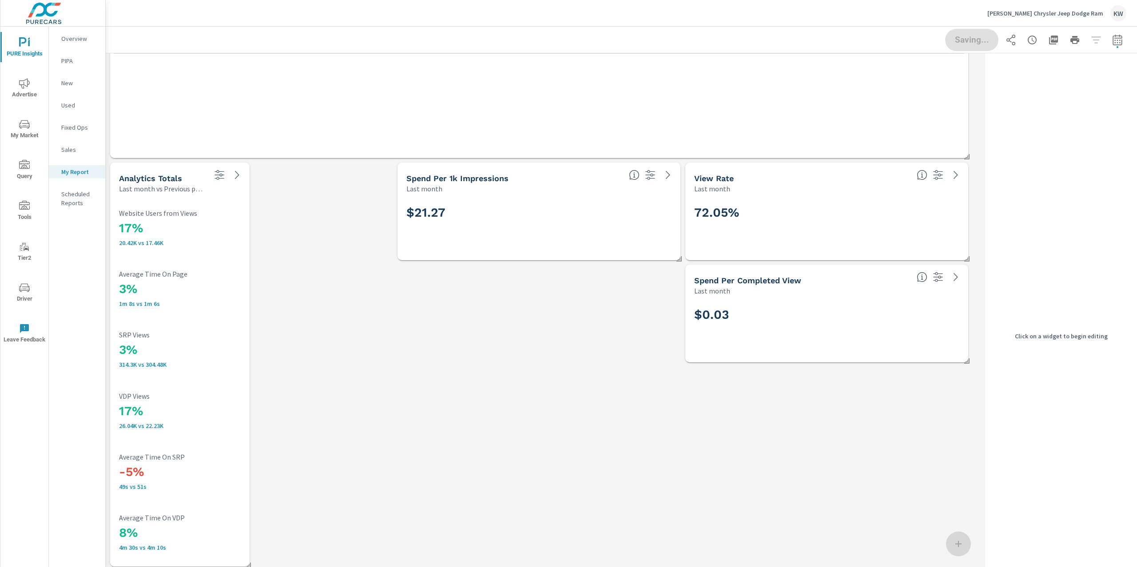
scroll to position [4, 4]
click at [605, 223] on div "$21.27" at bounding box center [538, 226] width 265 height 49
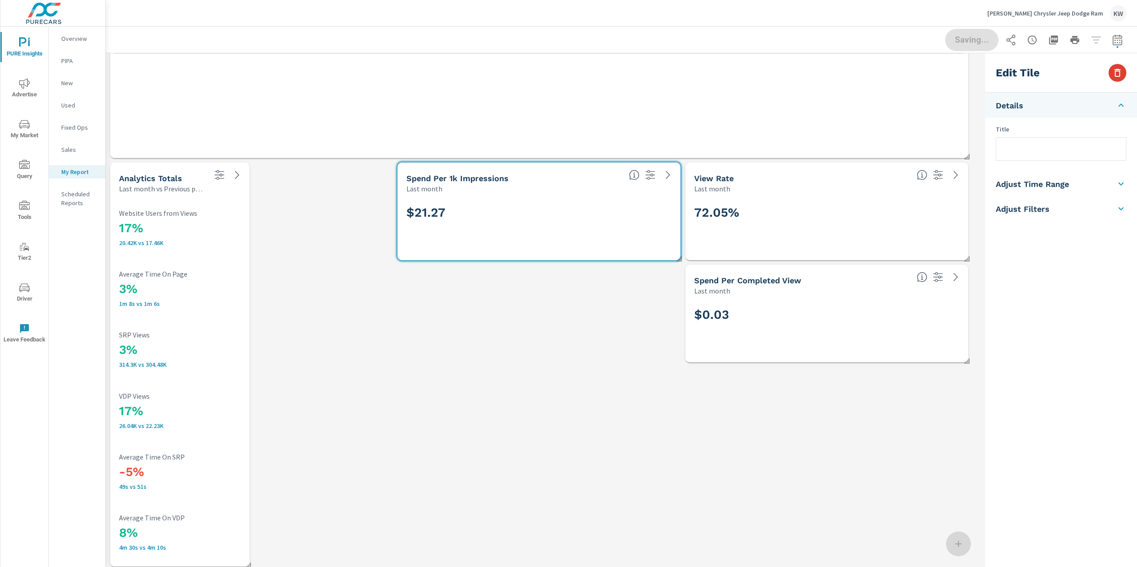
click at [1112, 76] on icon "button" at bounding box center [1117, 72] width 11 height 11
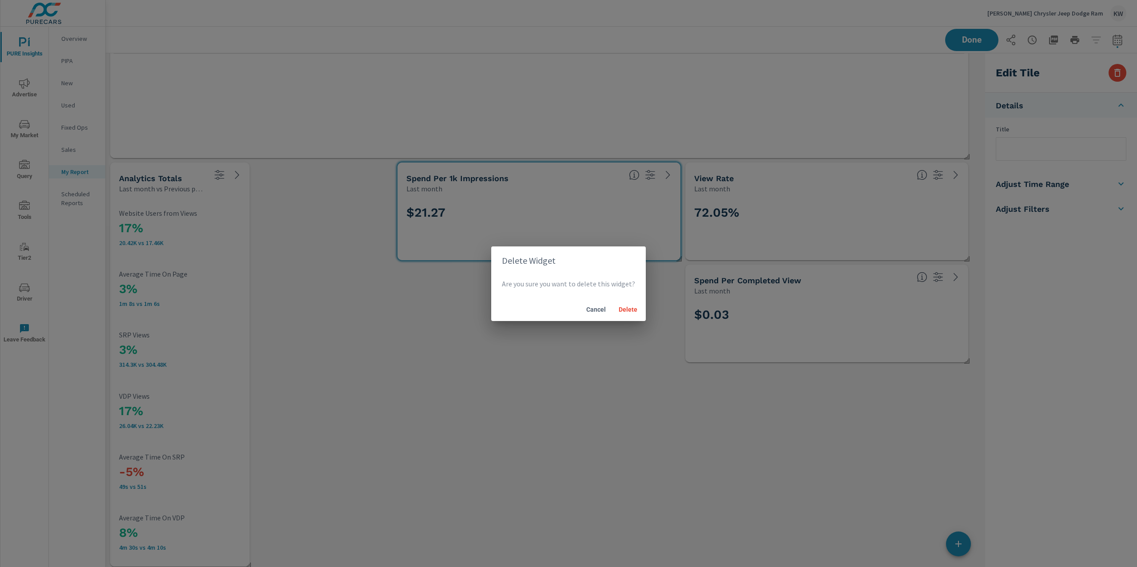
click at [901, 188] on div "Delete Widget Are you sure you want to delete this widget? Cancel Delete" at bounding box center [568, 283] width 1137 height 567
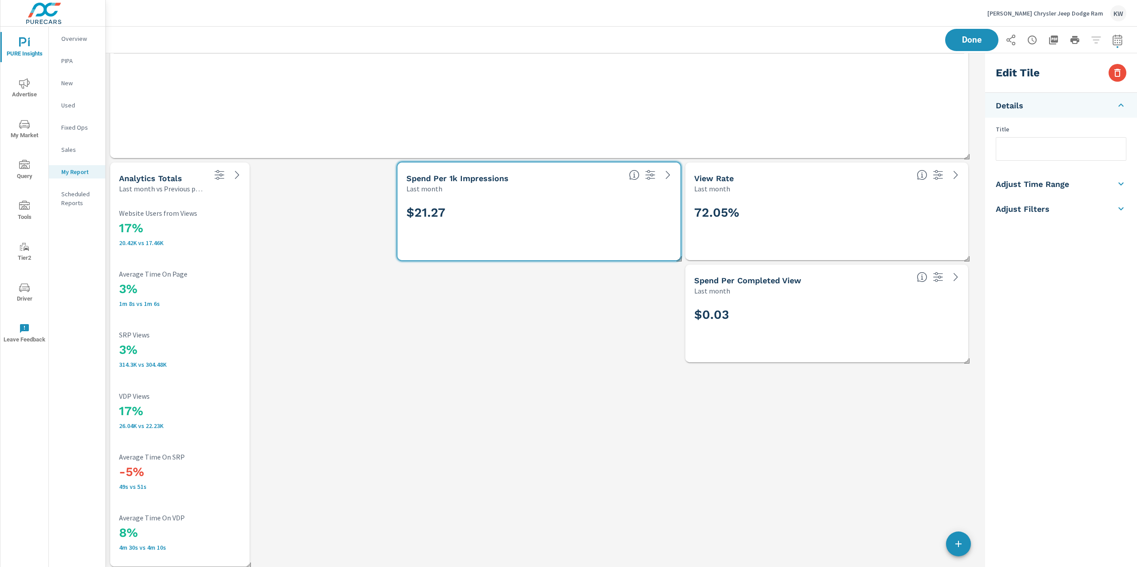
click at [645, 226] on div "$21.27" at bounding box center [538, 226] width 265 height 49
click at [1118, 73] on icon "button" at bounding box center [1117, 72] width 11 height 11
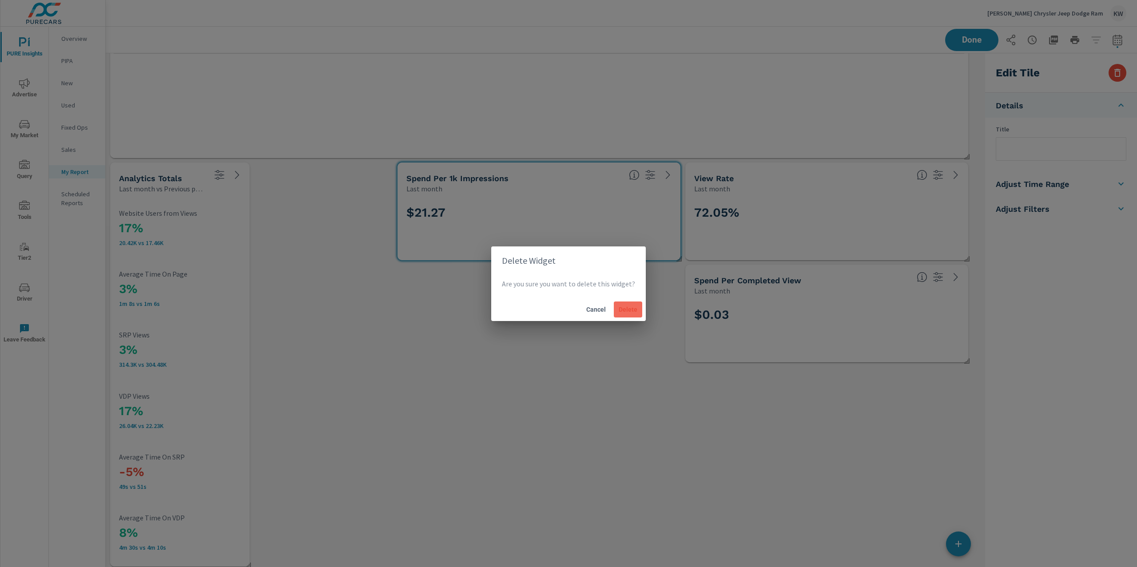
click at [630, 313] on button "Delete" at bounding box center [628, 309] width 28 height 16
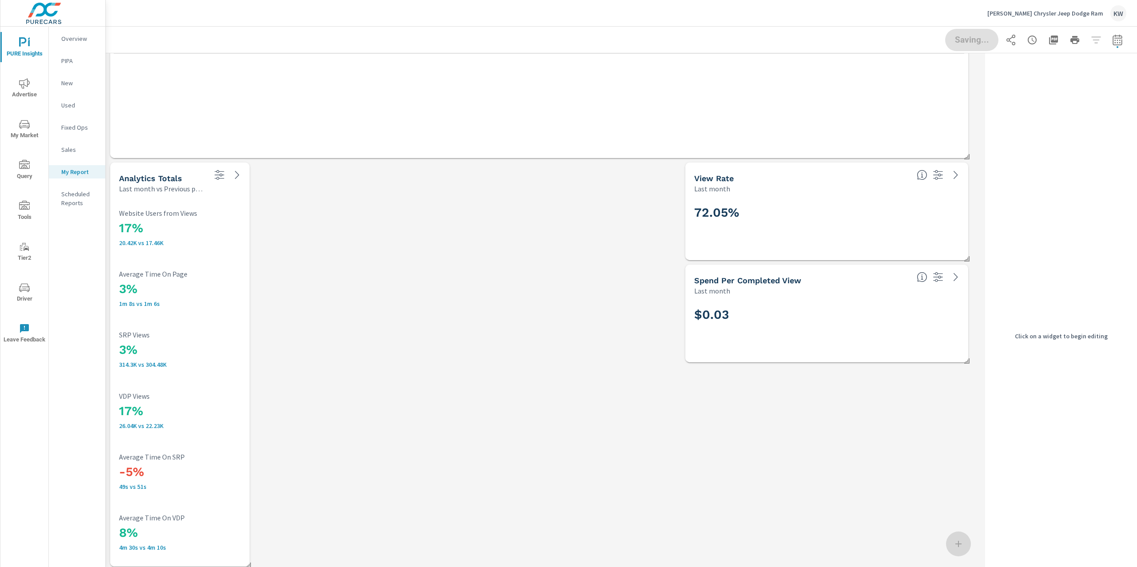
click at [828, 230] on div "72.05%" at bounding box center [826, 226] width 265 height 49
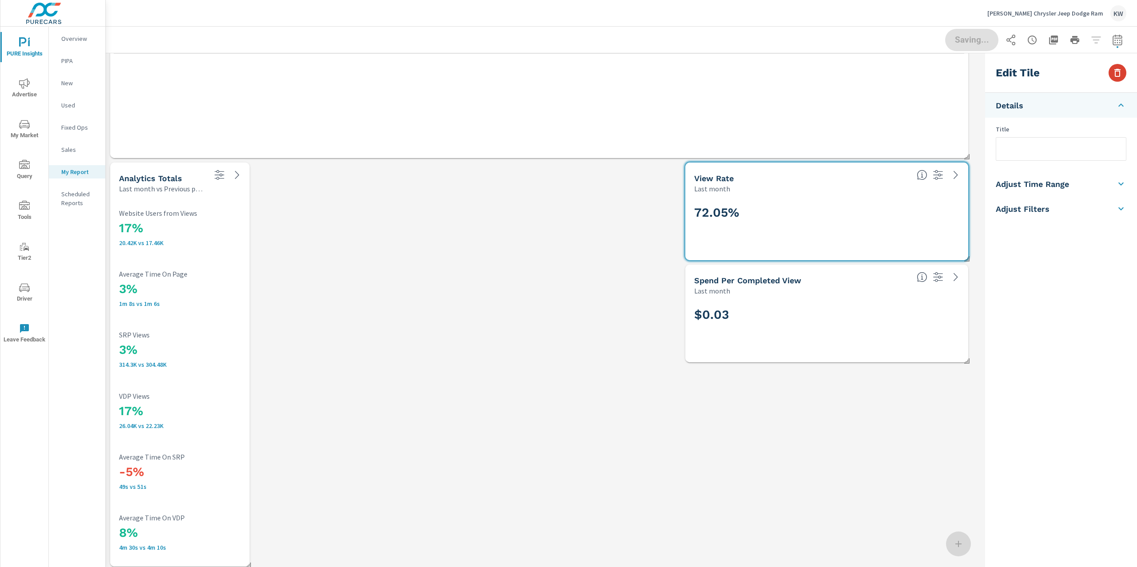
click at [1121, 73] on icon "button" at bounding box center [1117, 72] width 11 height 11
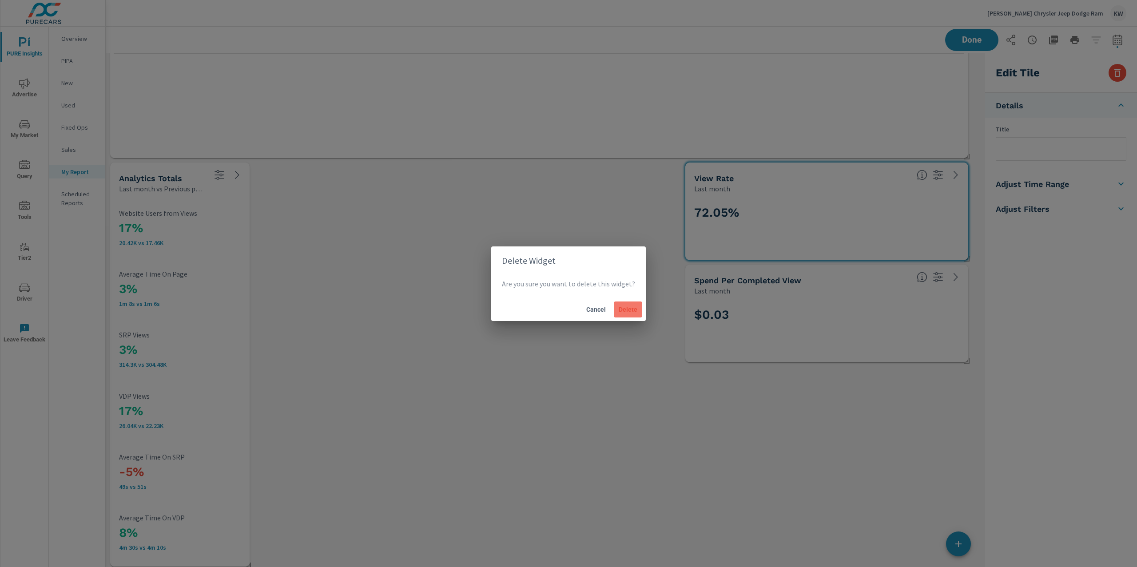
click at [634, 308] on span "Delete" at bounding box center [627, 309] width 21 height 8
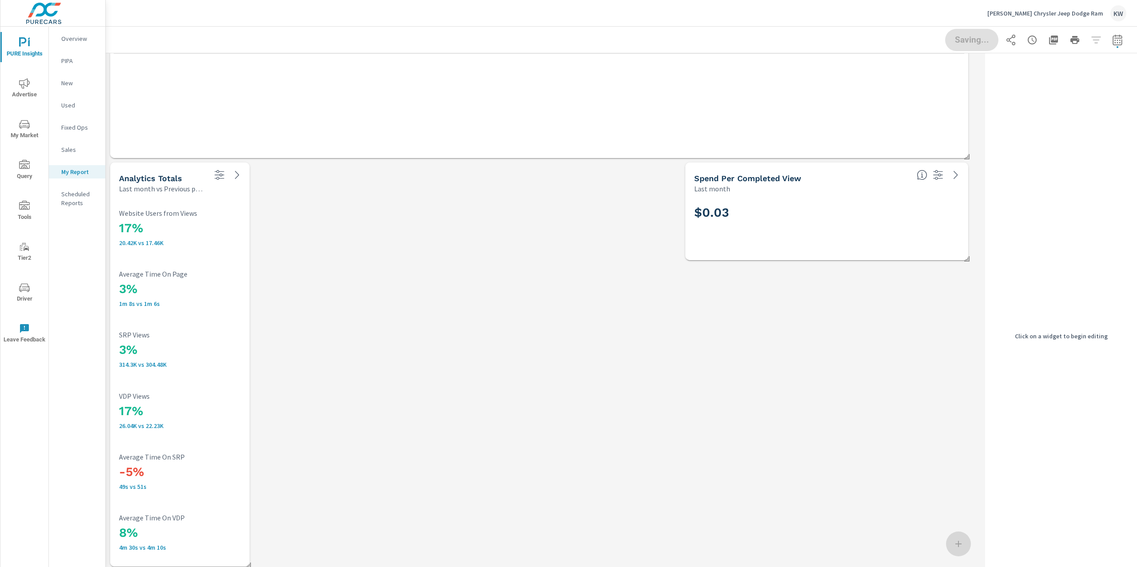
drag, startPoint x: 826, startPoint y: 226, endPoint x: 886, endPoint y: 190, distance: 69.3
click at [828, 225] on div "$0.03" at bounding box center [826, 226] width 265 height 49
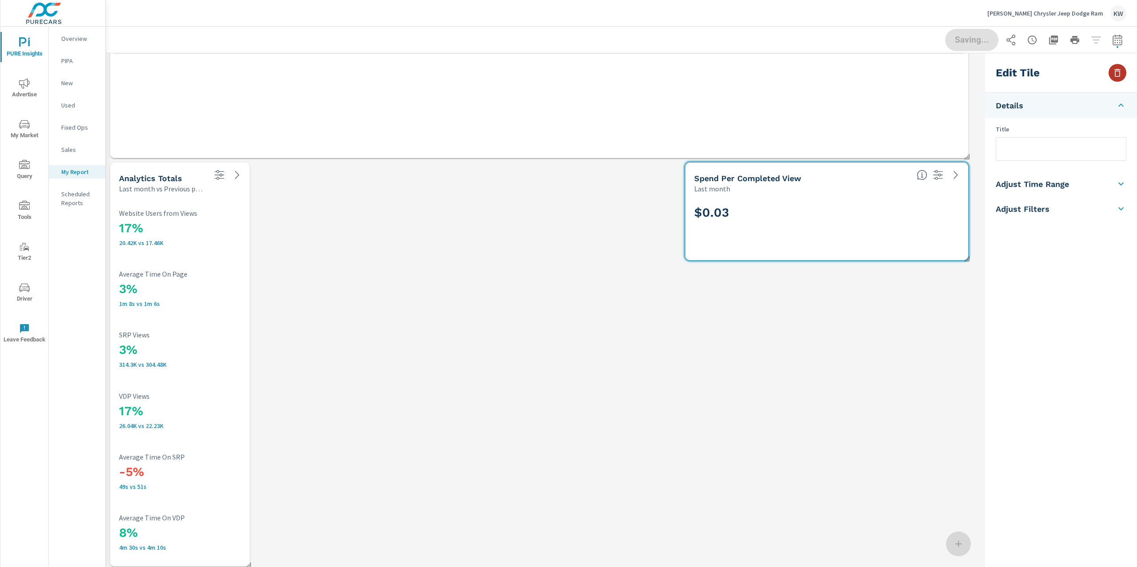
click at [1116, 69] on icon "button" at bounding box center [1117, 73] width 6 height 8
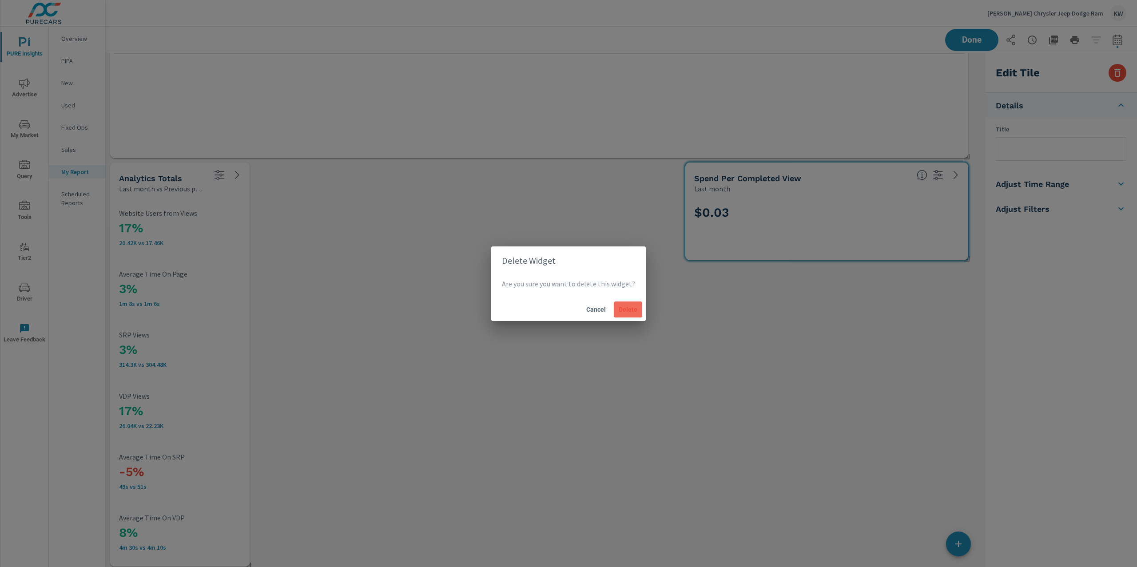
click at [639, 311] on button "Delete" at bounding box center [628, 309] width 28 height 16
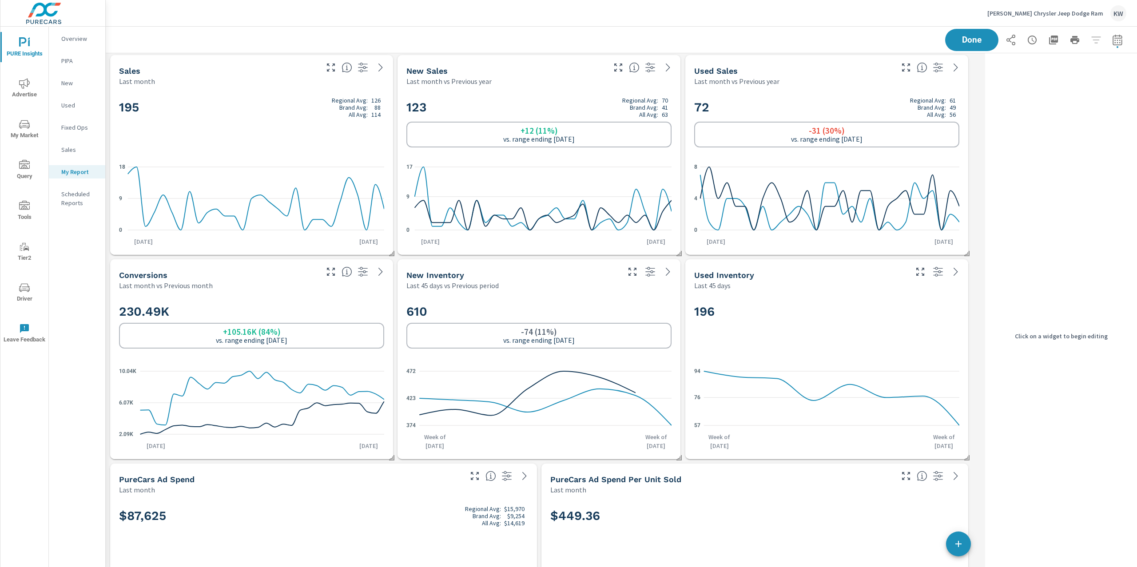
scroll to position [0, 0]
click at [22, 88] on icon "nav menu" at bounding box center [24, 83] width 11 height 11
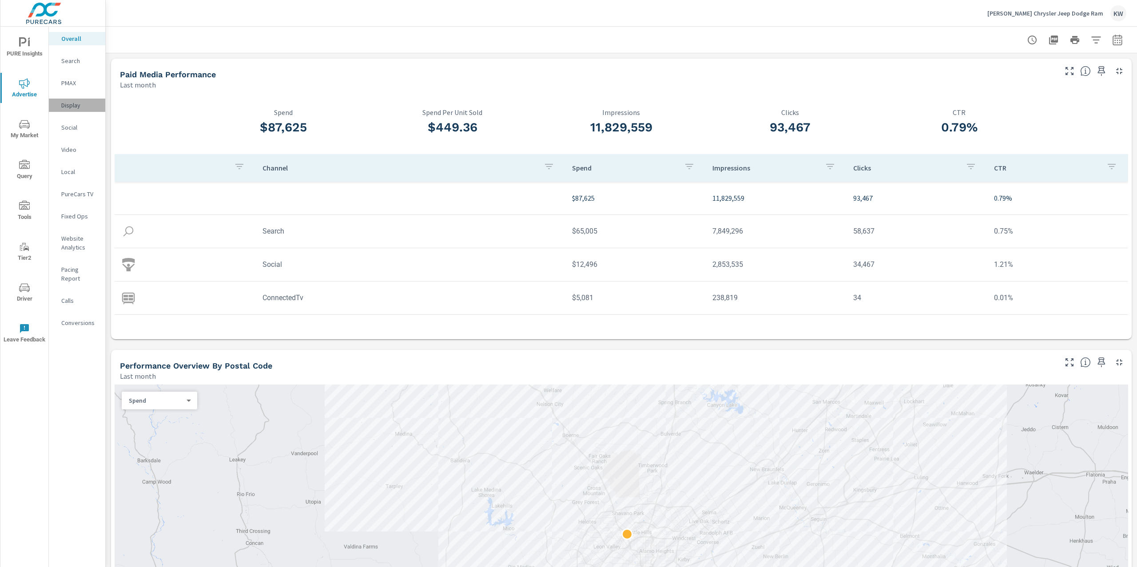
click at [66, 107] on p "Display" at bounding box center [79, 105] width 37 height 9
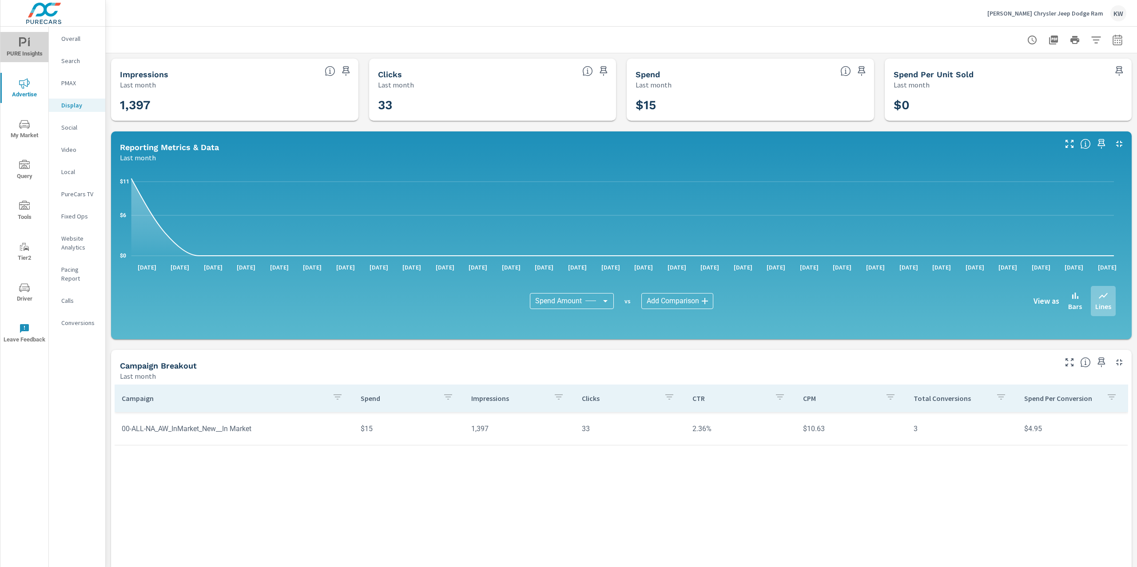
click at [20, 46] on icon "nav menu" at bounding box center [23, 41] width 8 height 9
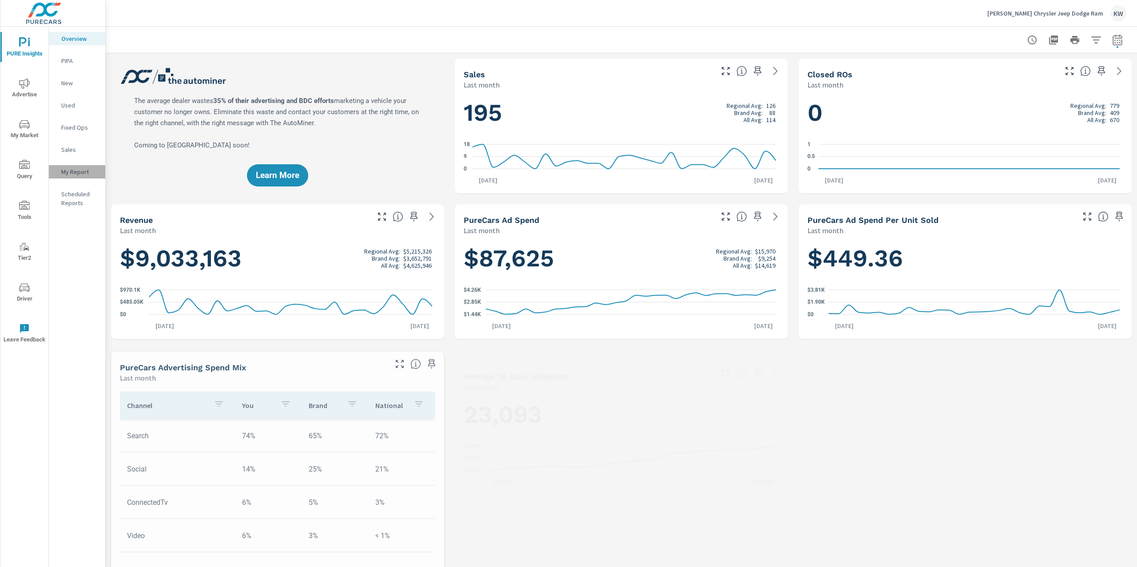
click at [78, 175] on p "My Report" at bounding box center [79, 171] width 37 height 9
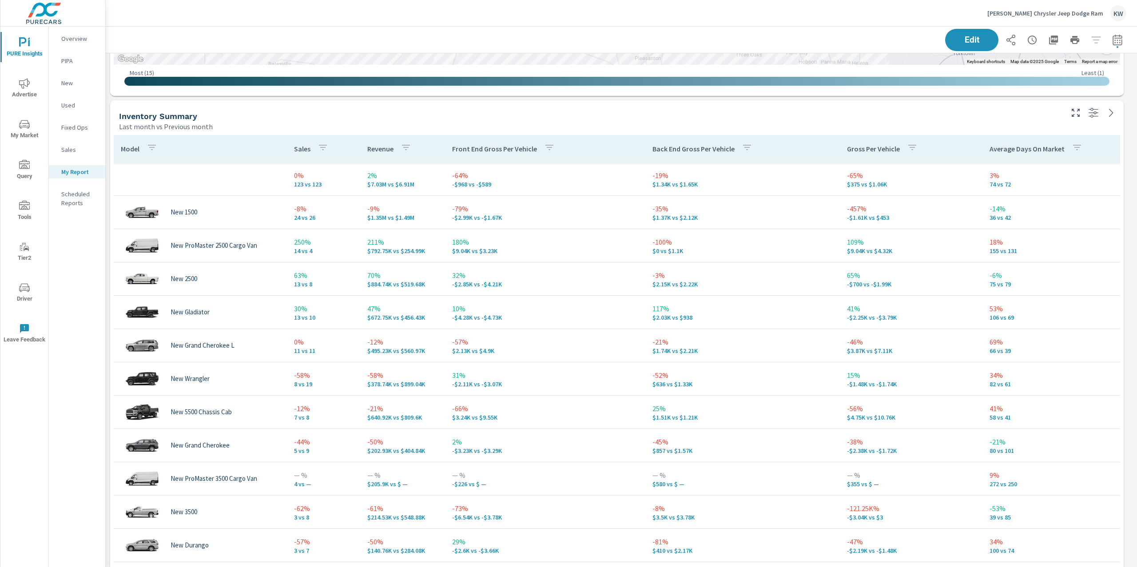
scroll to position [1075, 0]
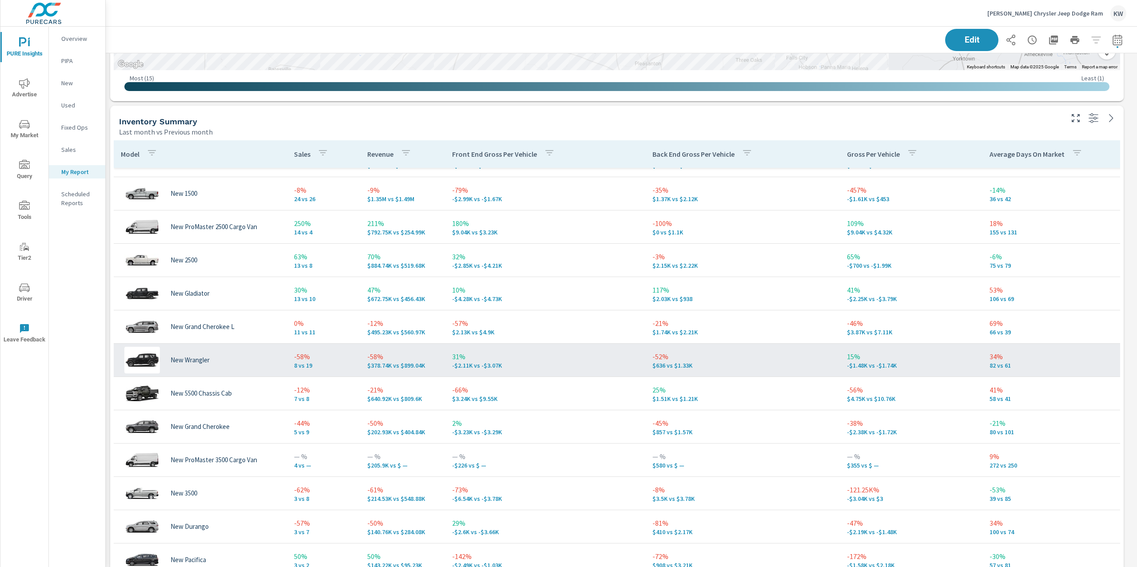
scroll to position [47, 0]
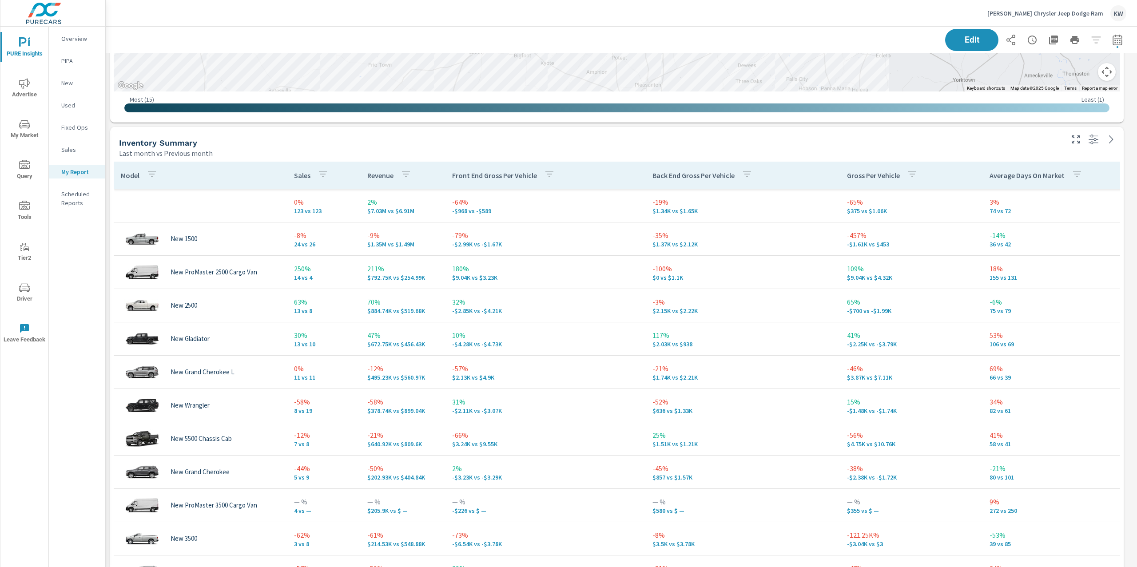
scroll to position [1178, 0]
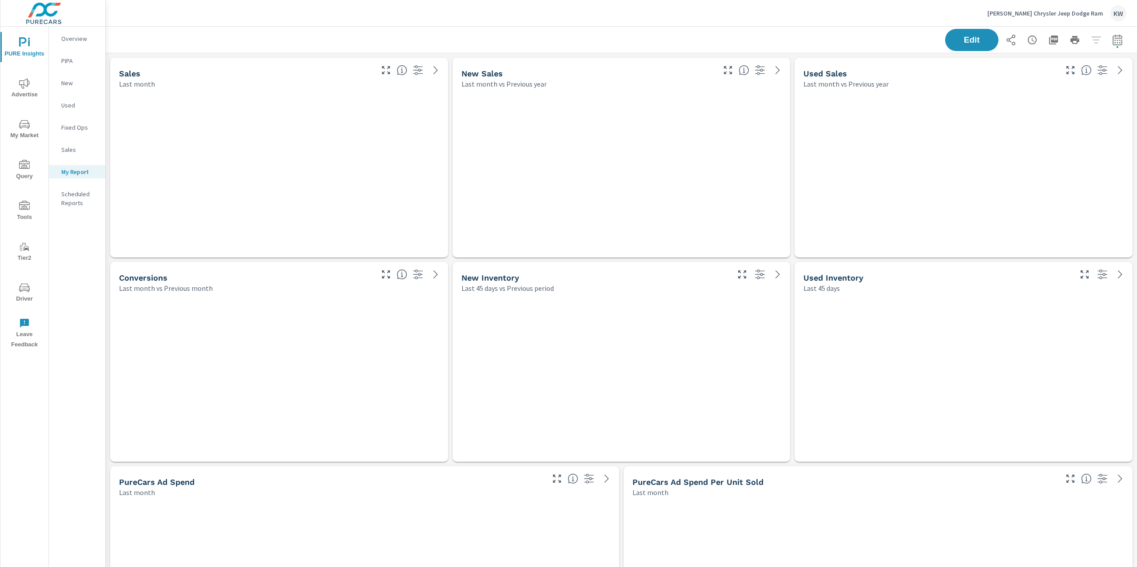
scroll to position [6252, 1041]
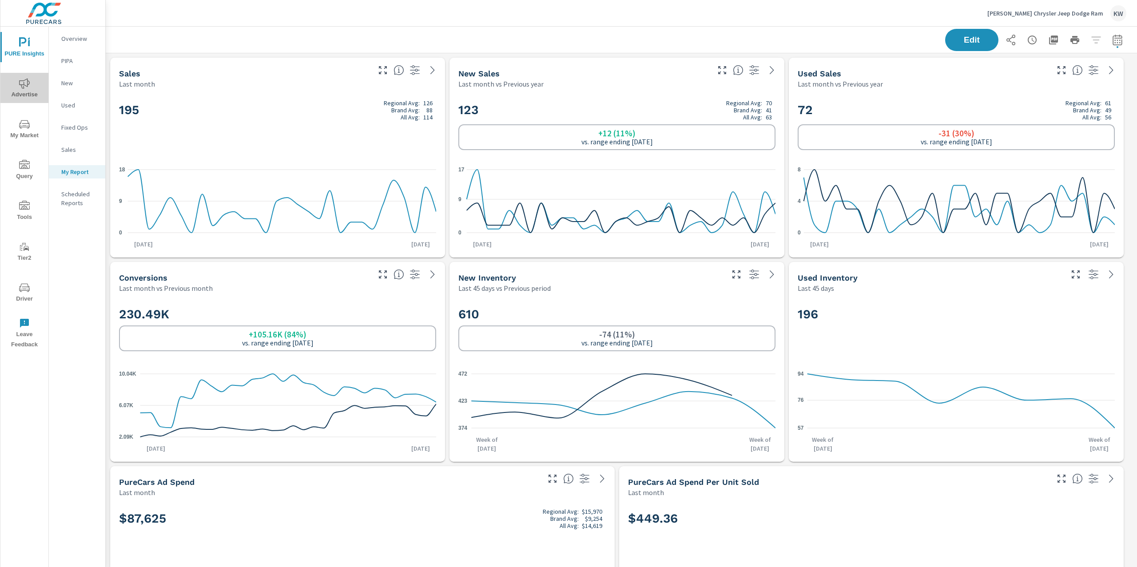
click at [23, 94] on span "Advertise" at bounding box center [24, 89] width 43 height 22
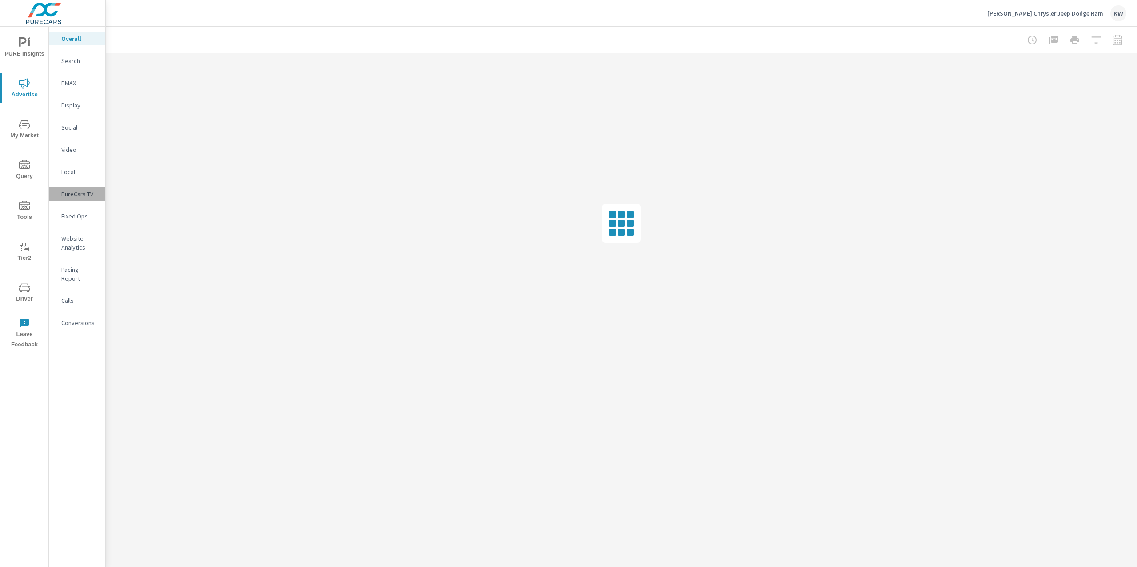
click at [82, 193] on p "PureCars TV" at bounding box center [79, 194] width 37 height 9
